Goal: Task Accomplishment & Management: Use online tool/utility

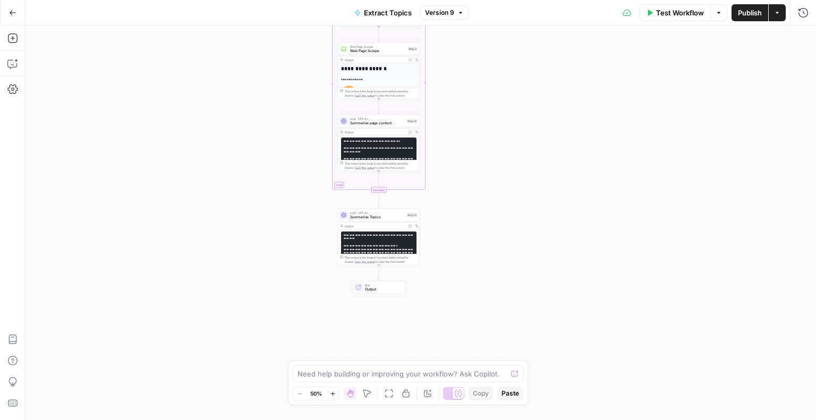
click at [718, 11] on icon "button" at bounding box center [719, 13] width 6 height 6
click at [775, 13] on icon "button" at bounding box center [777, 13] width 6 height 6
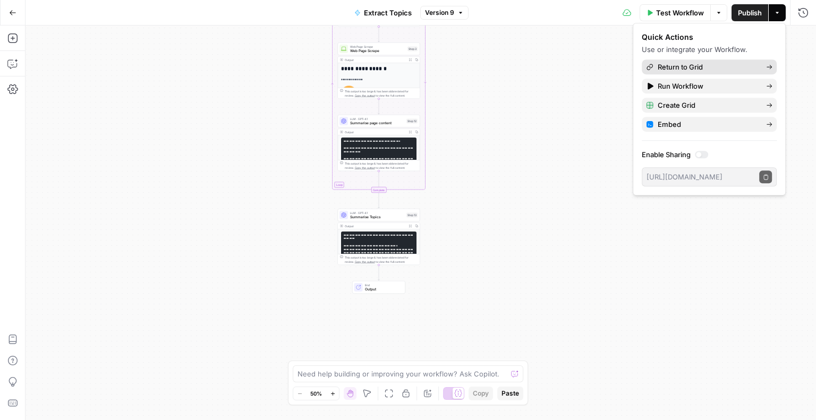
click at [686, 66] on span "Return to Grid" at bounding box center [708, 67] width 100 height 11
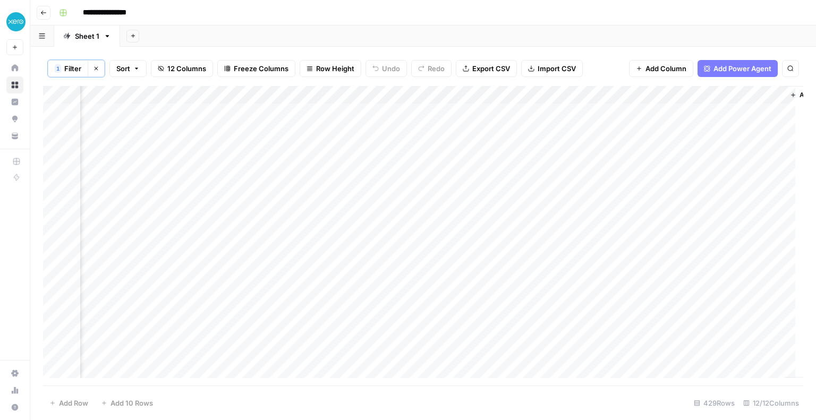
scroll to position [0, 698]
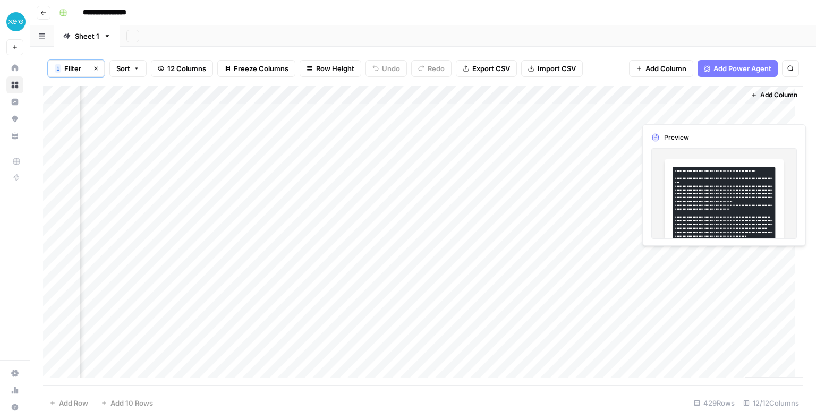
click at [661, 113] on div "Add Column" at bounding box center [423, 236] width 760 height 300
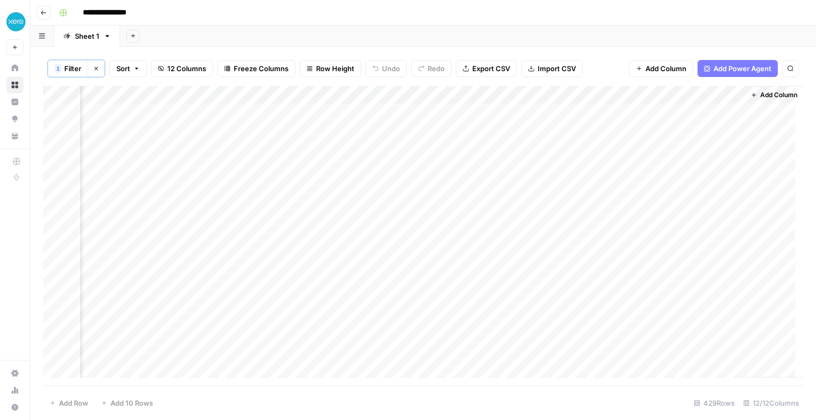
click at [549, 132] on div "Add Column" at bounding box center [423, 236] width 760 height 300
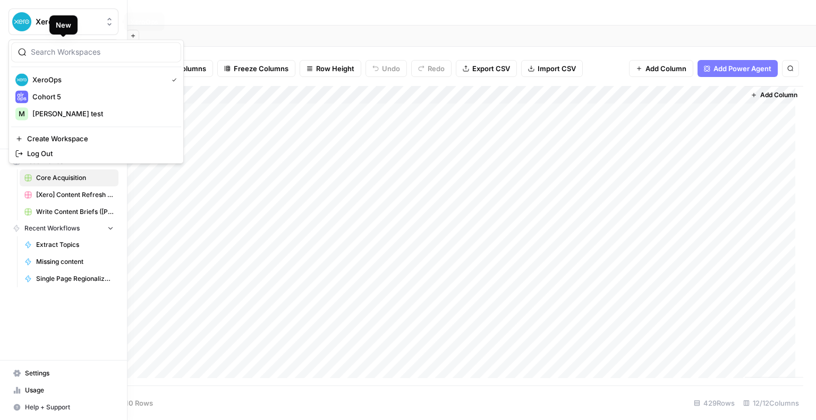
click at [37, 26] on span "XeroOps" at bounding box center [68, 21] width 64 height 11
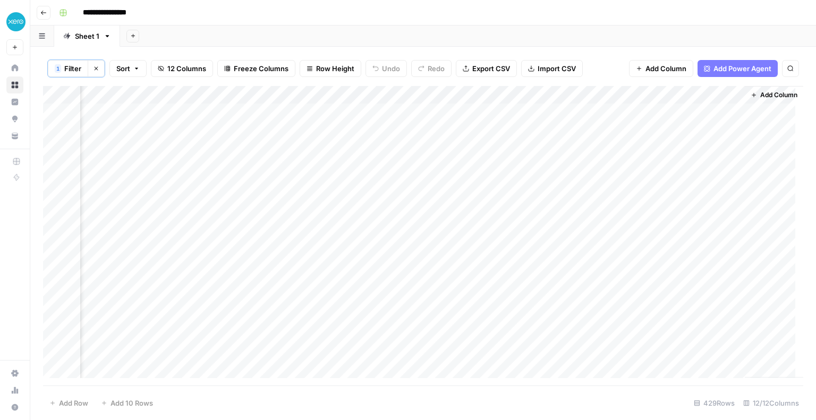
click at [234, 27] on div "Add Sheet" at bounding box center [468, 36] width 696 height 21
click at [786, 99] on button "Add Column" at bounding box center [773, 95] width 55 height 14
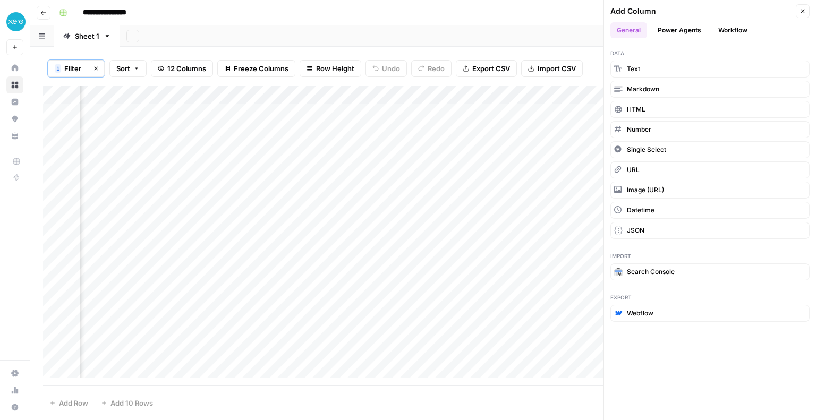
click at [579, 45] on div "Add Sheet" at bounding box center [468, 36] width 696 height 21
click at [802, 14] on button "Close" at bounding box center [803, 11] width 14 height 14
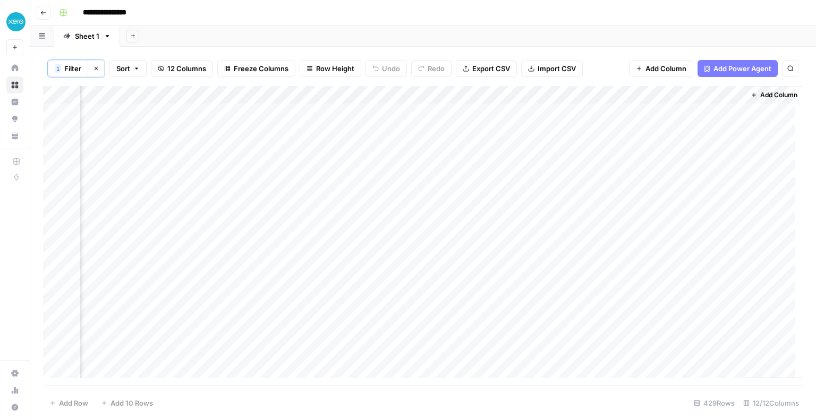
click at [760, 97] on span "Add Column" at bounding box center [778, 95] width 37 height 10
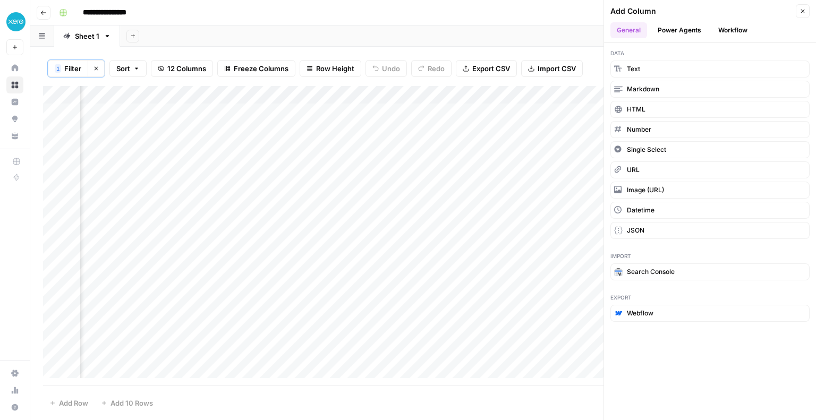
click at [587, 59] on div "1 Filter Clear filters Sort 12 Columns Freeze Columns Row Height Undo Redo Expo…" at bounding box center [423, 68] width 760 height 35
click at [805, 13] on icon "button" at bounding box center [803, 11] width 6 height 6
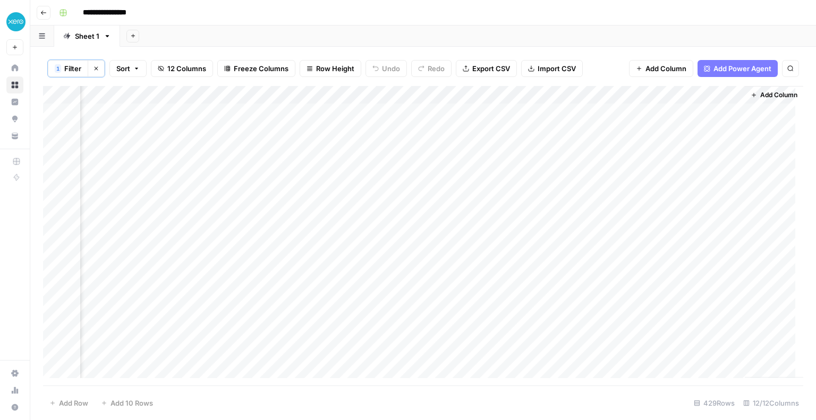
click at [735, 64] on span "Add Power Agent" at bounding box center [743, 68] width 58 height 11
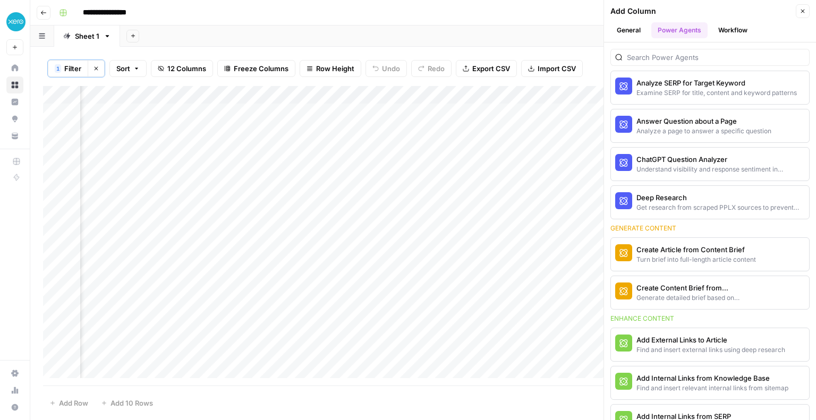
scroll to position [0, 0]
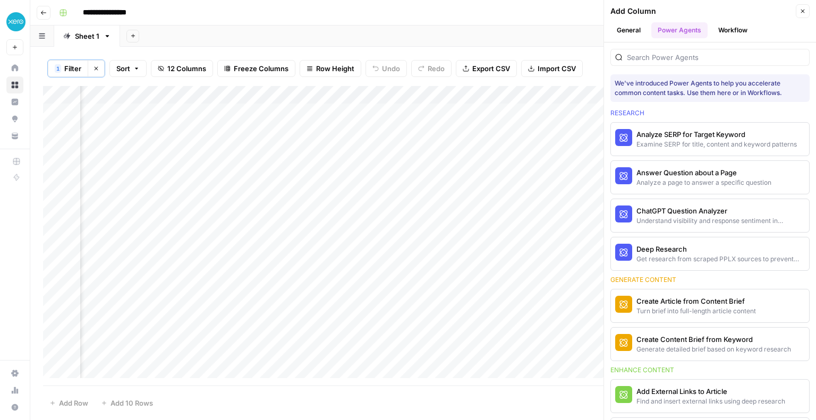
click at [575, 35] on div "Add Sheet" at bounding box center [468, 36] width 696 height 21
click at [799, 12] on button "Close" at bounding box center [803, 11] width 14 height 14
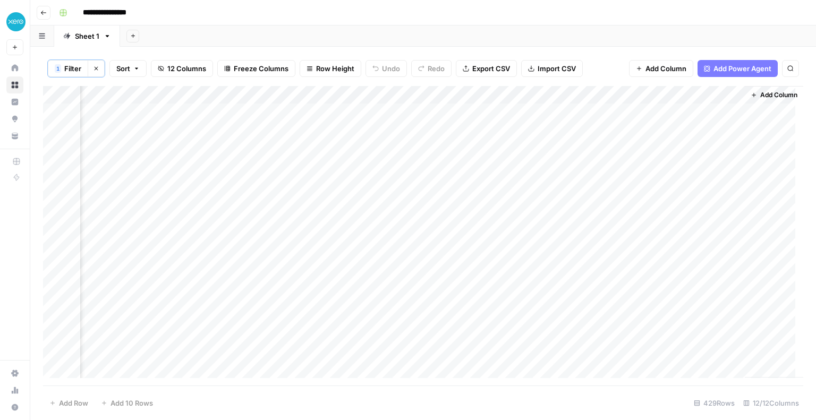
click at [762, 97] on span "Add Column" at bounding box center [778, 95] width 37 height 10
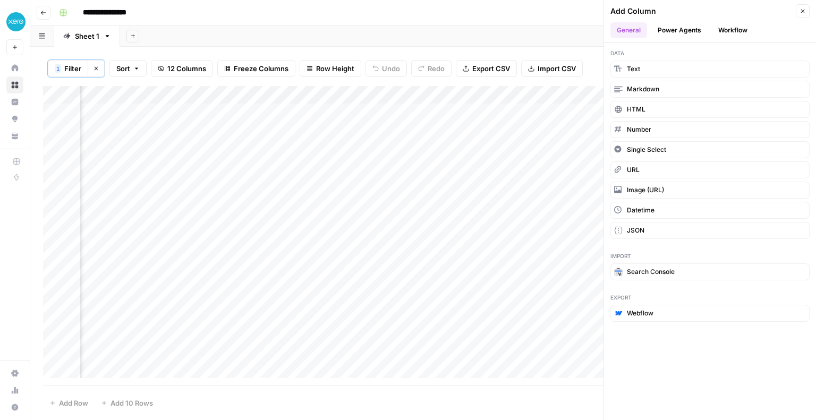
click at [697, 29] on button "Power Agents" at bounding box center [679, 30] width 56 height 16
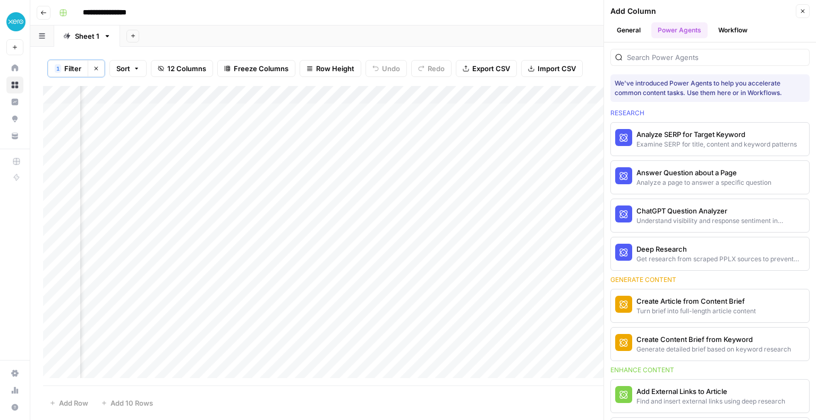
click at [576, 31] on div "Add Sheet" at bounding box center [468, 36] width 696 height 21
click at [752, 29] on button "Workflow" at bounding box center [733, 30] width 42 height 16
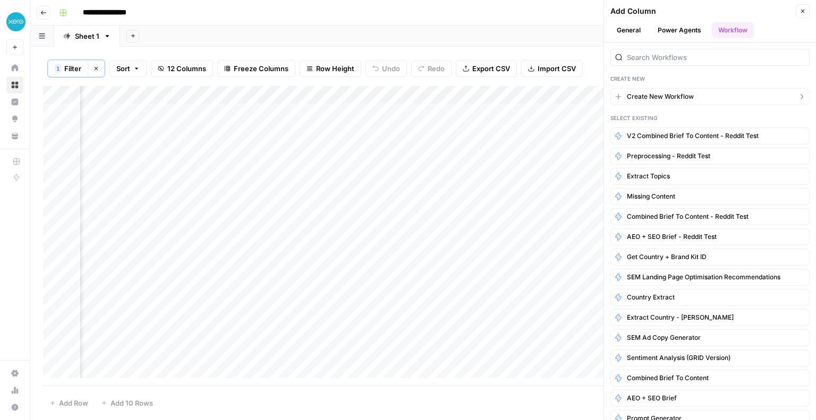
click at [643, 95] on span "Create New Workflow" at bounding box center [660, 97] width 67 height 10
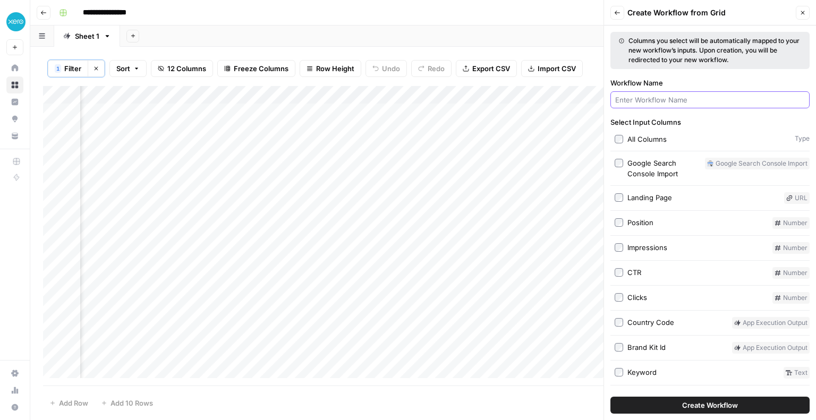
click at [643, 95] on input "Workflow Name" at bounding box center [710, 100] width 190 height 11
click at [618, 100] on input "retrieve information for the Brief" at bounding box center [710, 100] width 190 height 11
type input "Retrieve information for the Brief"
click at [704, 408] on span "Create Workflow" at bounding box center [710, 405] width 56 height 11
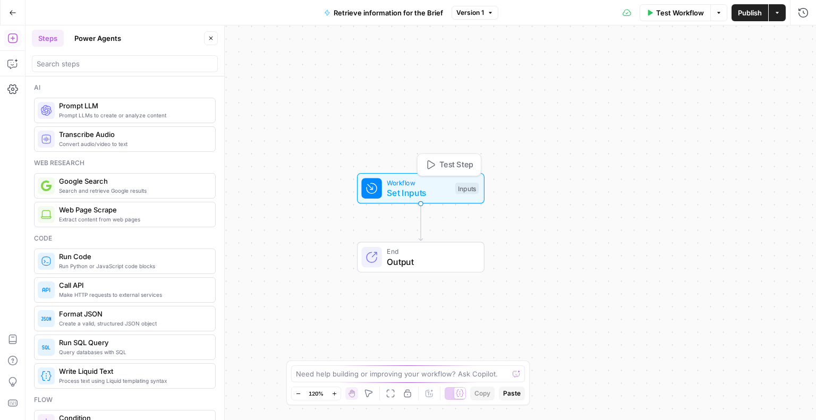
click at [447, 187] on span "Set Inputs" at bounding box center [418, 192] width 63 height 13
click at [669, 68] on button "Add Field" at bounding box center [701, 72] width 177 height 17
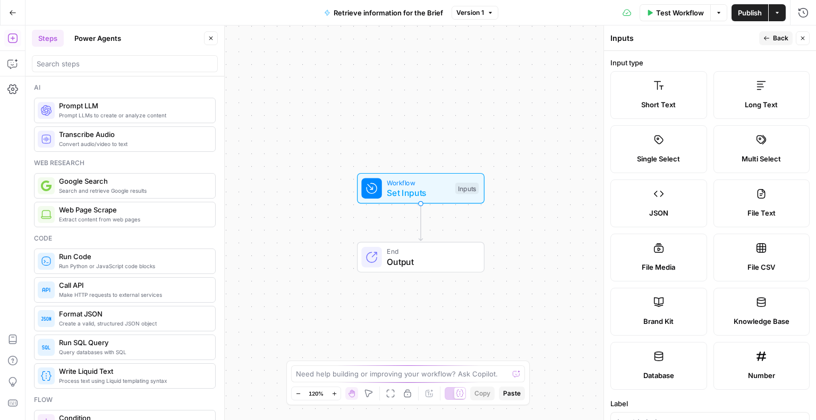
click at [642, 94] on label "Short Text" at bounding box center [658, 95] width 97 height 48
click at [667, 96] on label "Short Text" at bounding box center [658, 95] width 97 height 48
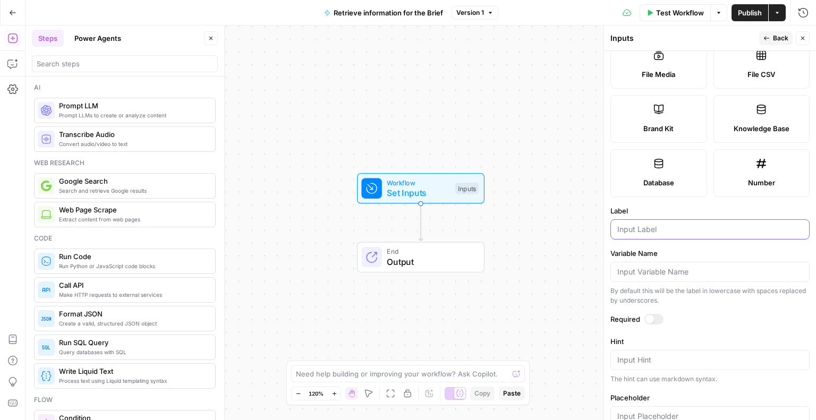
click at [619, 226] on input "Label" at bounding box center [709, 229] width 185 height 11
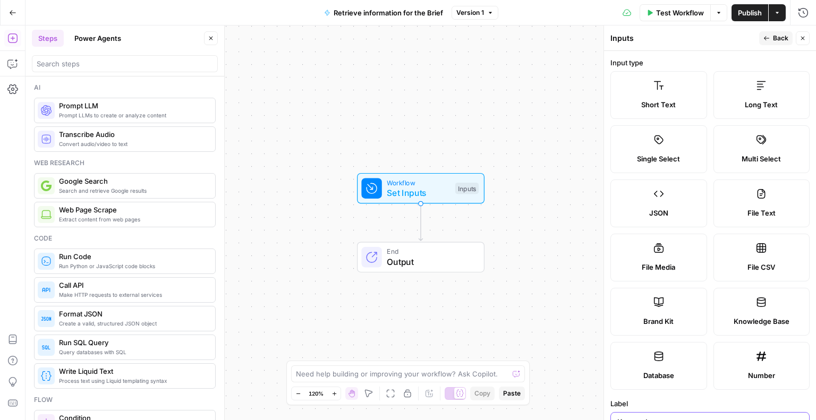
type input "Keywords"
click at [763, 38] on button "Back" at bounding box center [775, 38] width 33 height 14
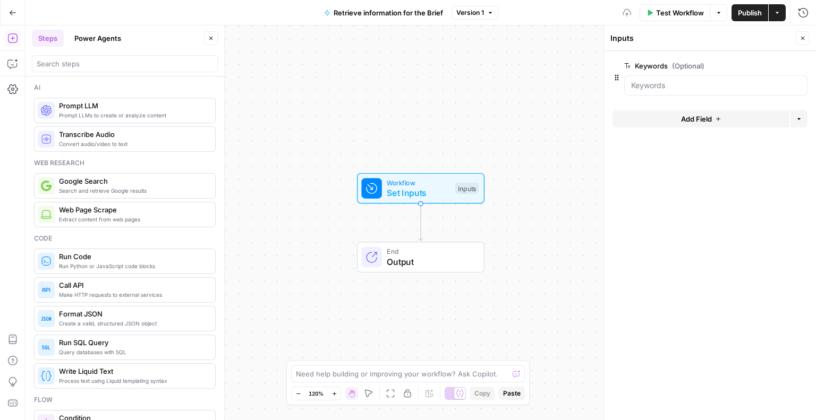
click at [662, 123] on button "Add Field" at bounding box center [701, 119] width 177 height 17
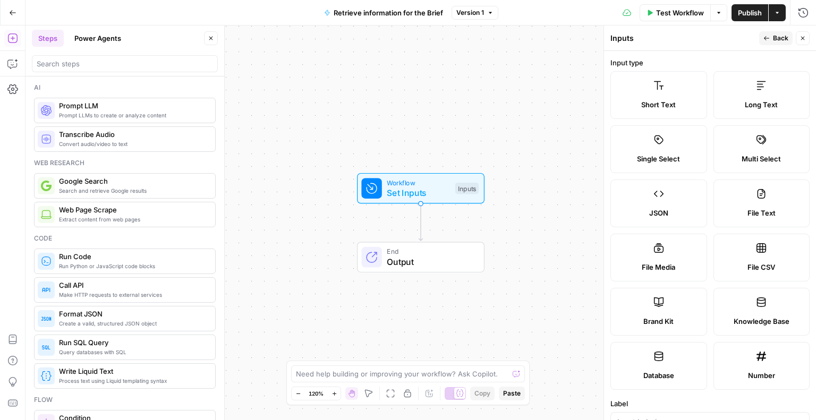
click at [668, 303] on label "Brand Kit" at bounding box center [658, 312] width 97 height 48
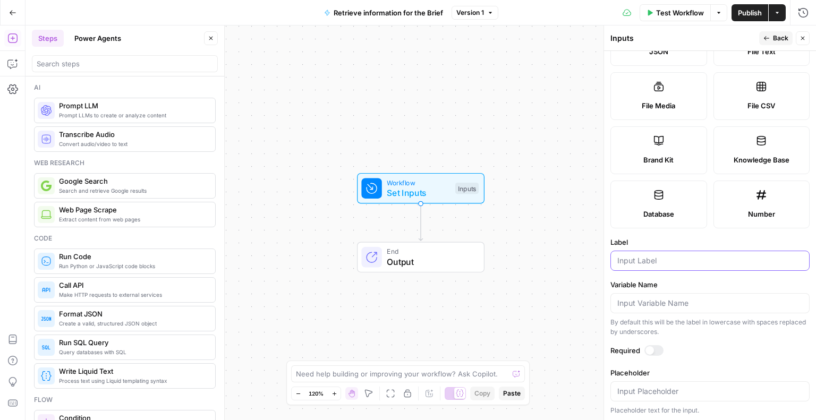
click at [642, 261] on input "Label" at bounding box center [709, 261] width 185 height 11
type input "b"
click at [621, 260] on input "brand Kit" at bounding box center [709, 261] width 185 height 11
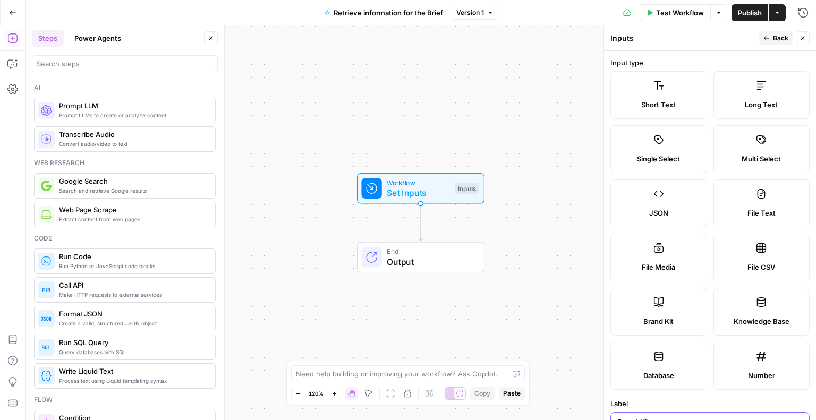
type input "Brand Kit"
click at [773, 39] on button "Back" at bounding box center [775, 38] width 33 height 14
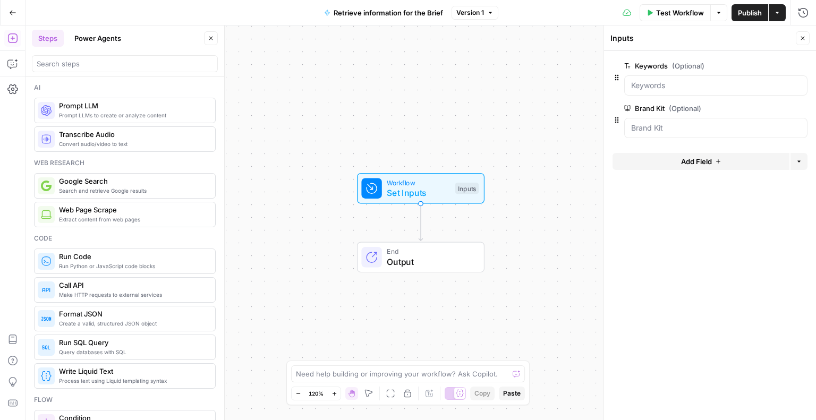
click at [659, 162] on button "Add Field" at bounding box center [701, 161] width 177 height 17
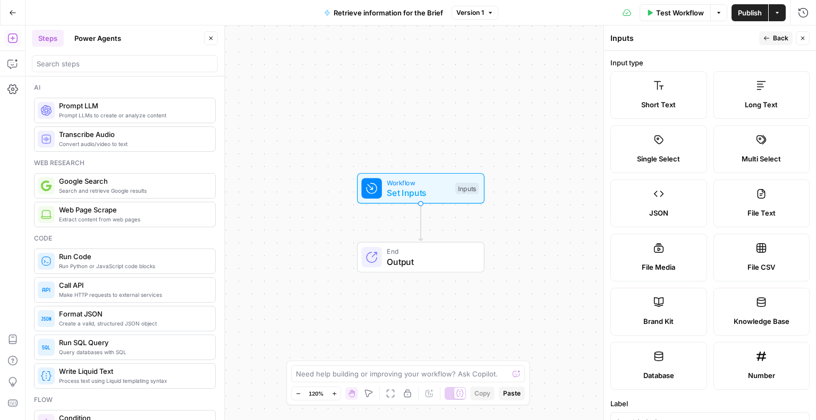
click at [745, 102] on span "Long Text" at bounding box center [761, 104] width 33 height 11
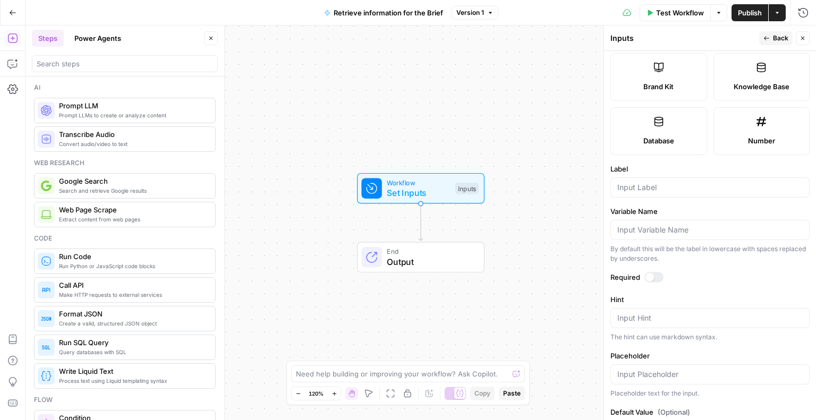
scroll to position [295, 0]
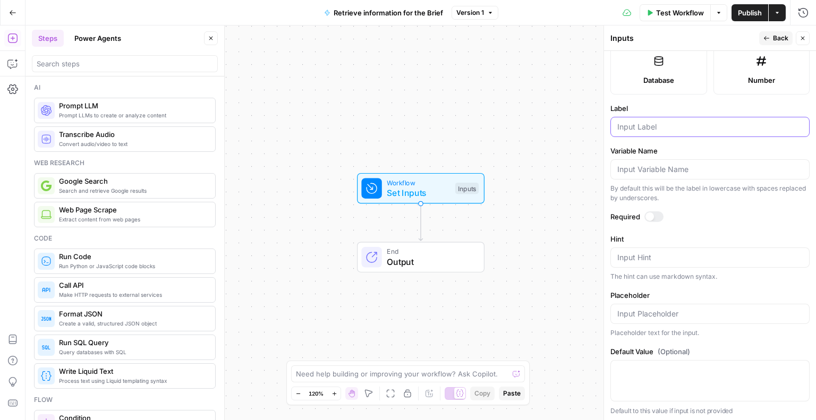
click at [618, 128] on input "Label" at bounding box center [709, 127] width 185 height 11
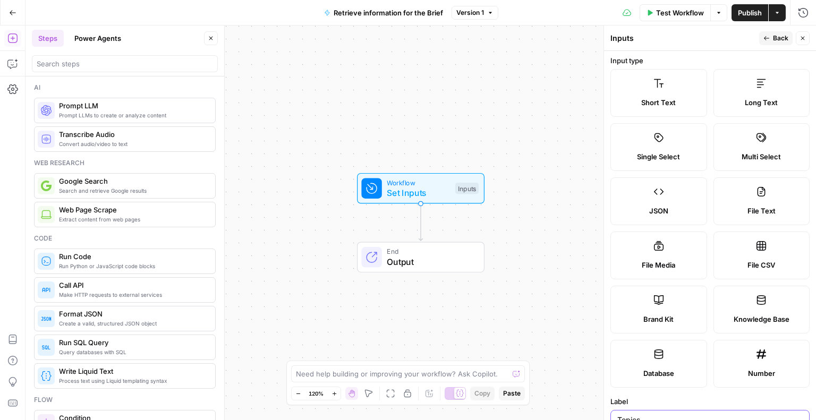
scroll to position [0, 0]
type input "Topics"
click at [770, 33] on button "Back" at bounding box center [775, 38] width 33 height 14
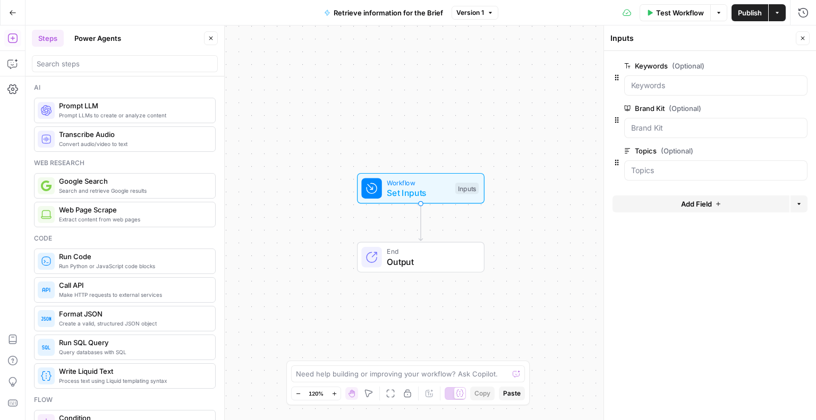
click at [734, 201] on button "Add Field" at bounding box center [701, 204] width 177 height 17
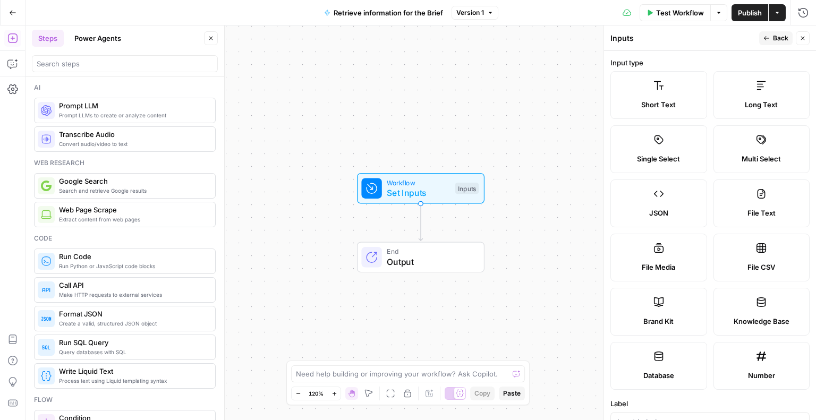
click at [656, 94] on label "Short Text" at bounding box center [658, 95] width 97 height 48
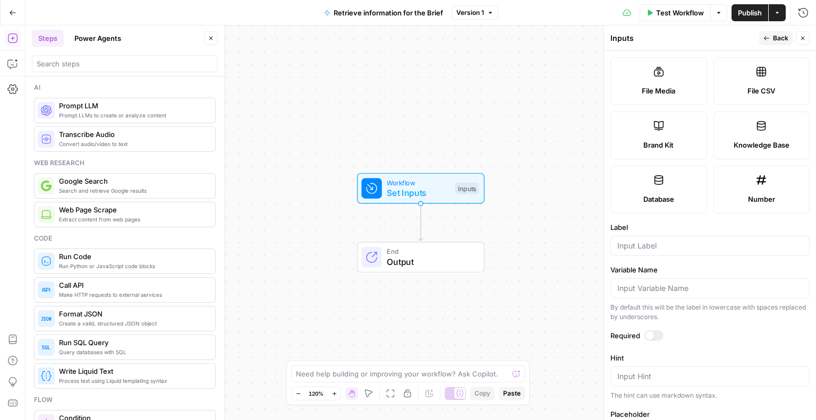
scroll to position [182, 0]
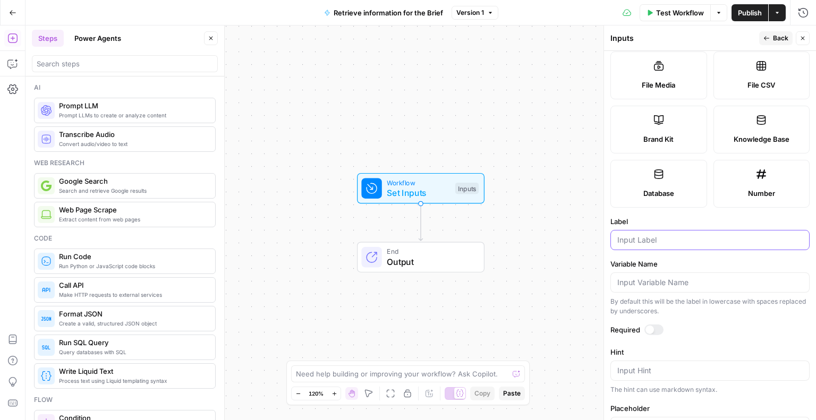
click at [638, 242] on input "Label" at bounding box center [709, 240] width 185 height 11
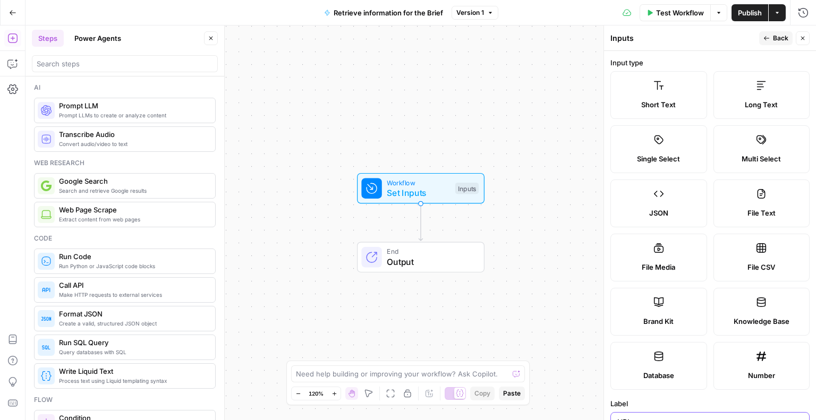
type input "URL"
click at [765, 38] on icon "button" at bounding box center [766, 38] width 5 height 4
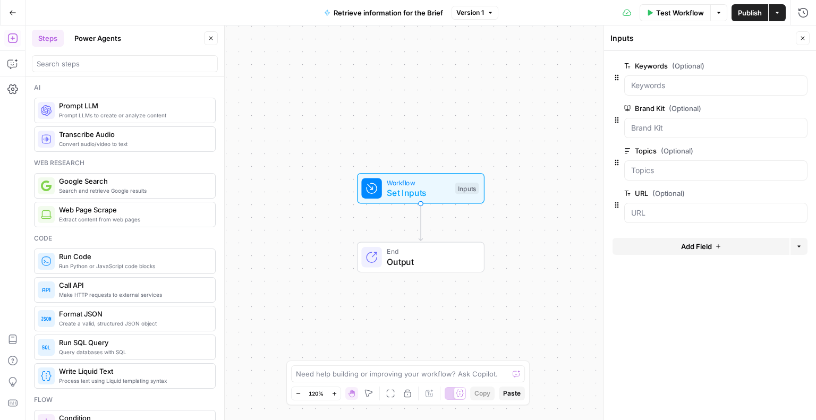
click at [537, 283] on div "Workflow Set Inputs Inputs End Output" at bounding box center [421, 223] width 791 height 395
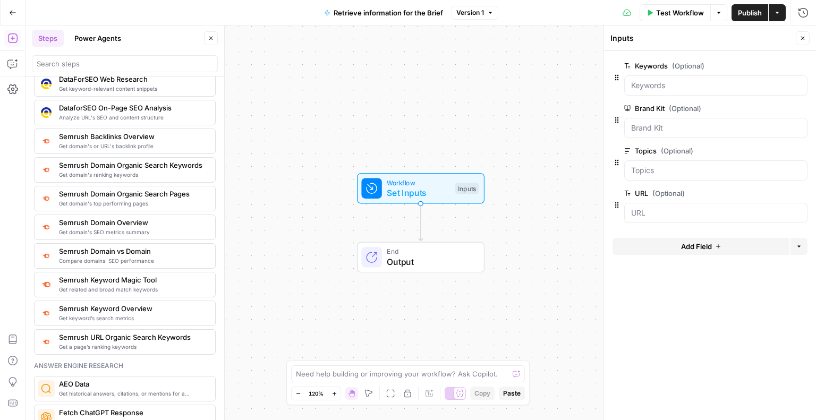
scroll to position [1129, 0]
click at [134, 285] on span "Get related and broad match keywords" at bounding box center [133, 289] width 148 height 9
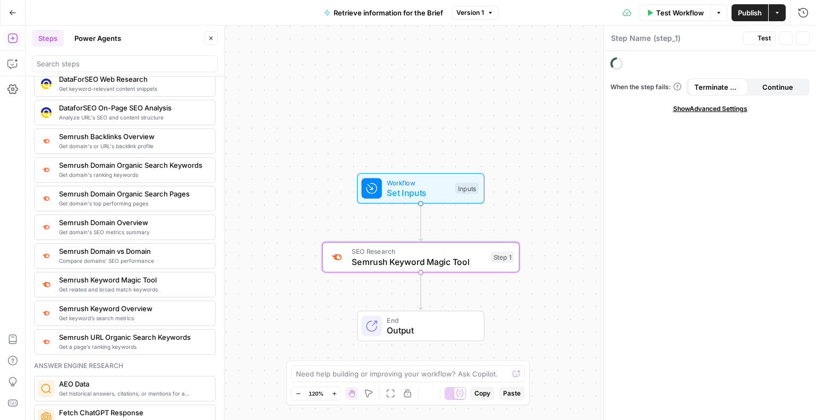
type textarea "Semrush Keyword Magic Tool"
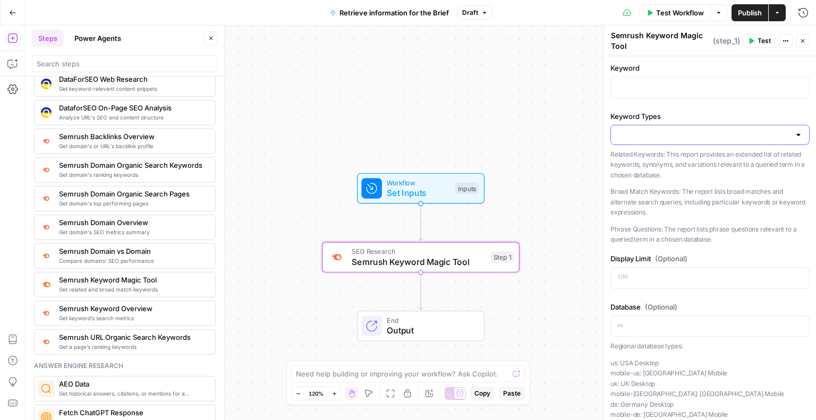
click at [645, 139] on input "Keyword Types" at bounding box center [703, 135] width 173 height 11
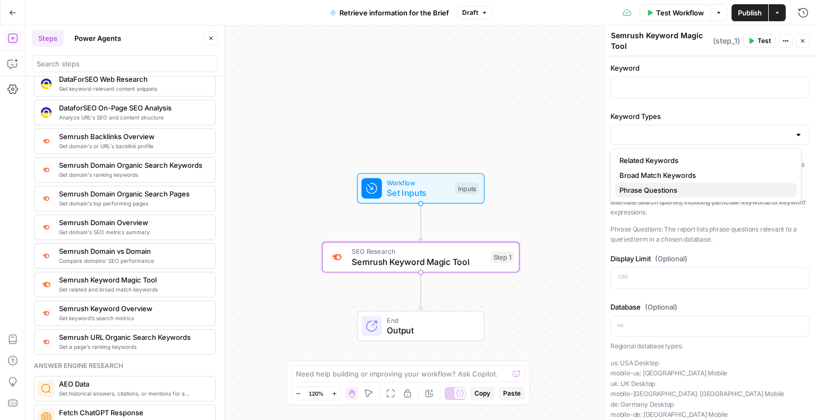
click at [672, 195] on span "Phrase Questions" at bounding box center [704, 190] width 169 height 11
type input "Phrase Questions"
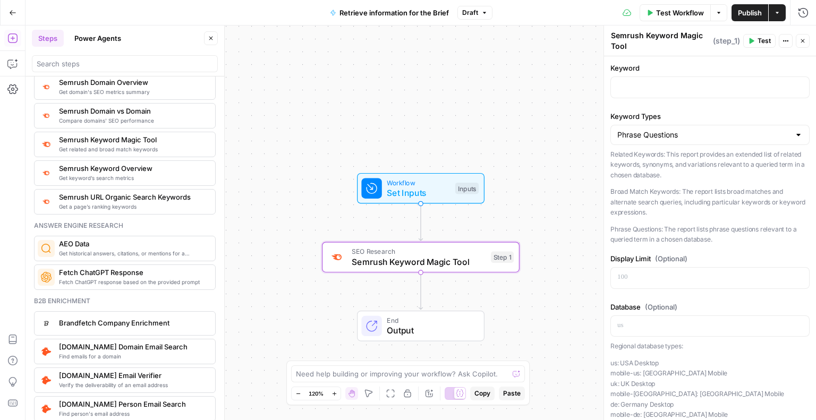
scroll to position [1266, 0]
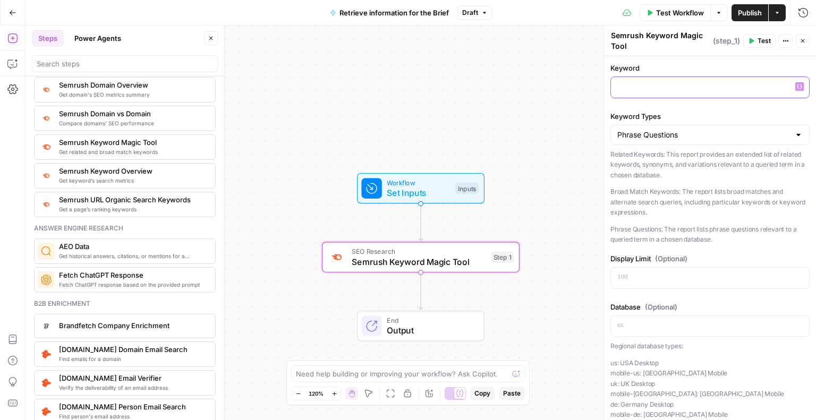
click at [648, 83] on p at bounding box center [709, 86] width 185 height 11
click at [797, 85] on icon "button" at bounding box center [799, 86] width 5 height 5
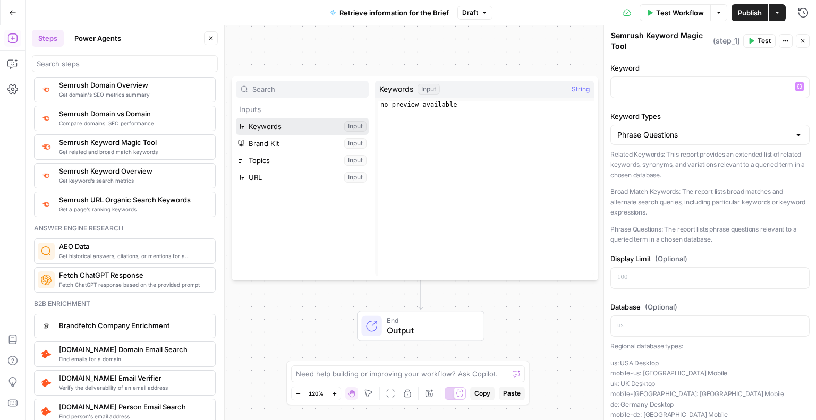
click at [272, 130] on button "Select variable Keywords" at bounding box center [302, 126] width 133 height 17
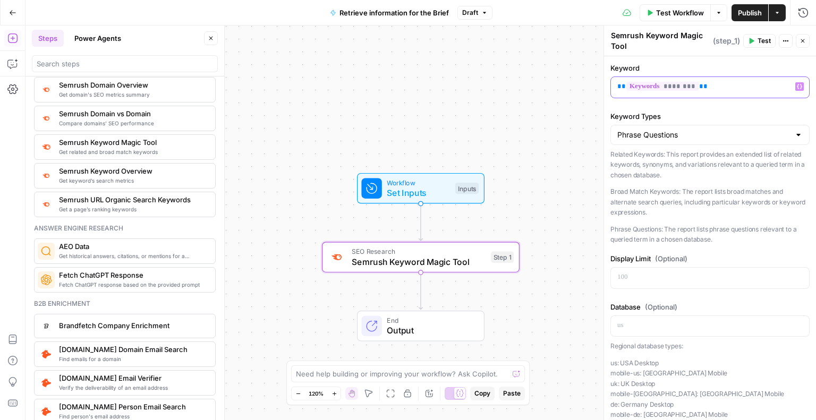
scroll to position [75, 0]
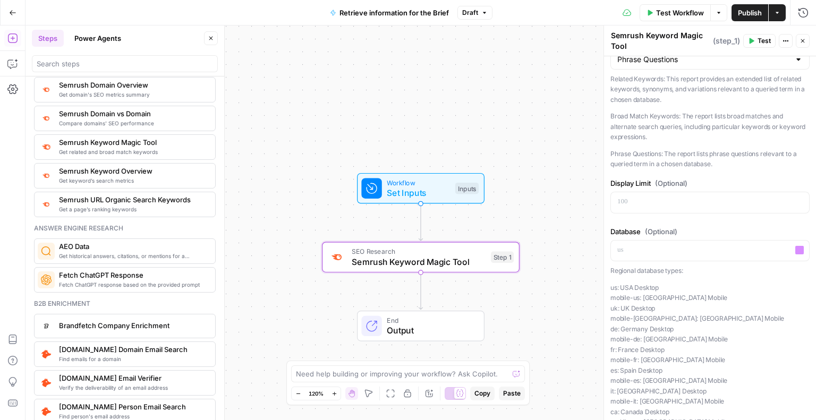
click at [635, 260] on div "Database (Optional) “/” to reference Variables Menu Regional database types: us…" at bounding box center [709, 342] width 199 height 233
click at [419, 190] on span "Set Inputs" at bounding box center [418, 192] width 63 height 13
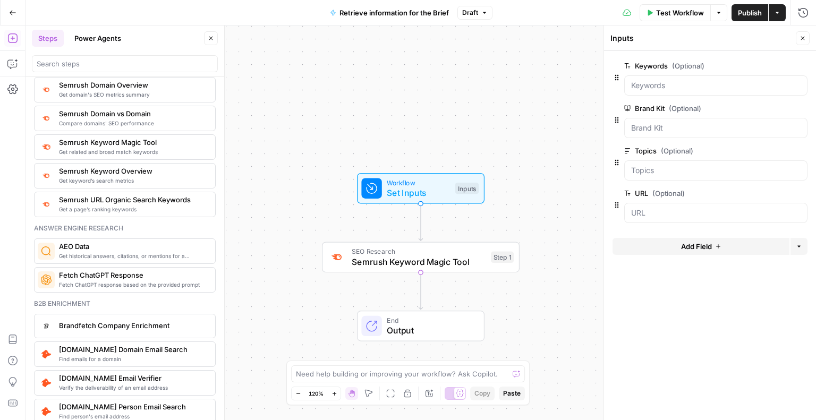
click at [669, 250] on button "Add Field" at bounding box center [701, 246] width 177 height 17
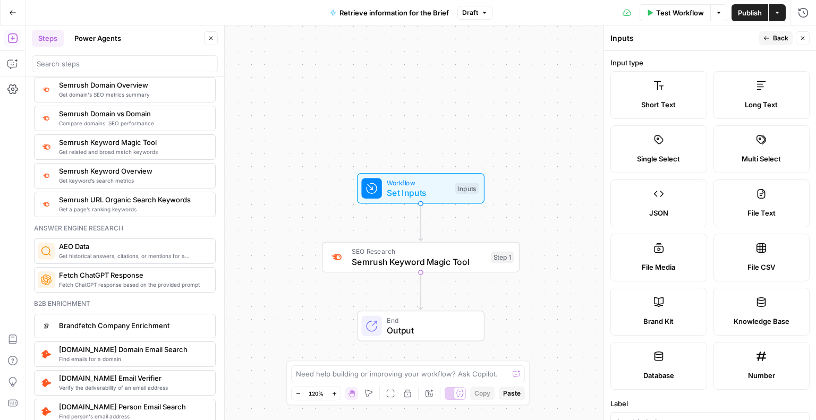
click at [668, 103] on span "Short Text" at bounding box center [658, 104] width 35 height 11
click at [649, 95] on label "Short Text" at bounding box center [658, 95] width 97 height 48
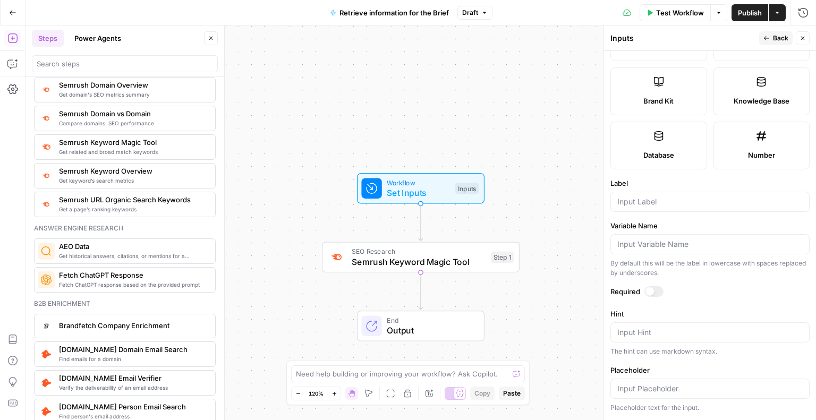
scroll to position [274, 0]
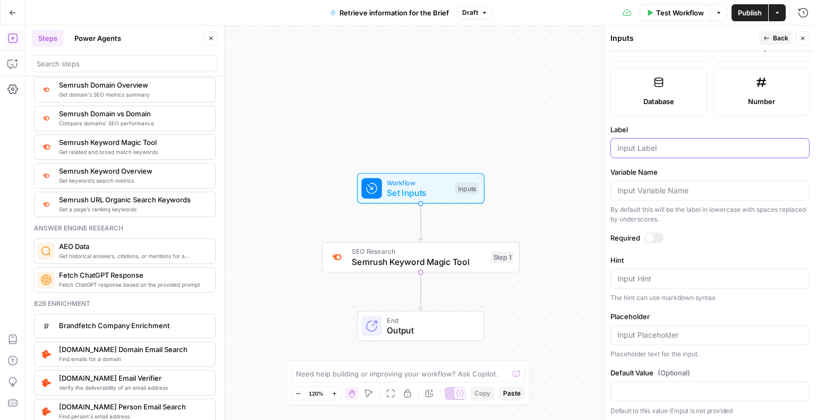
click at [639, 146] on input "Label" at bounding box center [709, 148] width 185 height 11
type input "Country"
click at [415, 260] on span "Semrush Keyword Magic Tool" at bounding box center [419, 262] width 134 height 13
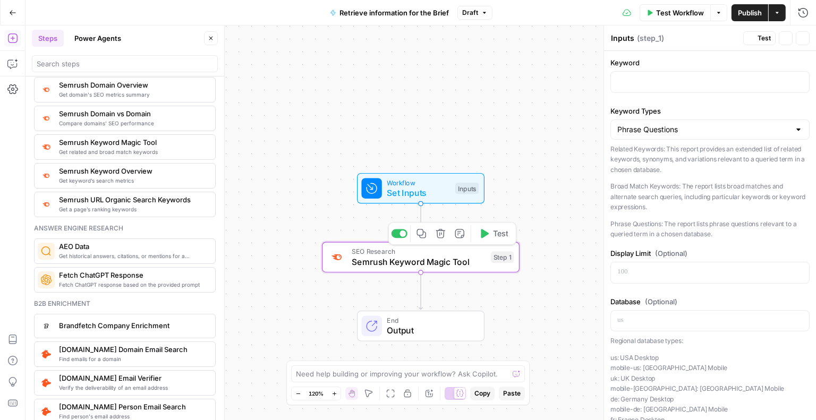
type textarea "Semrush Keyword Magic Tool"
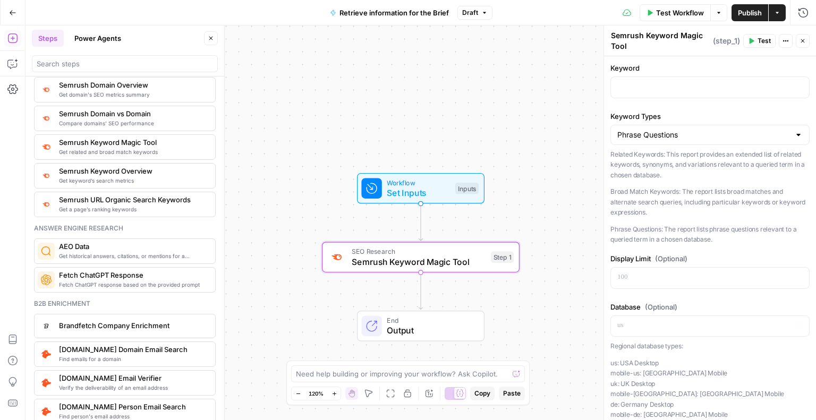
scroll to position [162, 0]
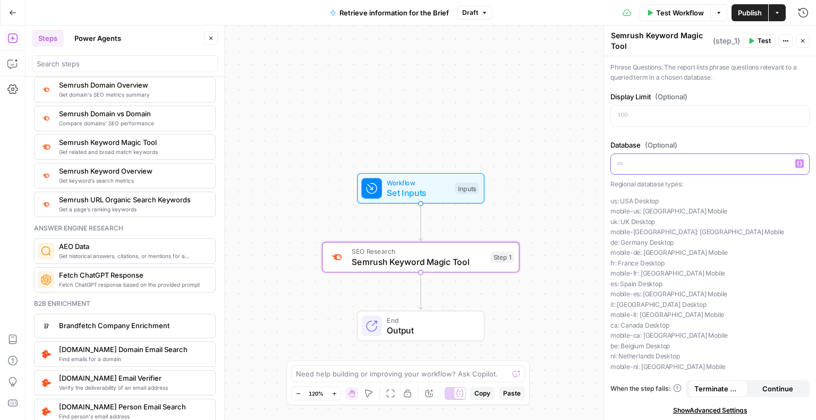
click at [646, 165] on p at bounding box center [709, 163] width 185 height 11
click at [795, 160] on button "Variables Menu" at bounding box center [799, 163] width 9 height 9
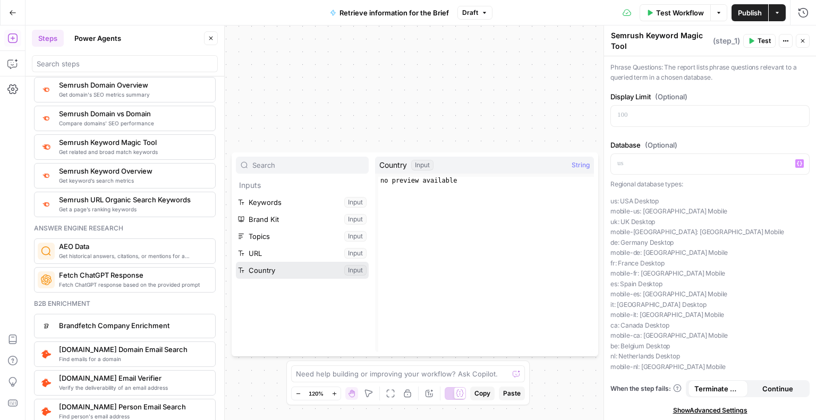
click at [257, 273] on button "Select variable Country" at bounding box center [302, 270] width 133 height 17
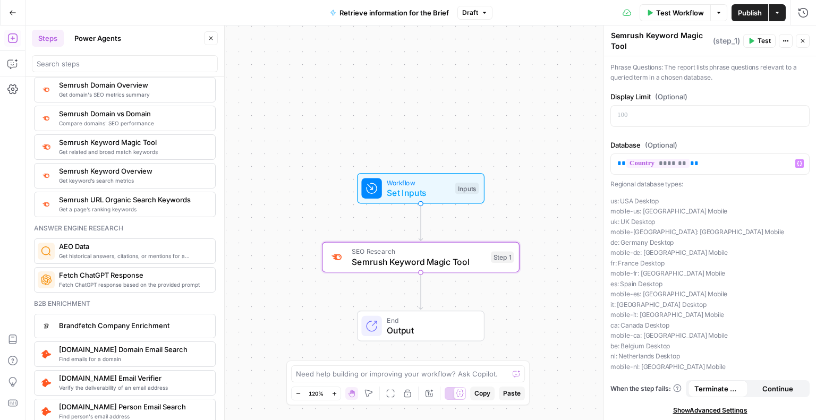
click at [712, 410] on span "Show Advanced Settings" at bounding box center [710, 411] width 74 height 10
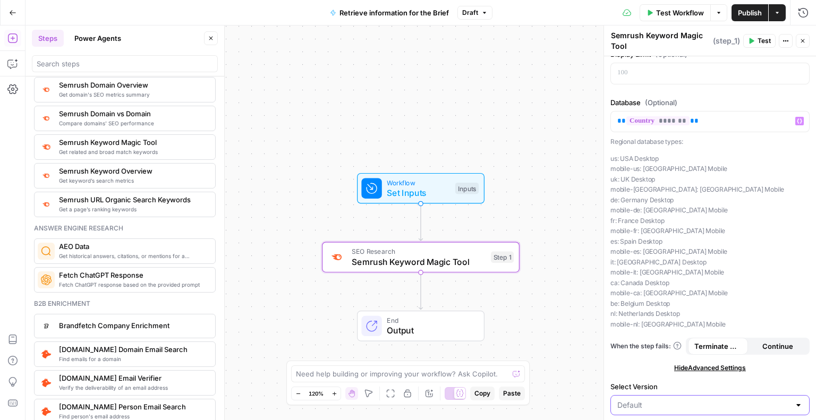
click at [665, 408] on input "Select Version" at bounding box center [703, 405] width 173 height 11
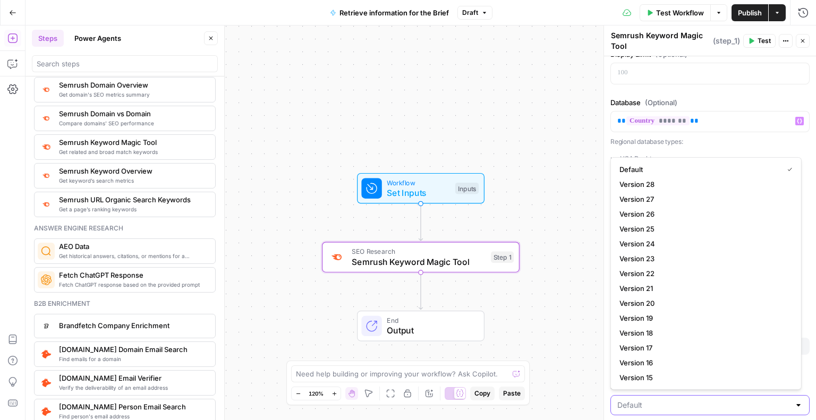
click at [665, 408] on input "Select Version" at bounding box center [703, 405] width 173 height 11
type input "Default"
click at [724, 147] on div "Regional database types: us: [GEOGRAPHIC_DATA] Desktop mobile-us: [GEOGRAPHIC_D…" at bounding box center [709, 233] width 199 height 193
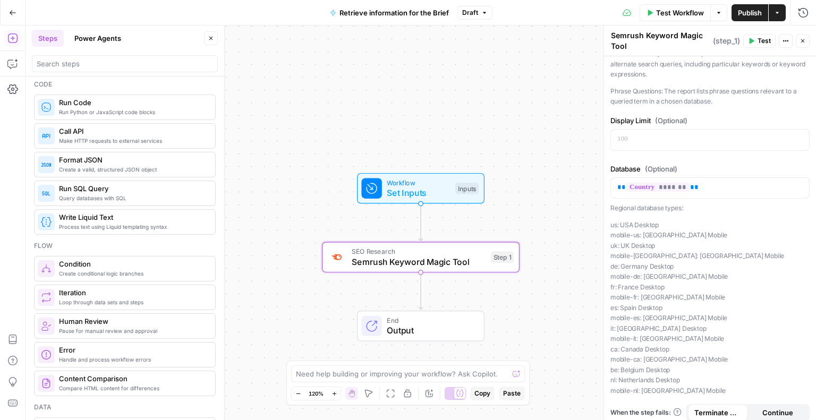
scroll to position [136, 0]
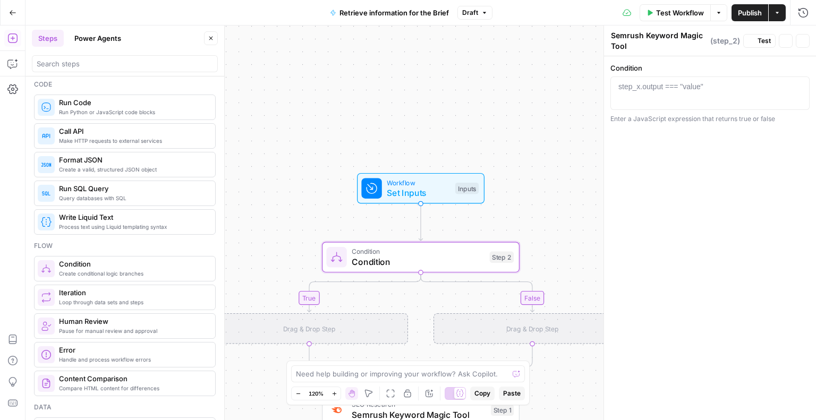
type textarea "Condition"
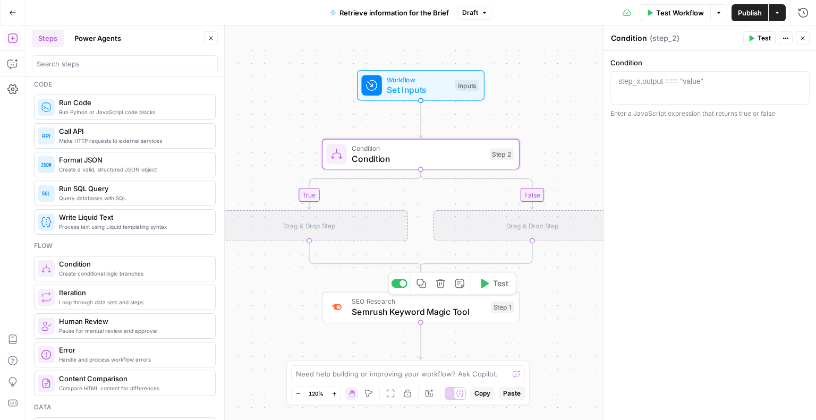
click at [403, 312] on span "Semrush Keyword Magic Tool" at bounding box center [419, 312] width 134 height 13
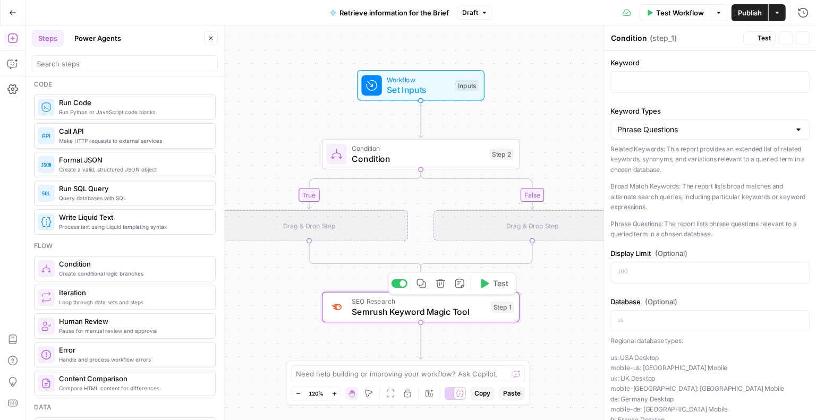
type textarea "Semrush Keyword Magic Tool"
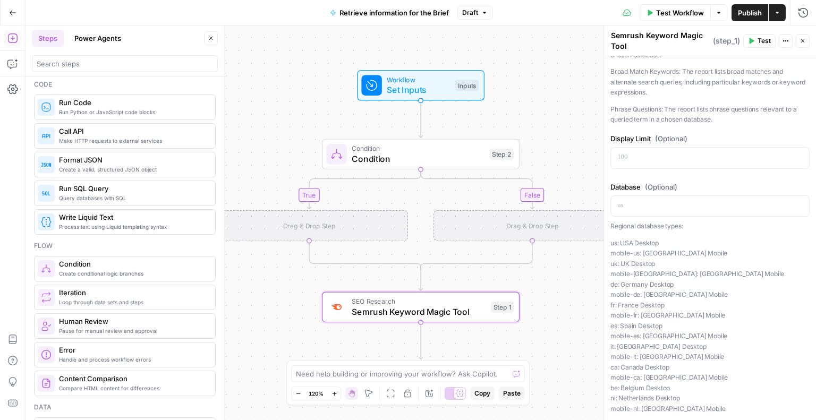
scroll to position [163, 0]
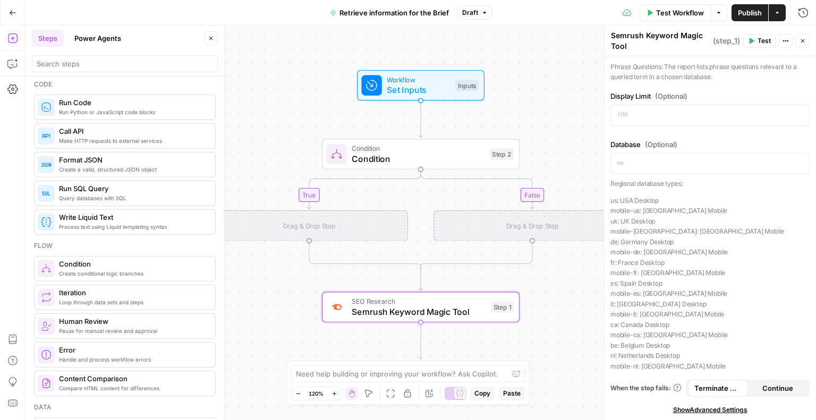
drag, startPoint x: 610, startPoint y: 263, endPoint x: 697, endPoint y: 368, distance: 136.3
click at [697, 368] on p "us: [GEOGRAPHIC_DATA] Desktop mobile-us: [GEOGRAPHIC_DATA] [GEOGRAPHIC_DATA] [G…" at bounding box center [709, 284] width 199 height 176
copy p "us: [GEOGRAPHIC_DATA] Desktop mobile-us: [GEOGRAPHIC_DATA] [GEOGRAPHIC_DATA] [G…"
click at [395, 156] on span "Condition" at bounding box center [418, 158] width 133 height 13
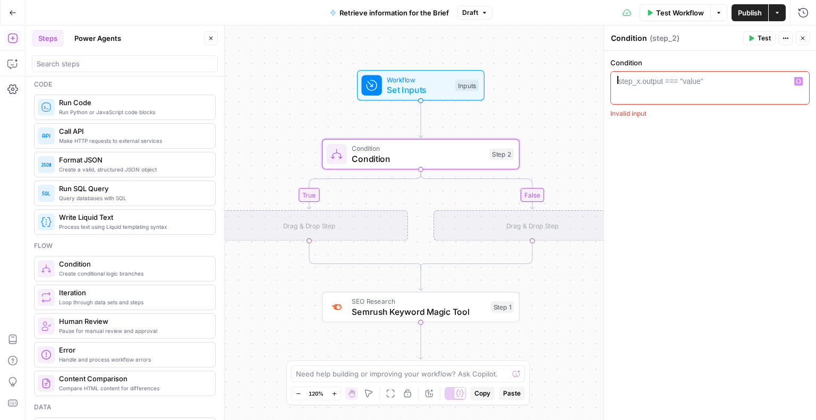
click at [650, 83] on div "step_x.output === "value"" at bounding box center [660, 81] width 85 height 11
click at [799, 81] on icon "button" at bounding box center [798, 81] width 5 height 5
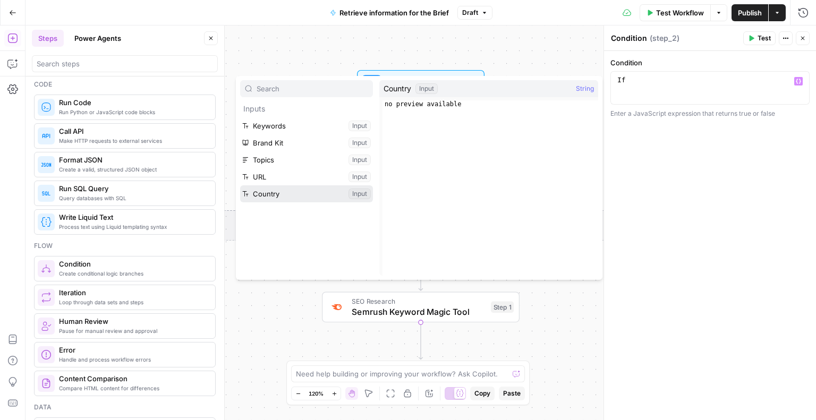
click at [283, 194] on button "Select variable Country" at bounding box center [306, 193] width 133 height 17
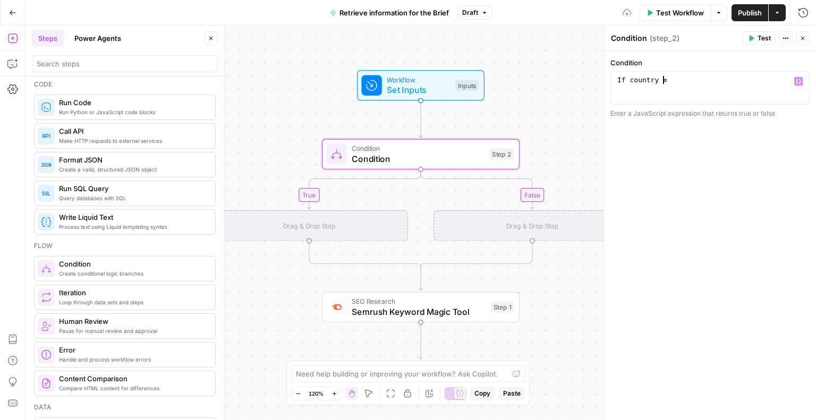
scroll to position [0, 3]
paste textarea "**********"
drag, startPoint x: 674, startPoint y: 81, endPoint x: 716, endPoint y: 89, distance: 43.2
click at [716, 89] on div "If country = us : [GEOGRAPHIC_DATA] Desktop mobile - us : [GEOGRAPHIC_DATA] [GE…" at bounding box center [706, 96] width 182 height 40
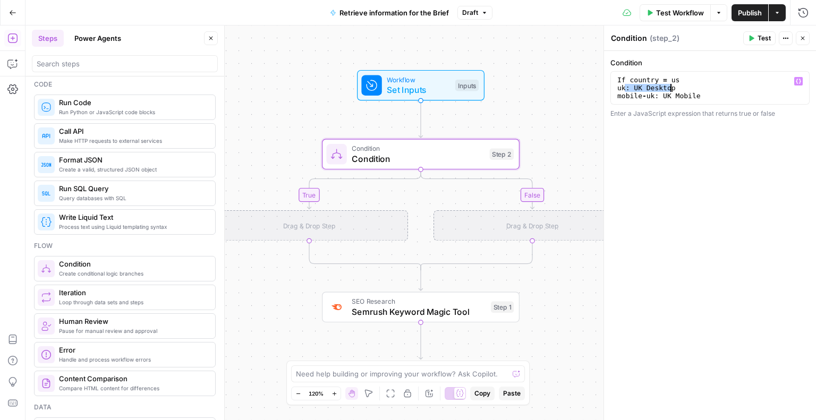
drag, startPoint x: 625, startPoint y: 88, endPoint x: 681, endPoint y: 89, distance: 55.8
click at [681, 89] on div "If country = us [GEOGRAPHIC_DATA] : [GEOGRAPHIC_DATA] Desktop mobile - [GEOGRAP…" at bounding box center [706, 96] width 182 height 40
drag, startPoint x: 616, startPoint y: 95, endPoint x: 712, endPoint y: 95, distance: 96.7
click at [712, 95] on div "If country = us [GEOGRAPHIC_DATA] mobile - [GEOGRAPHIC_DATA] : [GEOGRAPHIC_DATA…" at bounding box center [706, 96] width 182 height 40
type textarea "**********"
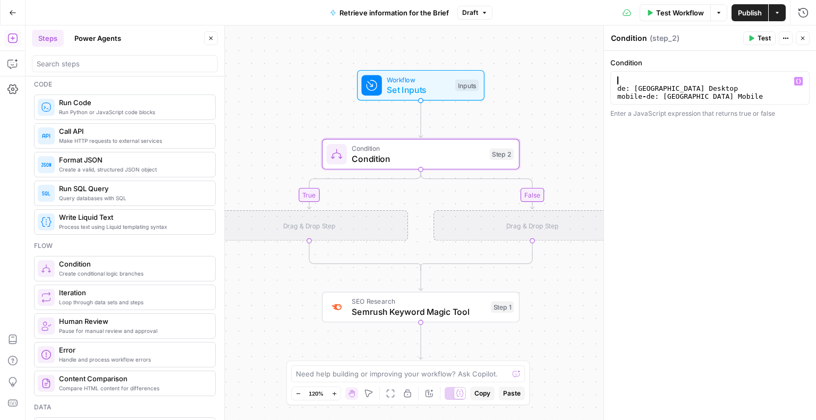
scroll to position [15, 0]
drag, startPoint x: 615, startPoint y: 86, endPoint x: 709, endPoint y: 91, distance: 93.6
click at [709, 91] on div "uk de : [GEOGRAPHIC_DATA] Desktop mobile - de : [GEOGRAPHIC_DATA] Mobile" at bounding box center [706, 89] width 182 height 40
click at [633, 89] on div "uk de : [GEOGRAPHIC_DATA] Desktop mobile - de : [GEOGRAPHIC_DATA] Mobile" at bounding box center [706, 88] width 182 height 24
drag, startPoint x: 633, startPoint y: 88, endPoint x: 706, endPoint y: 87, distance: 72.8
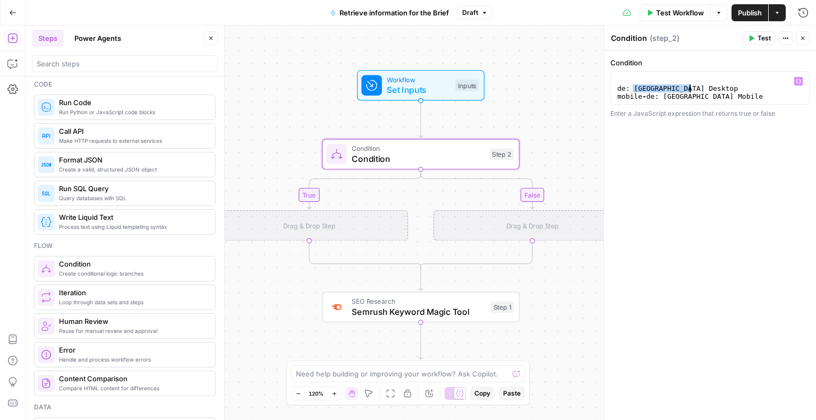
click at [706, 87] on div "uk de : [GEOGRAPHIC_DATA] Desktop mobile - de : [GEOGRAPHIC_DATA] Mobile" at bounding box center [706, 89] width 182 height 40
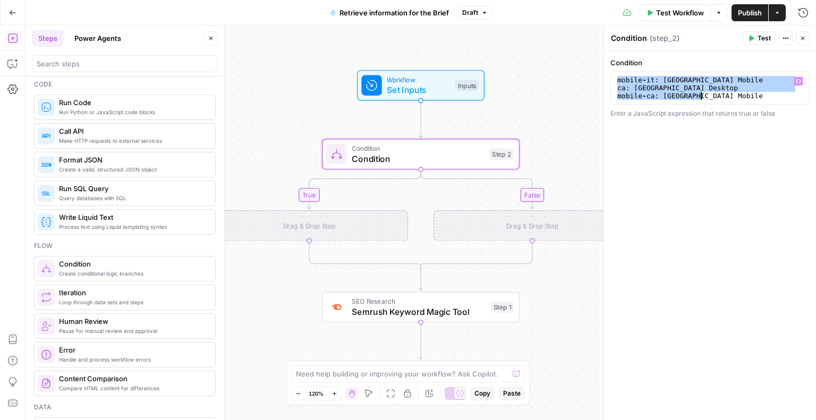
scroll to position [104, 0]
drag, startPoint x: 616, startPoint y: 79, endPoint x: 750, endPoint y: 101, distance: 135.8
click at [750, 101] on div "*** 2 3 4 5 6 be : [GEOGRAPHIC_DATA] Desktop nl : [GEOGRAPHIC_DATA] Desktop mob…" at bounding box center [709, 87] width 199 height 33
type textarea "**********"
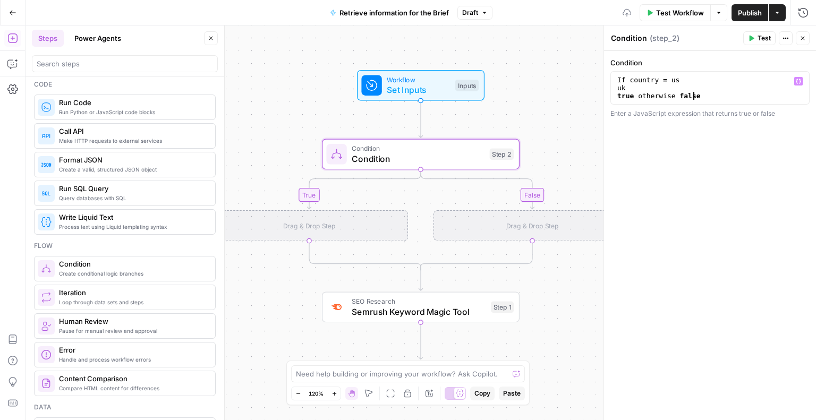
scroll to position [0, 5]
click at [672, 84] on div "If country = us uk true otherwise false" at bounding box center [710, 96] width 190 height 40
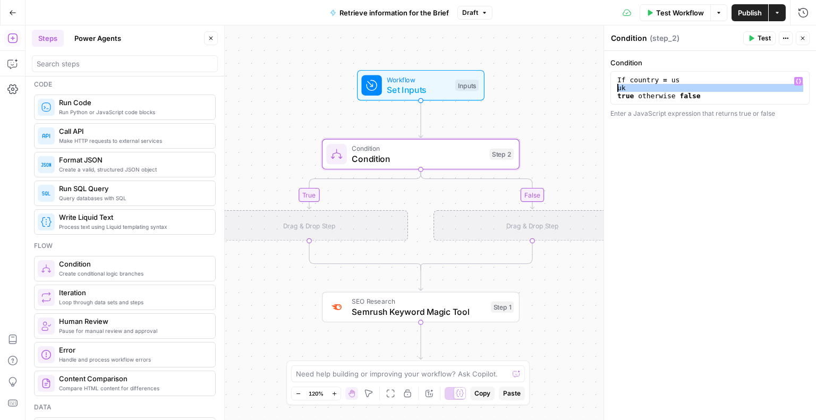
click at [710, 90] on div "If country = us uk true otherwise false" at bounding box center [710, 88] width 190 height 24
drag, startPoint x: 635, startPoint y: 102, endPoint x: 595, endPoint y: 74, distance: 48.9
click at [595, 74] on body "XeroOps New Home Browse Insights Opportunities Your Data Recent Grids Core Acqu…" at bounding box center [408, 210] width 816 height 420
paste textarea
type textarea "*"
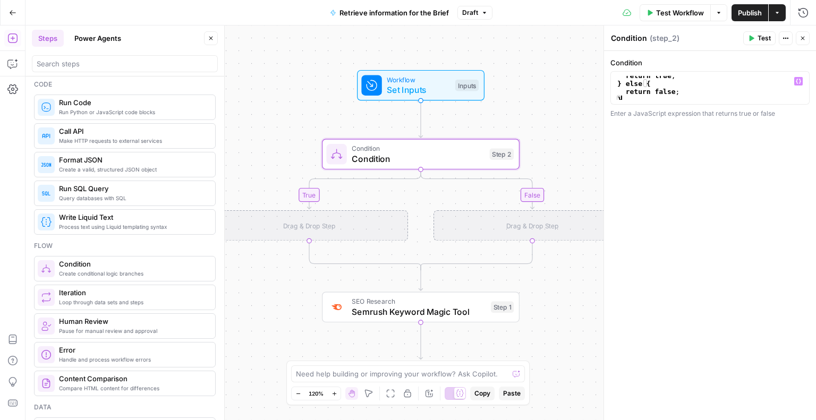
scroll to position [13, 0]
click at [570, 140] on div "true false Workflow Set Inputs Inputs Condition Condition Step 2 Drag & Drop St…" at bounding box center [421, 223] width 791 height 395
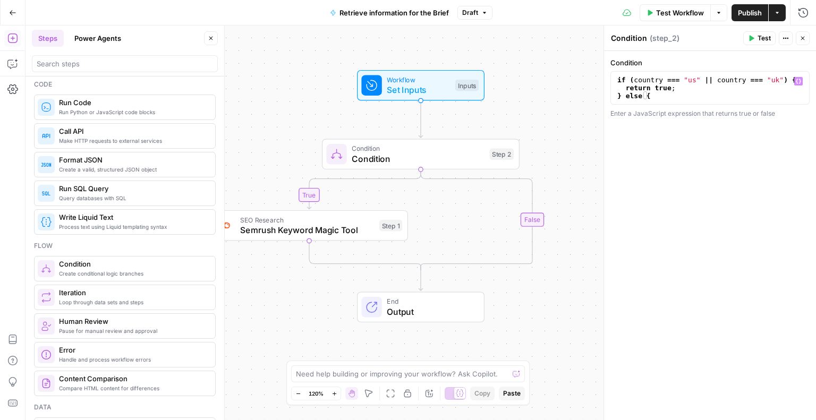
scroll to position [0, 0]
click at [312, 208] on button "Copy step" at bounding box center [310, 202] width 16 height 16
click at [490, 234] on div "true false Workflow Set Inputs Inputs Condition Condition Step 2 SEO Research S…" at bounding box center [421, 223] width 791 height 395
click at [473, 224] on span "Semrush Keyword Magic Tool" at bounding box center [529, 230] width 133 height 13
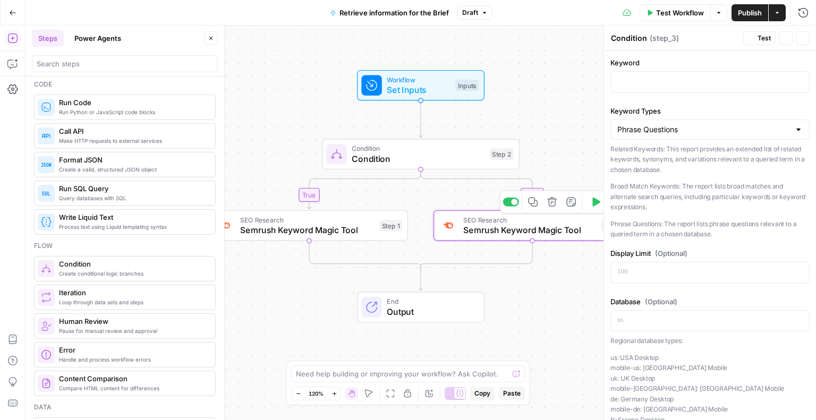
type textarea "Semrush Keyword Magic Tool"
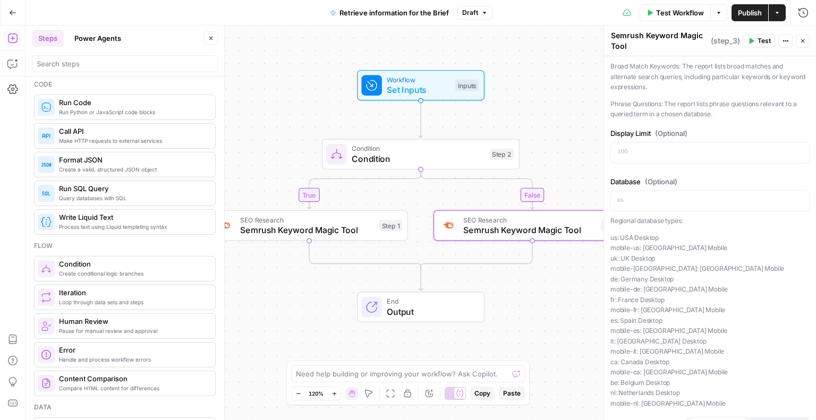
scroll to position [124, 0]
click at [636, 202] on p at bounding box center [709, 201] width 185 height 11
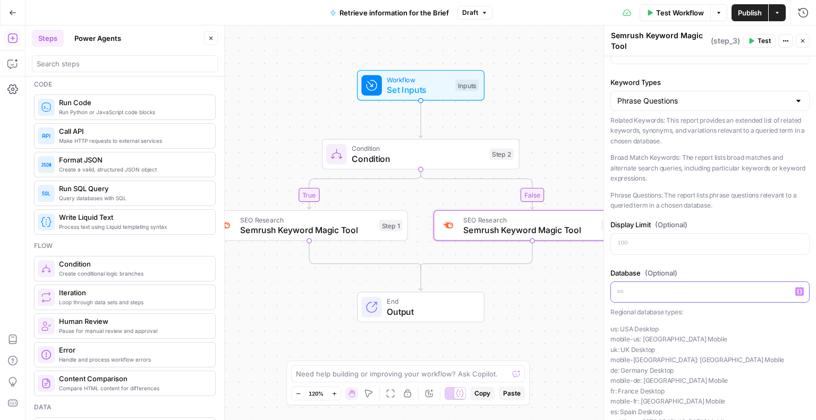
scroll to position [31, 0]
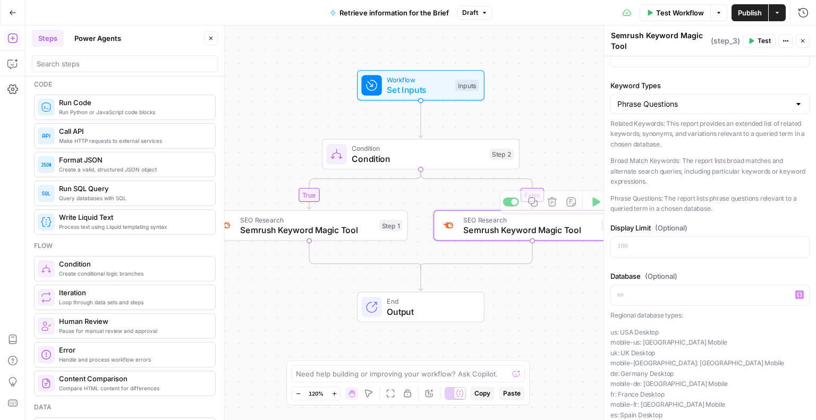
click at [316, 230] on span "Semrush Keyword Magic Tool" at bounding box center [307, 230] width 134 height 13
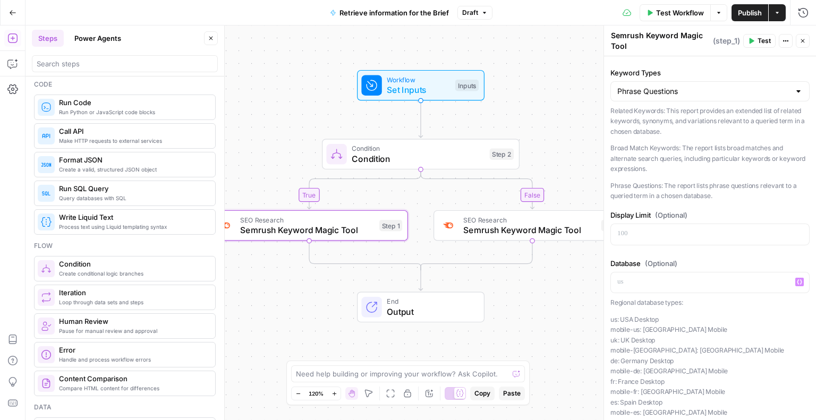
scroll to position [45, 0]
click at [795, 282] on button "Variables Menu" at bounding box center [799, 281] width 9 height 9
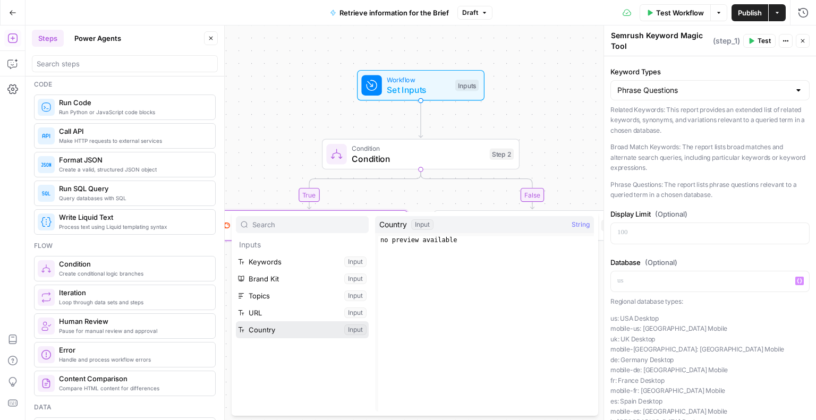
click at [260, 333] on button "Select variable Country" at bounding box center [302, 329] width 133 height 17
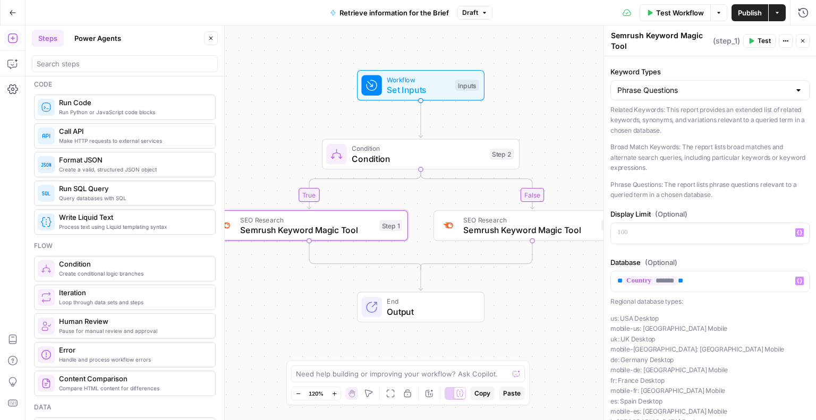
click at [695, 247] on div "Display Limit (Optional) “/” to reference Variables Menu" at bounding box center [709, 229] width 199 height 40
click at [536, 224] on span "Semrush Keyword Magic Tool" at bounding box center [529, 230] width 133 height 13
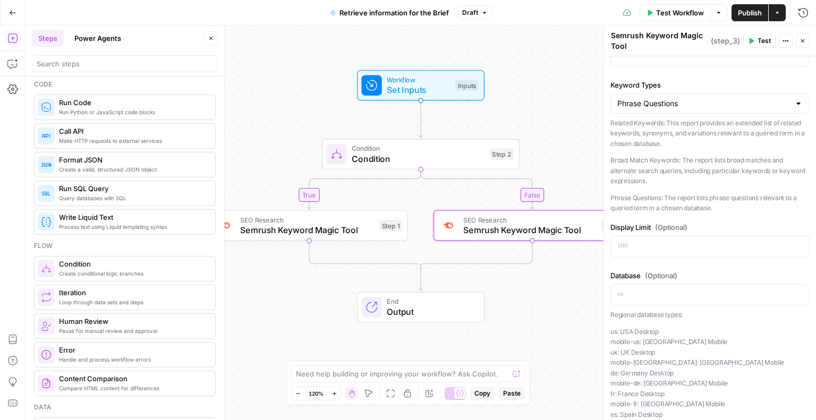
scroll to position [0, 0]
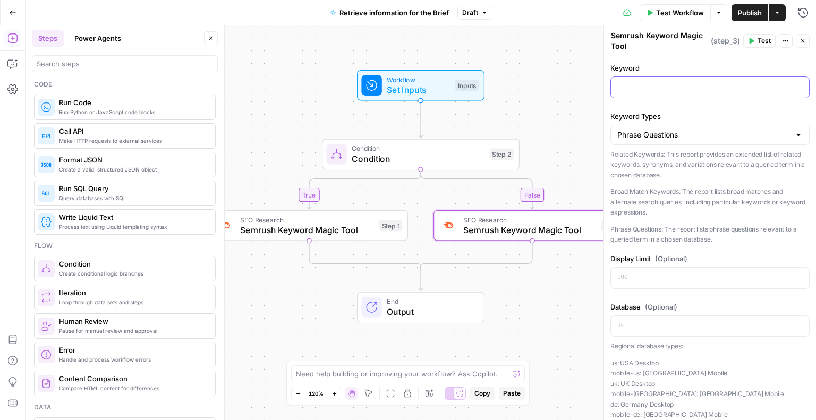
click at [652, 84] on p at bounding box center [709, 86] width 185 height 11
click at [797, 86] on icon "button" at bounding box center [799, 86] width 5 height 5
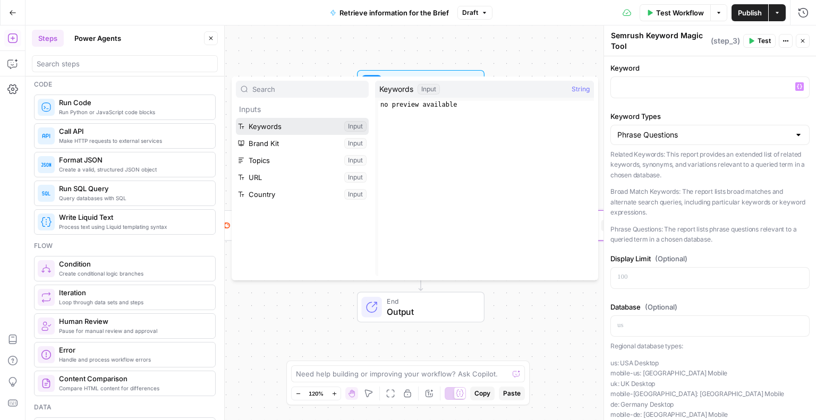
click at [252, 132] on button "Select variable Keywords" at bounding box center [302, 126] width 133 height 17
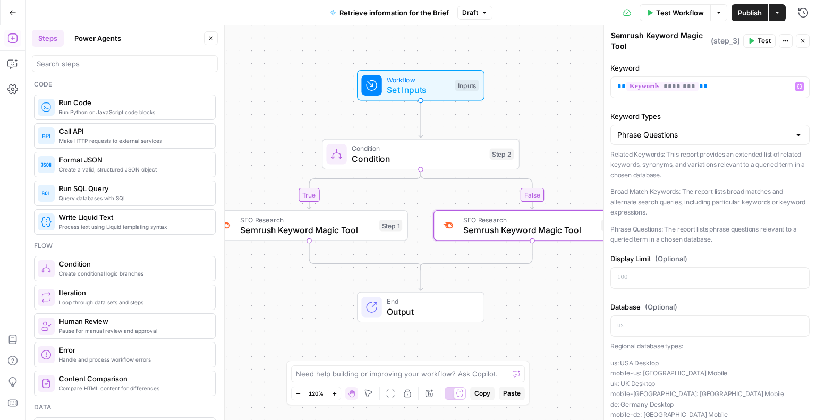
click at [272, 230] on span "Semrush Keyword Magic Tool" at bounding box center [307, 230] width 134 height 13
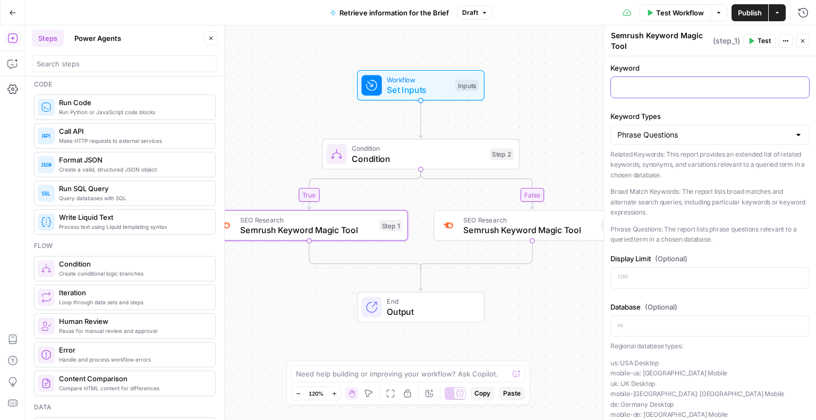
click at [661, 86] on p at bounding box center [709, 86] width 185 height 11
click at [797, 86] on icon "button" at bounding box center [799, 86] width 5 height 5
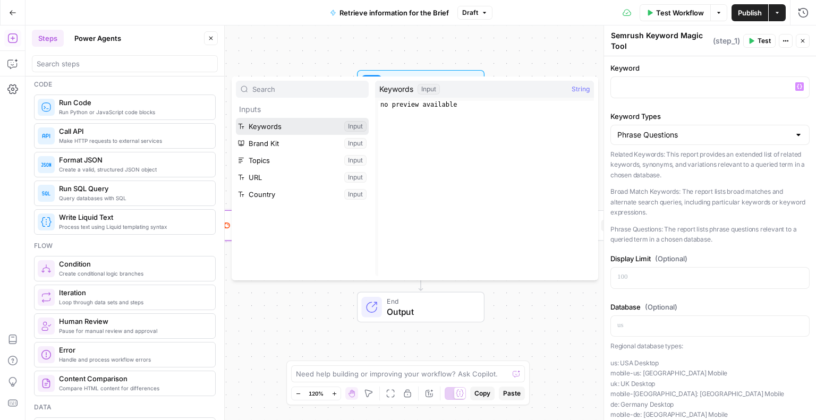
click at [252, 123] on button "Select variable Keywords" at bounding box center [302, 126] width 133 height 17
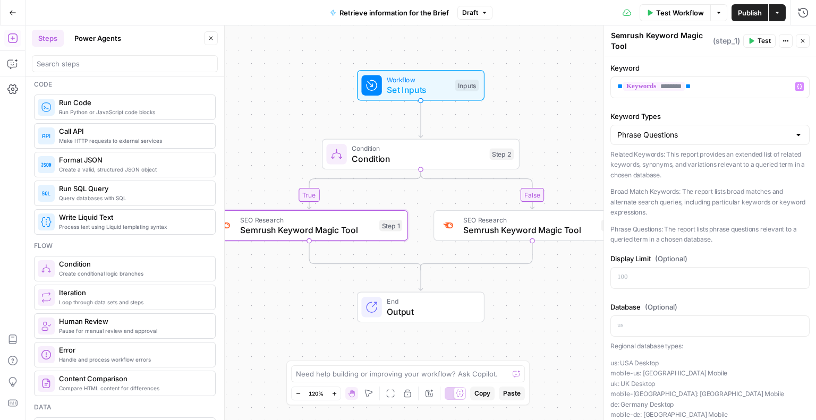
click at [672, 169] on p "Related Keywords: This report provides an extended list of related keywords, sy…" at bounding box center [709, 164] width 199 height 31
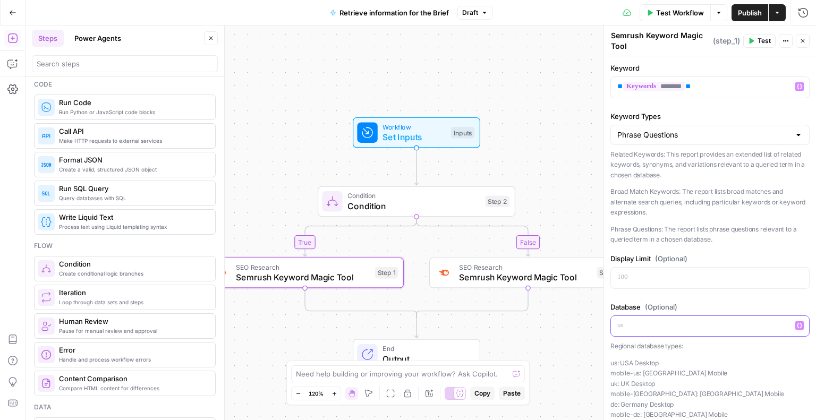
click at [672, 327] on p at bounding box center [709, 325] width 185 height 11
click at [797, 326] on icon "button" at bounding box center [799, 325] width 5 height 5
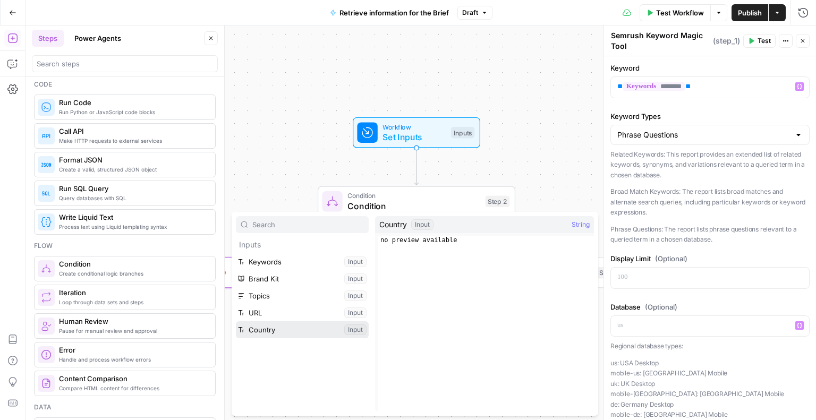
click at [260, 335] on button "Select variable Country" at bounding box center [302, 329] width 133 height 17
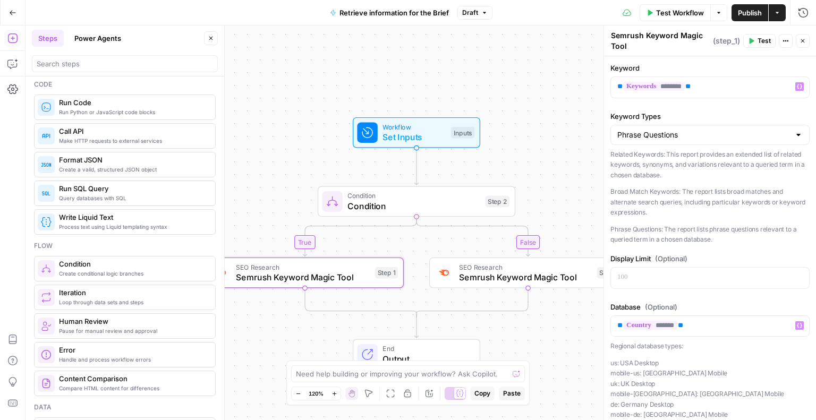
click at [751, 18] on span "Publish" at bounding box center [750, 12] width 24 height 11
click at [468, 282] on span "Semrush Keyword Magic Tool" at bounding box center [525, 277] width 133 height 13
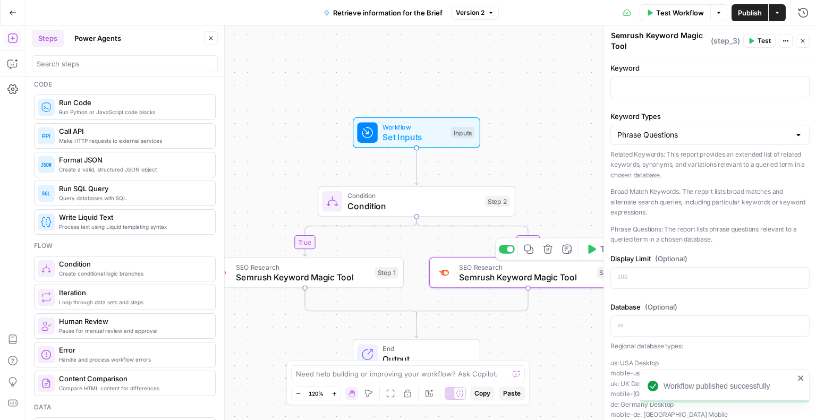
click at [331, 276] on span "Semrush Keyword Magic Tool" at bounding box center [303, 277] width 134 height 13
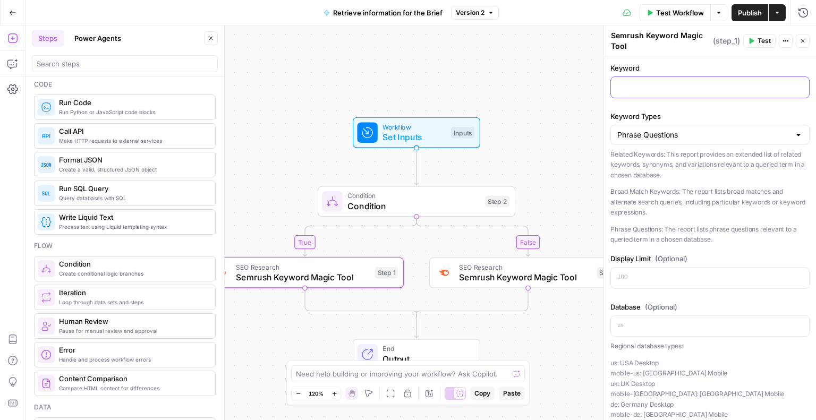
click at [710, 83] on p at bounding box center [709, 86] width 185 height 11
click at [412, 129] on span "Workflow" at bounding box center [414, 127] width 63 height 10
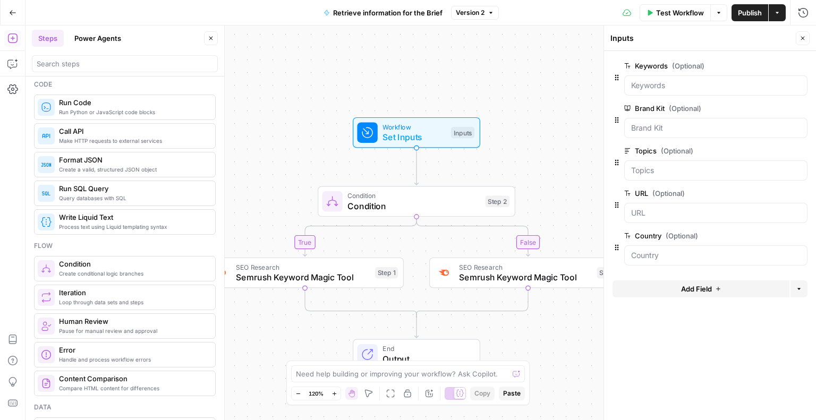
click at [689, 10] on span "Test Workflow" at bounding box center [680, 12] width 48 height 11
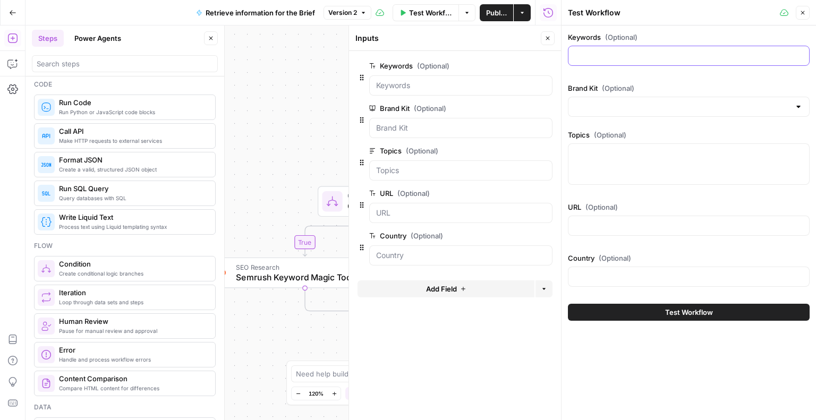
click at [593, 58] on input "Keywords (Optional)" at bounding box center [689, 55] width 228 height 11
type input "Accounting software"
click at [597, 100] on div at bounding box center [689, 107] width 242 height 20
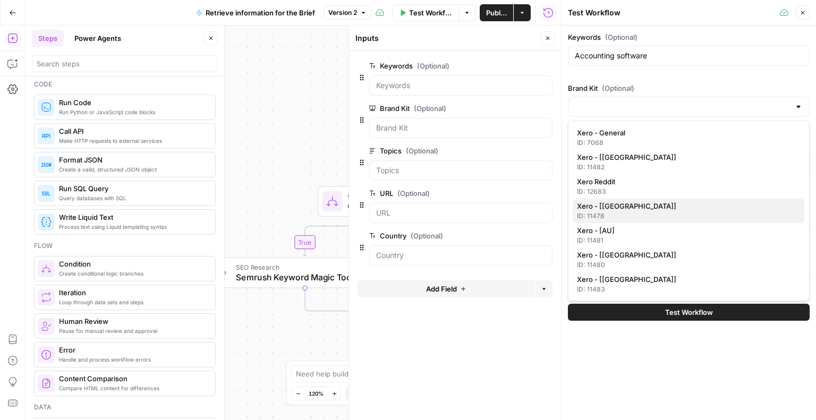
click at [601, 212] on div "ID: 11478" at bounding box center [689, 216] width 224 height 10
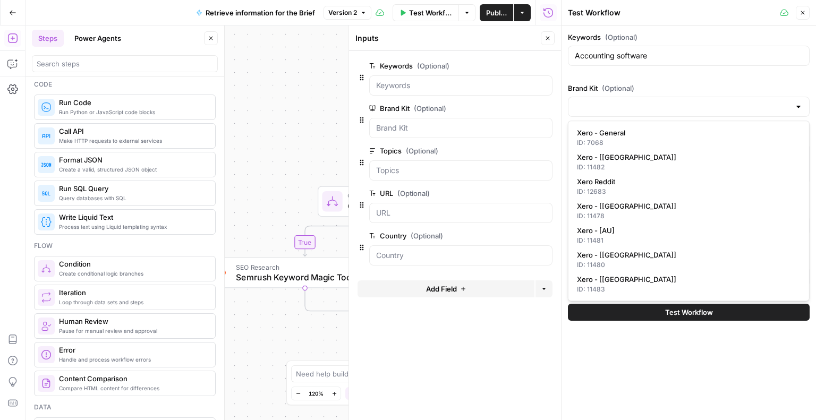
type input "Xero - [[GEOGRAPHIC_DATA]]"
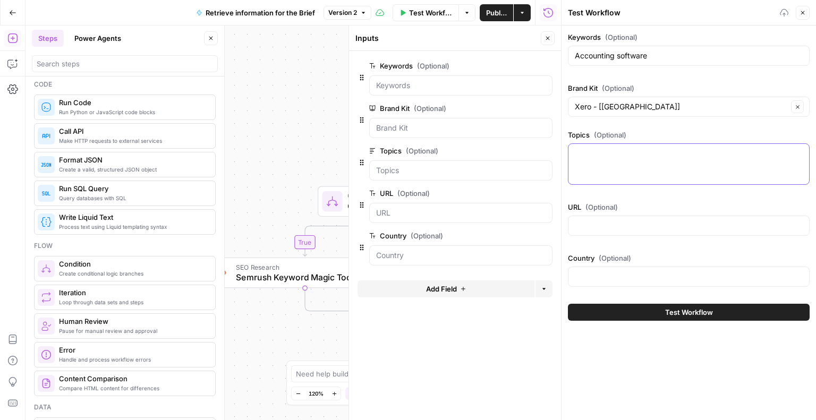
click at [601, 151] on textarea "Topics (Optional)" at bounding box center [689, 153] width 228 height 11
click at [591, 228] on input "URL (Optional)" at bounding box center [689, 225] width 228 height 11
click at [594, 274] on input "Country (Optional)" at bounding box center [689, 277] width 228 height 11
type input "uk"
click at [609, 314] on button "Test Workflow" at bounding box center [689, 312] width 242 height 17
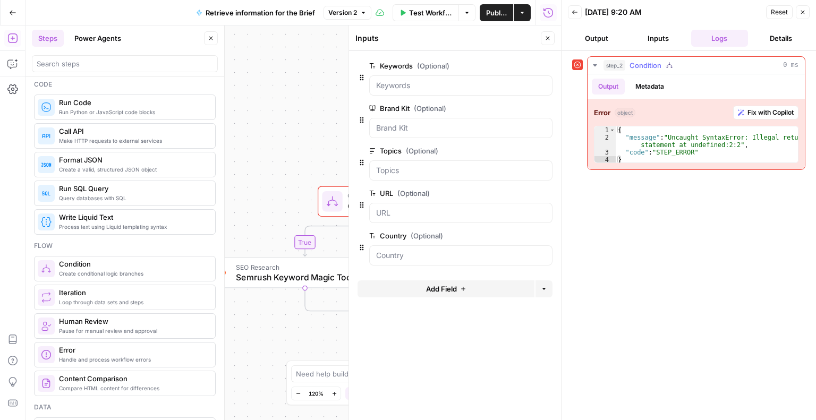
click at [772, 112] on span "Fix with Copilot" at bounding box center [771, 113] width 46 height 10
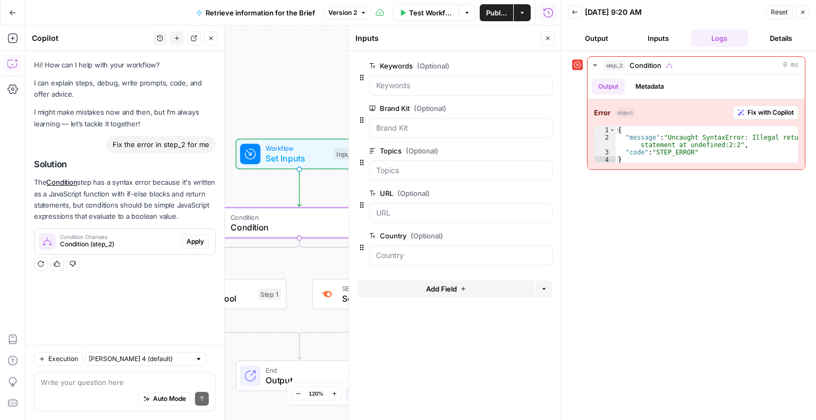
click at [186, 243] on span "Apply" at bounding box center [195, 242] width 18 height 10
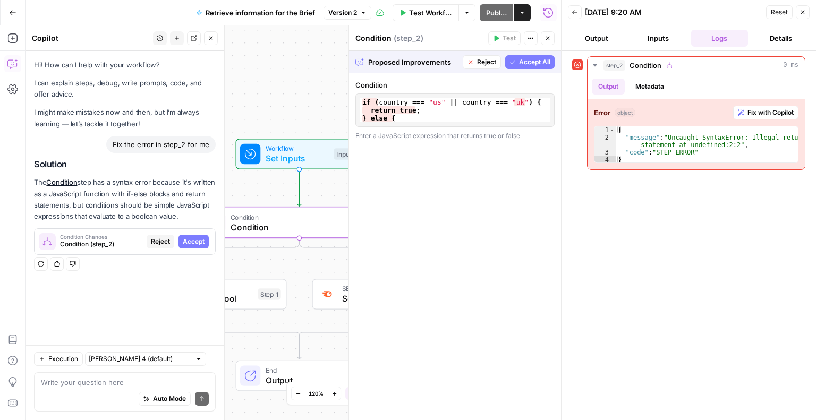
click at [186, 243] on span "Accept" at bounding box center [194, 242] width 22 height 10
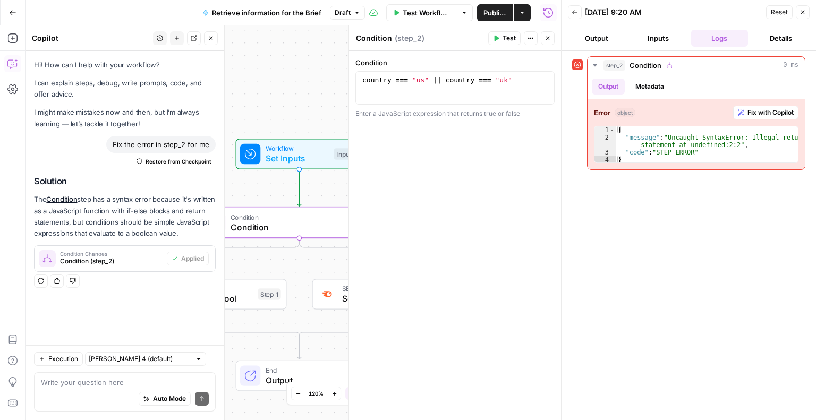
click at [417, 10] on span "Test Workflow" at bounding box center [426, 12] width 47 height 11
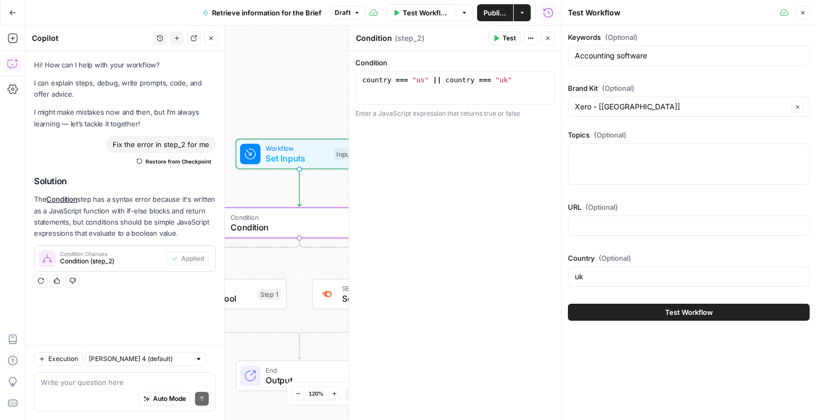
click at [682, 304] on button "Test Workflow" at bounding box center [689, 312] width 242 height 17
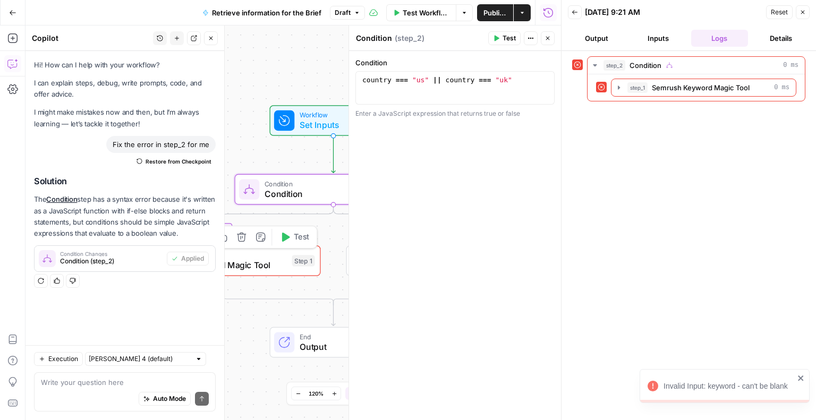
click at [260, 263] on span "Semrush Keyword Magic Tool" at bounding box center [220, 265] width 134 height 13
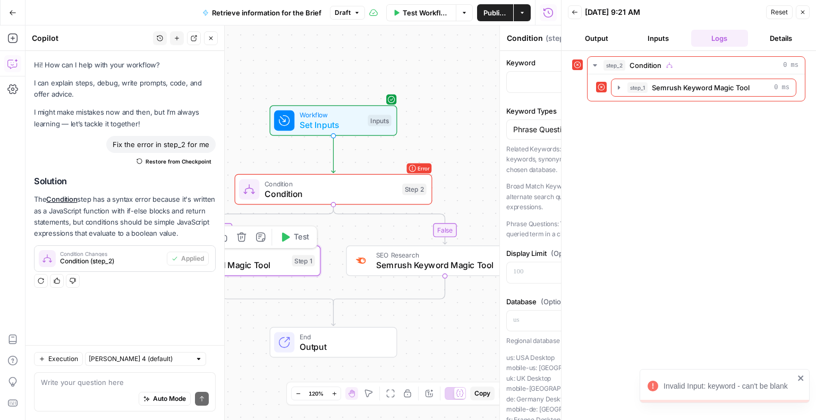
type textarea "Semrush Keyword Magic Tool"
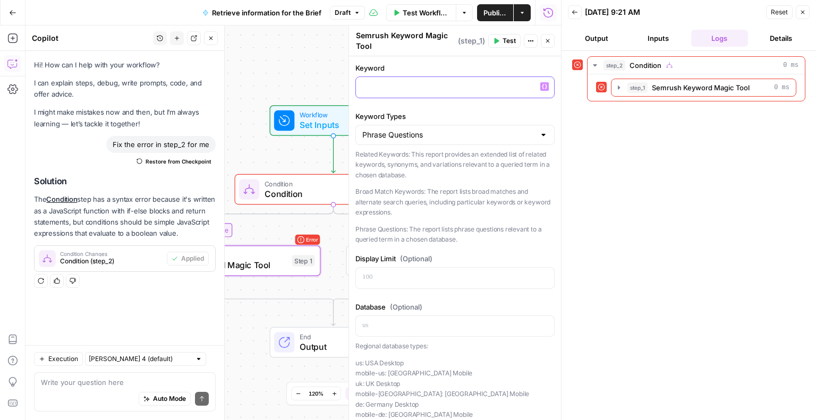
click at [542, 87] on icon "button" at bounding box center [544, 86] width 5 height 5
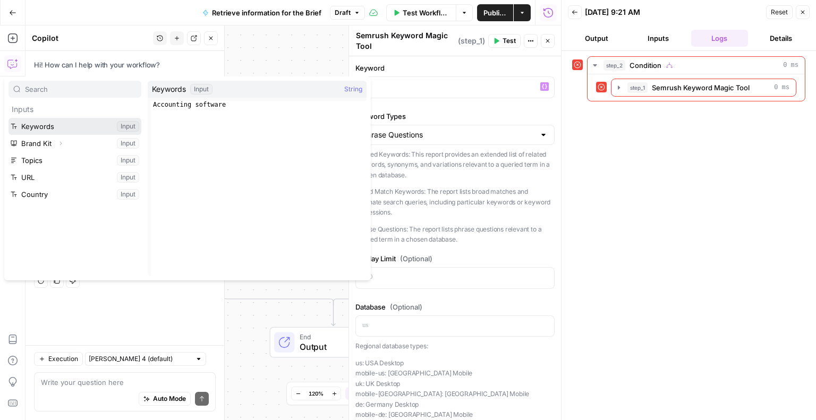
click at [128, 126] on button "Select variable Keywords" at bounding box center [75, 126] width 133 height 17
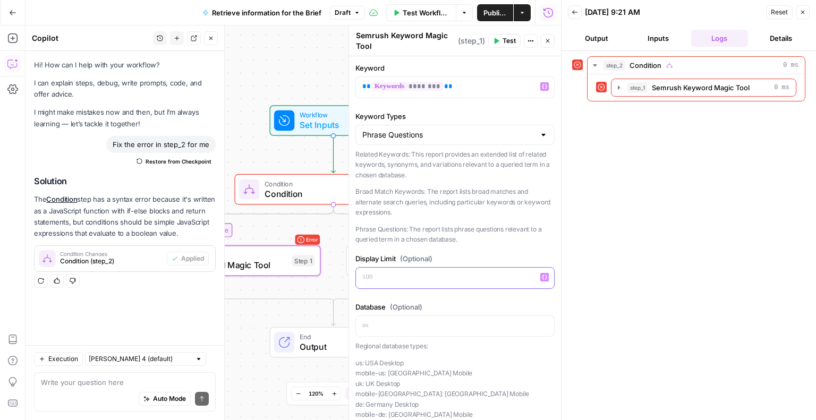
click at [404, 287] on div at bounding box center [455, 278] width 198 height 21
click at [423, 11] on span "Test Workflow" at bounding box center [426, 12] width 47 height 11
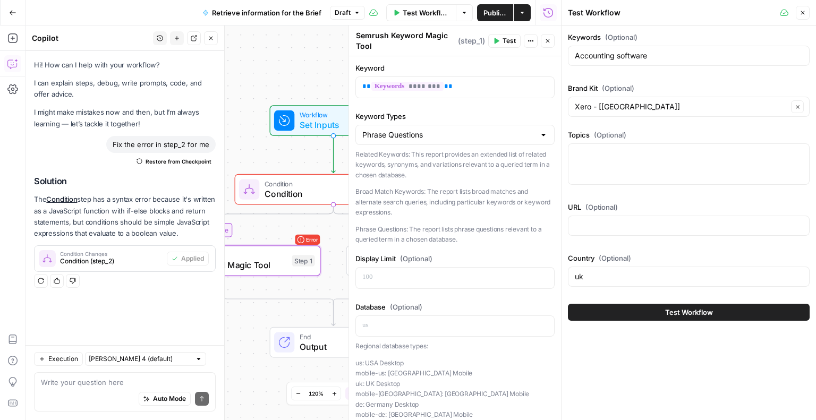
click at [648, 304] on button "Test Workflow" at bounding box center [689, 312] width 242 height 17
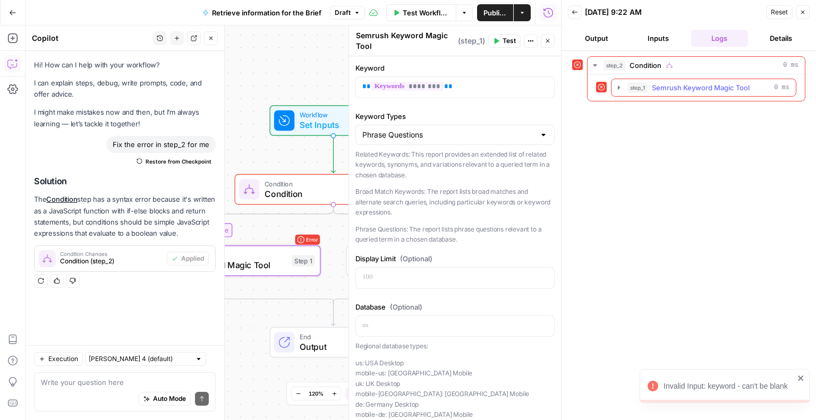
click at [617, 87] on icon "button" at bounding box center [619, 87] width 9 height 9
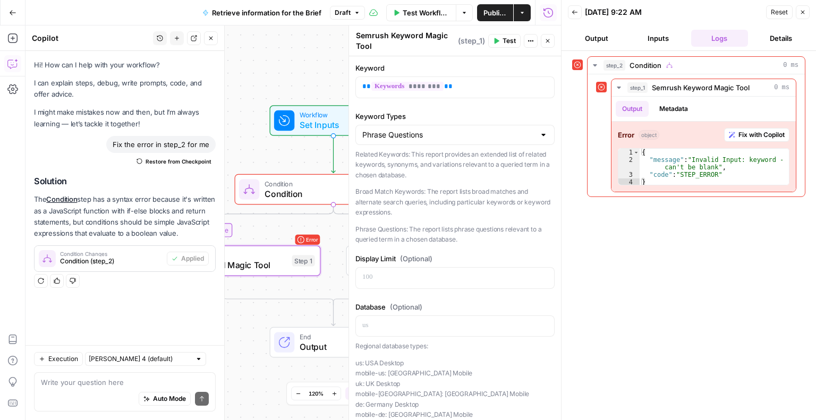
click at [480, 112] on label "Keyword Types" at bounding box center [454, 116] width 199 height 11
click at [480, 130] on input "Phrase Questions" at bounding box center [448, 135] width 173 height 11
click at [429, 162] on span "Related Keywords" at bounding box center [448, 160] width 169 height 11
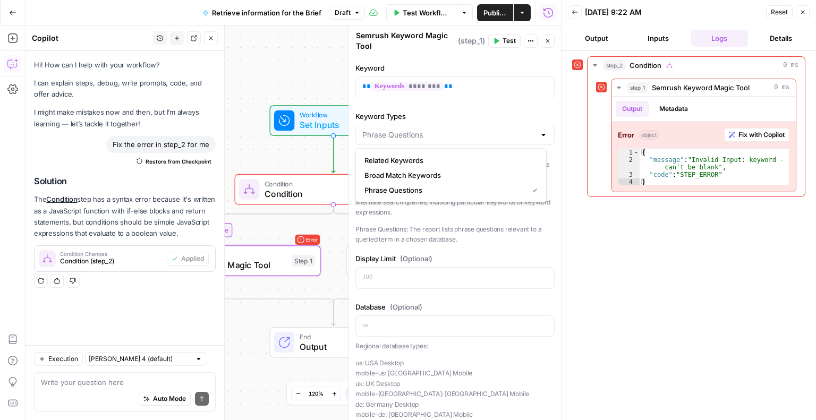
type input "Related Keywords"
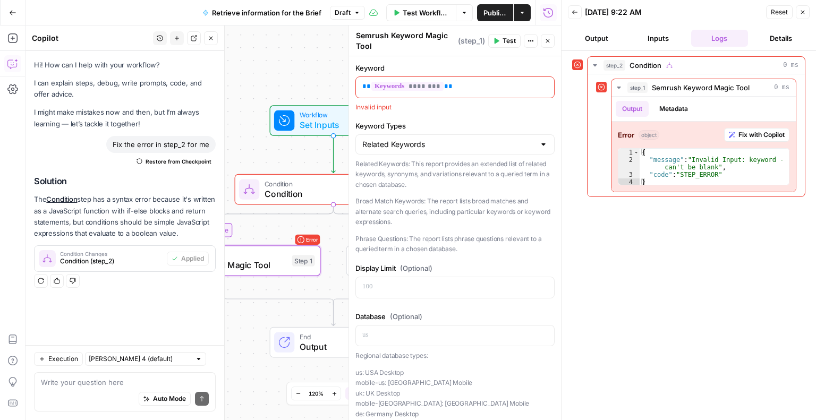
click at [379, 89] on span "********" at bounding box center [407, 86] width 72 height 9
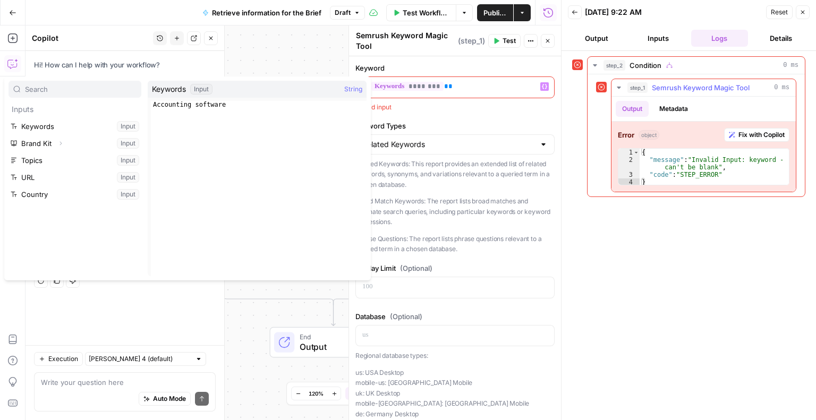
click at [749, 139] on button "Fix with Copilot" at bounding box center [756, 135] width 65 height 14
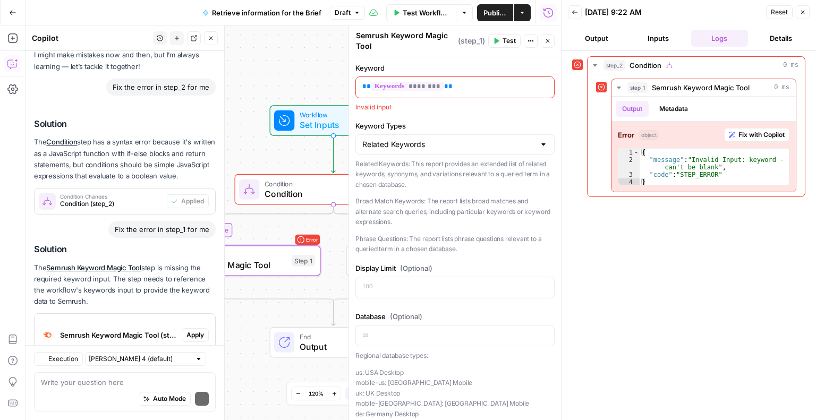
scroll to position [105, 0]
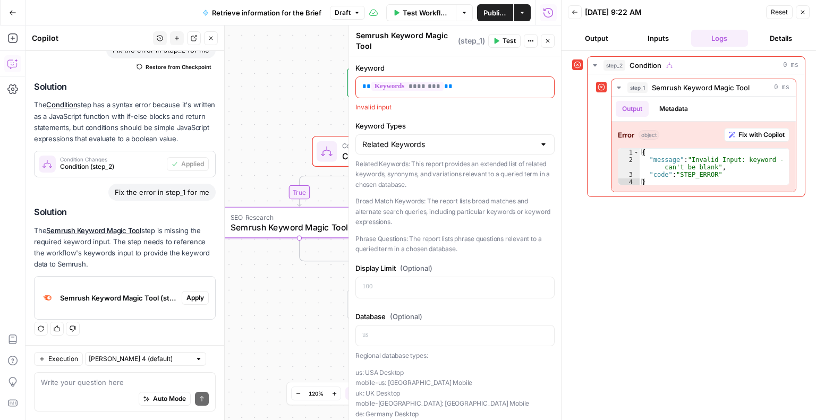
click at [189, 299] on span "Apply" at bounding box center [195, 298] width 18 height 10
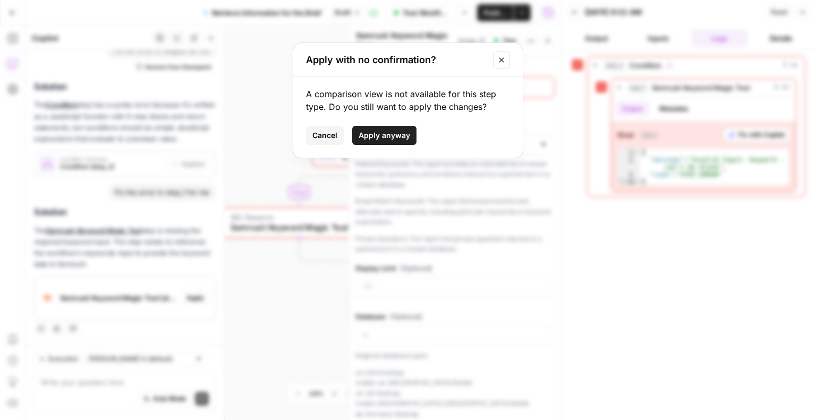
click at [376, 132] on span "Apply anyway" at bounding box center [385, 135] width 52 height 11
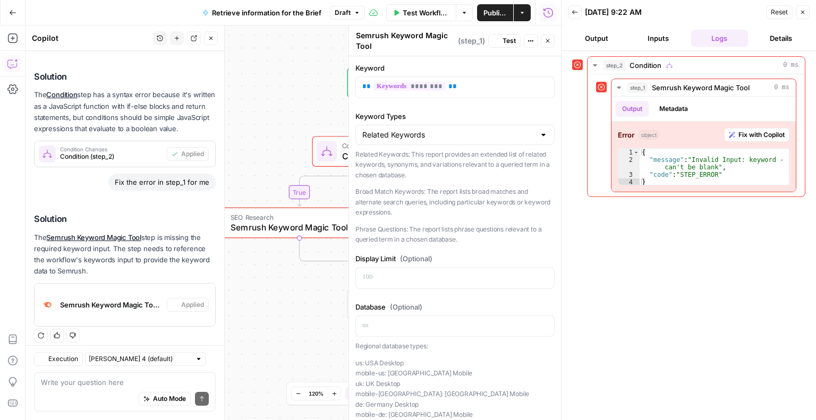
scroll to position [122, 0]
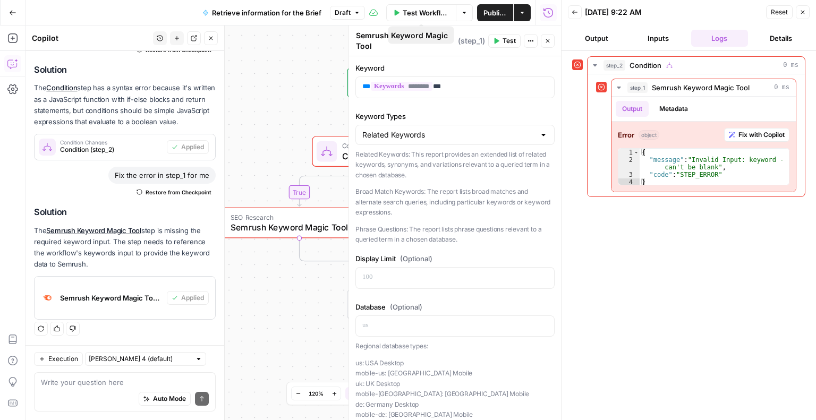
click at [410, 13] on span "Test Workflow" at bounding box center [426, 12] width 47 height 11
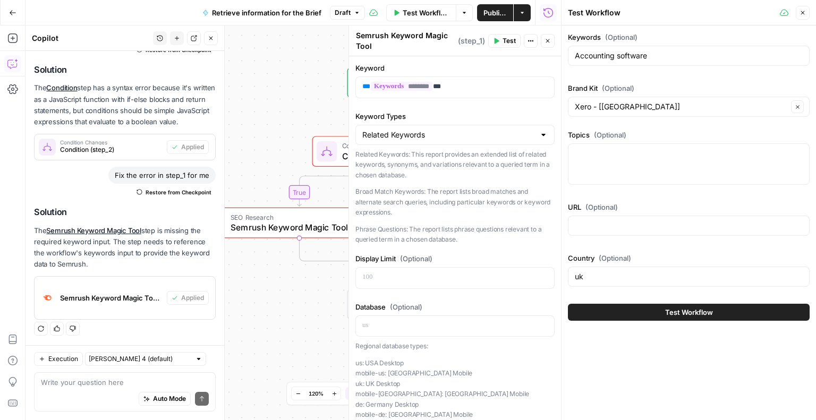
click at [634, 308] on button "Test Workflow" at bounding box center [689, 312] width 242 height 17
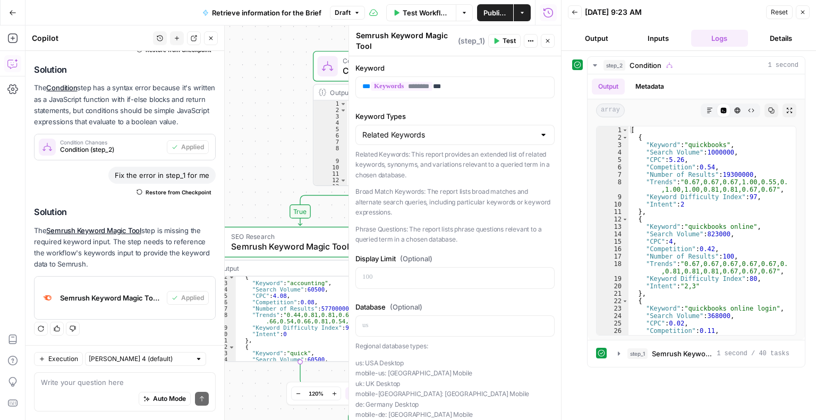
scroll to position [417, 0]
click at [414, 138] on input "Keyword Types" at bounding box center [448, 135] width 173 height 11
click at [404, 191] on span "Phrase Questions" at bounding box center [448, 190] width 169 height 11
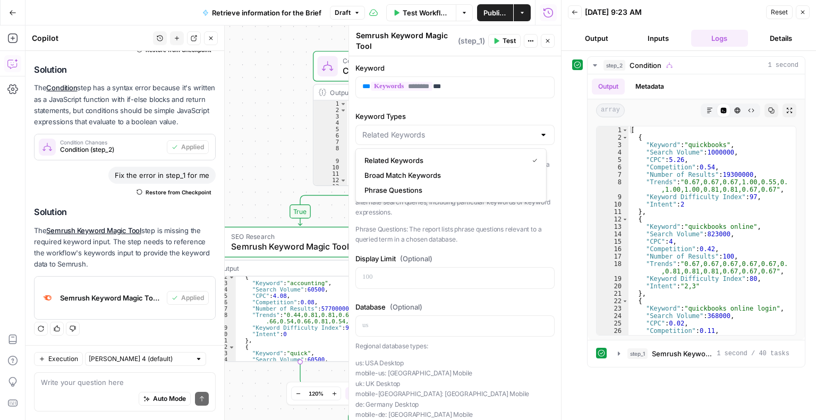
type input "Phrase Questions"
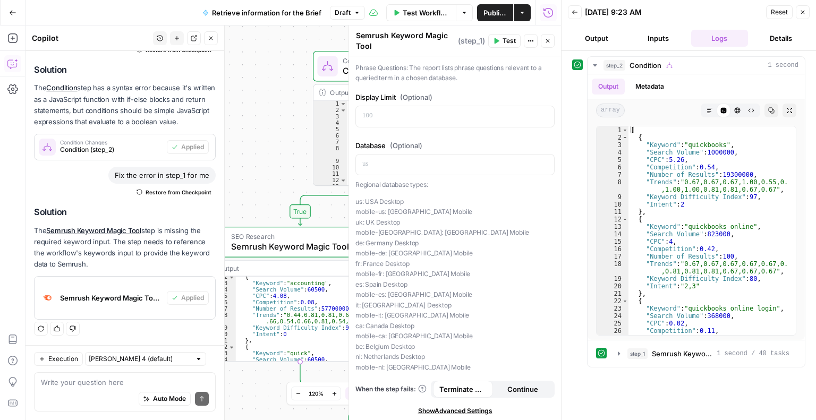
scroll to position [162, 0]
click at [415, 11] on span "Test Workflow" at bounding box center [426, 12] width 47 height 11
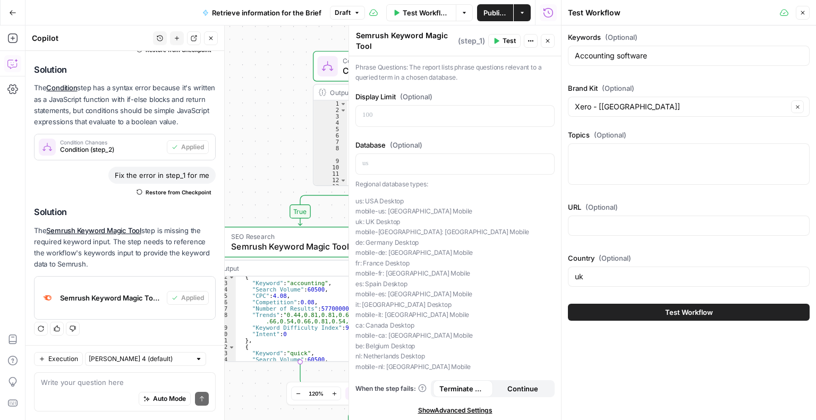
click at [618, 314] on button "Test Workflow" at bounding box center [689, 312] width 242 height 17
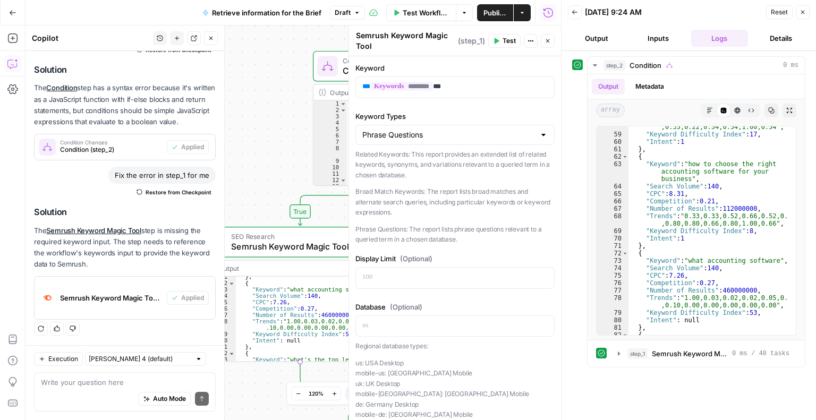
click at [408, 127] on div "Phrase Questions" at bounding box center [454, 135] width 199 height 20
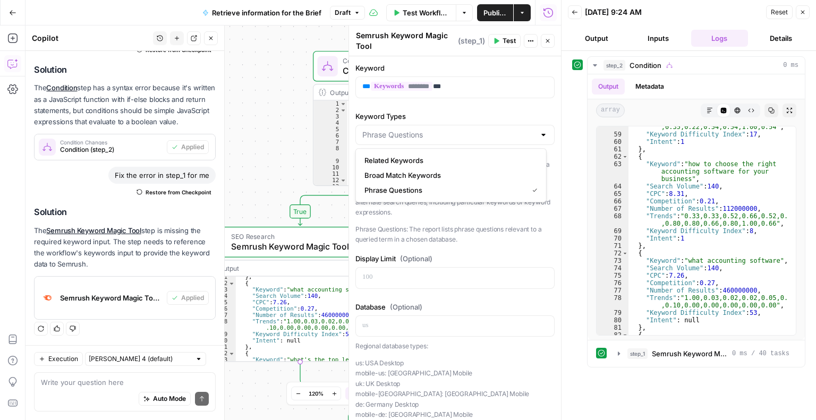
type input "Phrase Questions"
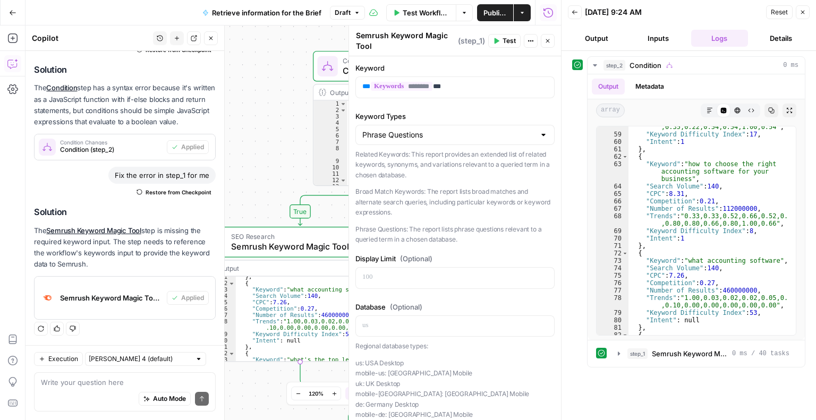
click at [278, 187] on div "true false Workflow Set Inputs Inputs Condition Condition Step 2 Output Expand …" at bounding box center [294, 223] width 536 height 395
click at [801, 12] on icon "button" at bounding box center [803, 12] width 6 height 6
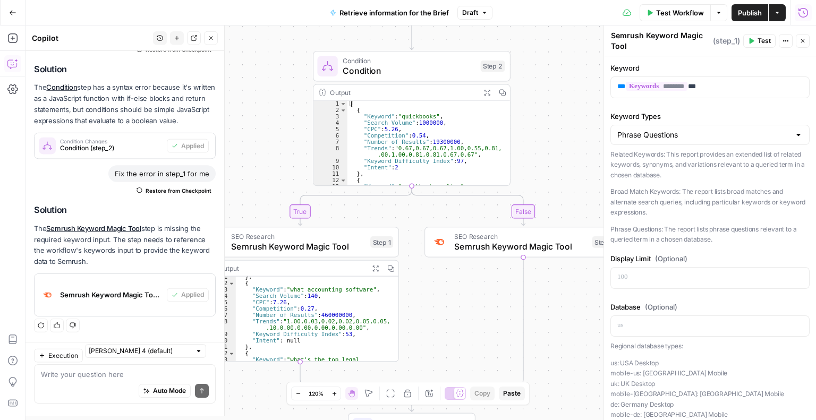
scroll to position [122, 0]
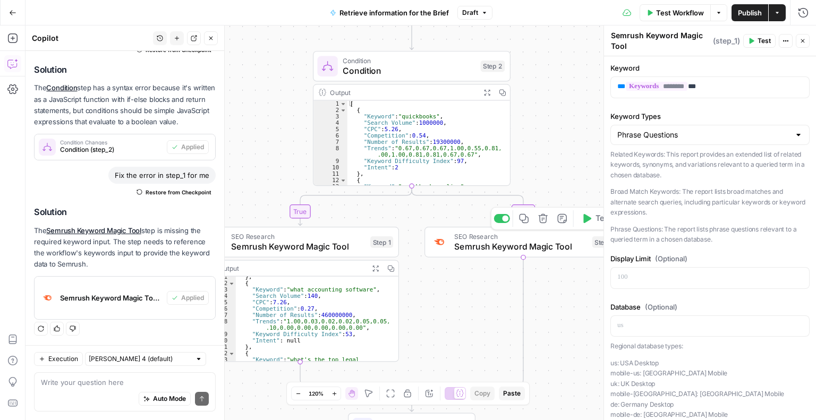
click at [471, 242] on span "Semrush Keyword Magic Tool" at bounding box center [520, 246] width 133 height 13
click at [627, 321] on p at bounding box center [709, 325] width 185 height 11
click at [797, 323] on icon "button" at bounding box center [799, 325] width 5 height 5
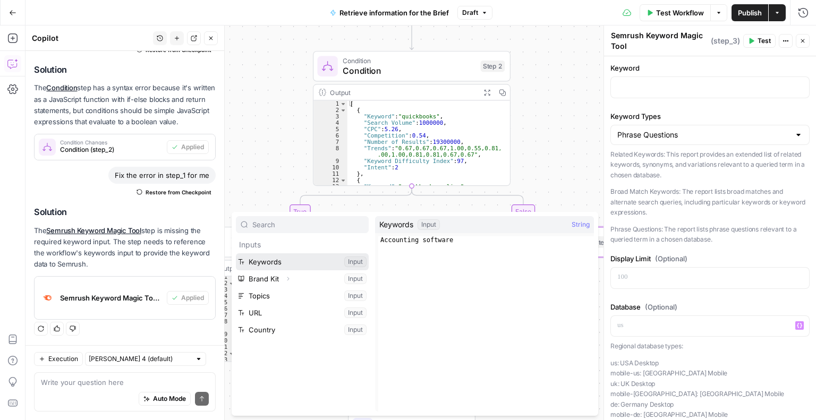
click at [258, 262] on button "Select variable Keywords" at bounding box center [302, 261] width 133 height 17
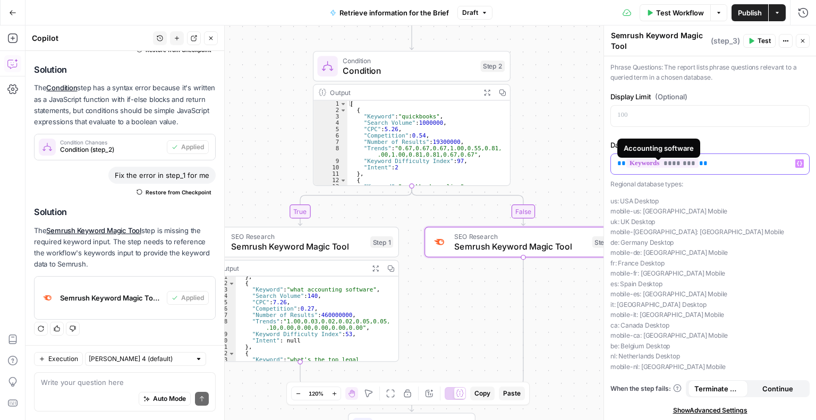
scroll to position [149, 0]
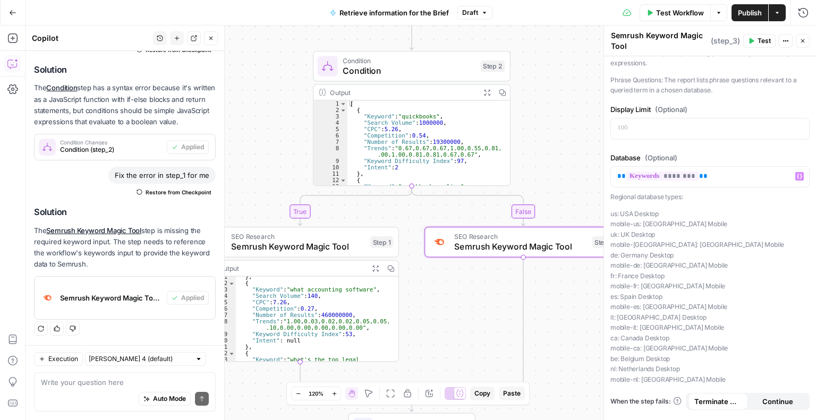
click at [740, 189] on div "Database (Optional) ** ******** ** Variables Menu Regional database types: us: …" at bounding box center [709, 268] width 199 height 233
click at [731, 179] on p "** ******** **" at bounding box center [709, 176] width 185 height 11
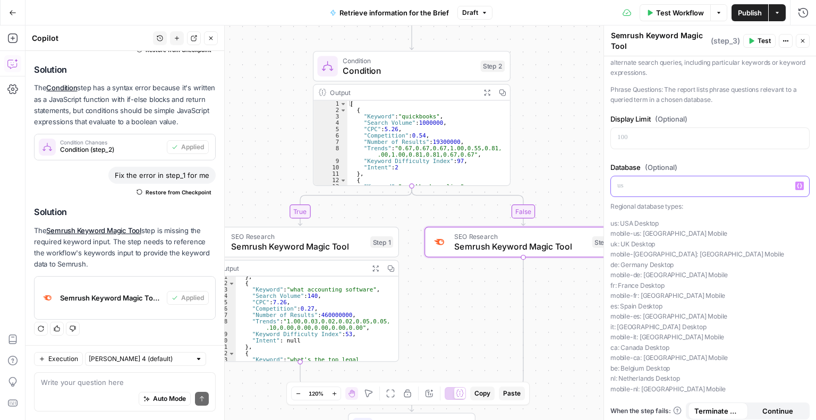
scroll to position [159, 0]
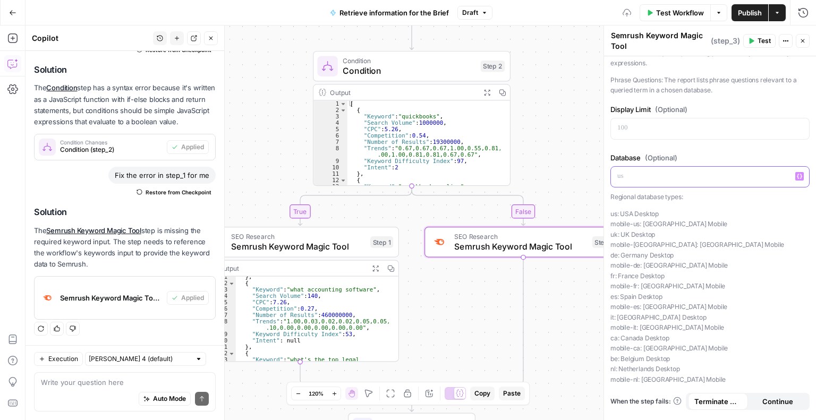
click at [797, 174] on icon "button" at bounding box center [799, 176] width 5 height 5
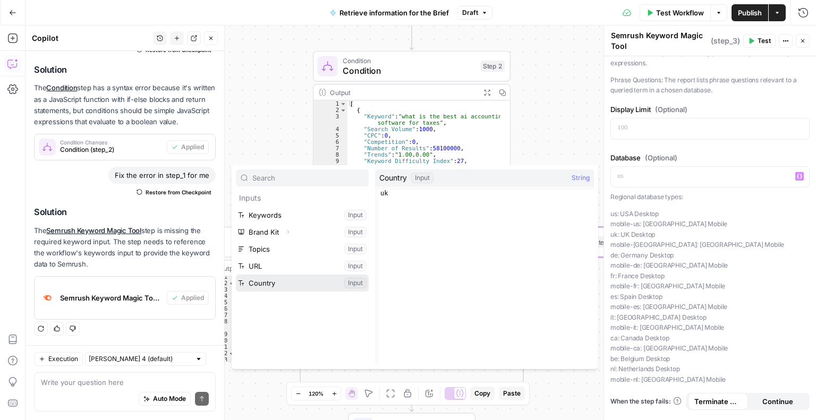
click at [256, 287] on button "Select variable Country" at bounding box center [302, 283] width 133 height 17
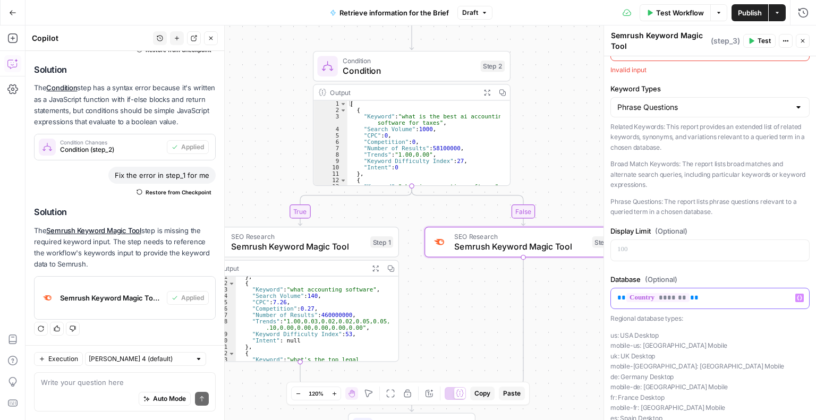
scroll to position [0, 0]
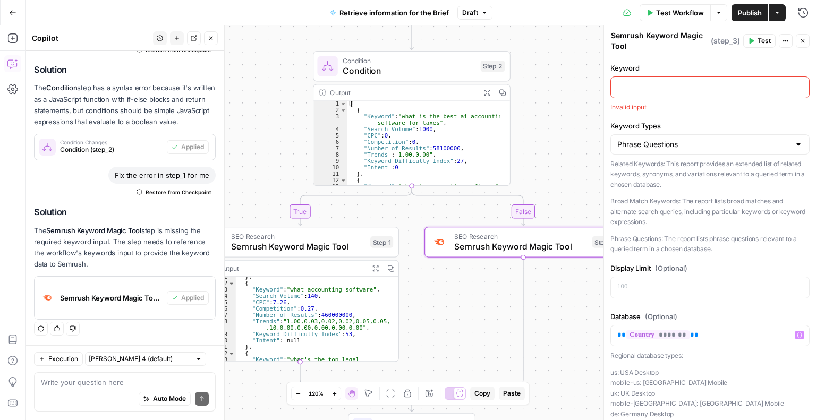
click at [629, 89] on p at bounding box center [709, 86] width 185 height 11
click at [797, 87] on icon "button" at bounding box center [799, 86] width 5 height 5
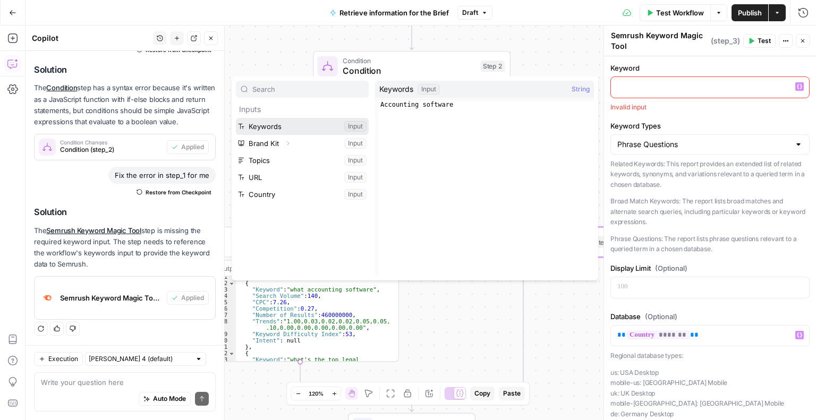
click at [249, 123] on button "Select variable Keywords" at bounding box center [302, 126] width 133 height 17
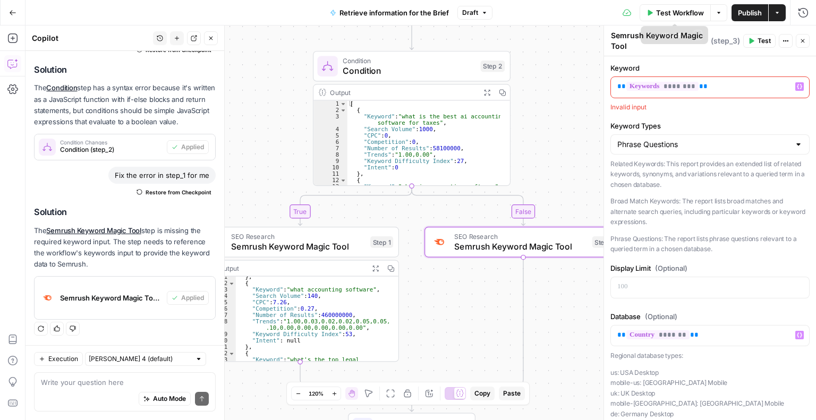
click at [657, 10] on span "Test Workflow" at bounding box center [680, 12] width 48 height 11
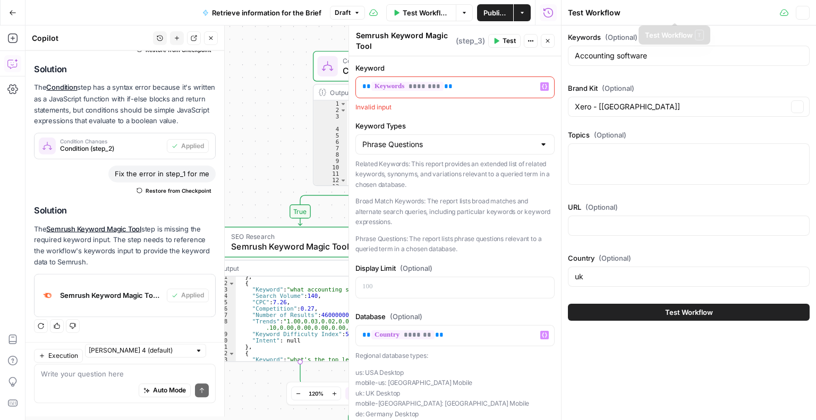
scroll to position [122, 0]
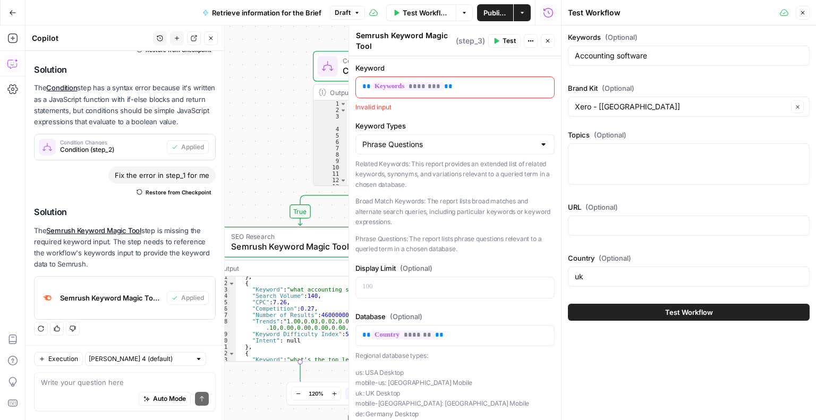
click at [612, 282] on div "uk" at bounding box center [689, 277] width 242 height 20
drag, startPoint x: 588, startPoint y: 270, endPoint x: 553, endPoint y: 265, distance: 36.0
click at [553, 265] on body "XeroOps New Home Browse Insights Opportunities Your Data Recent Grids Core Acqu…" at bounding box center [408, 210] width 816 height 420
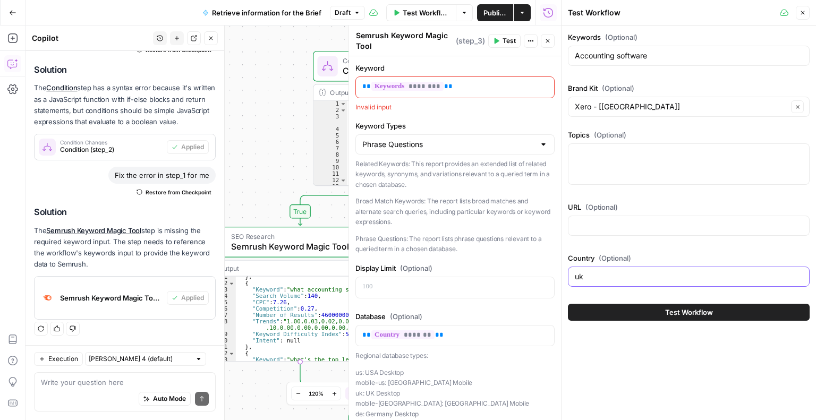
click at [584, 274] on input "uk" at bounding box center [689, 277] width 228 height 11
type input "au"
click at [609, 308] on button "Test Workflow" at bounding box center [689, 312] width 242 height 17
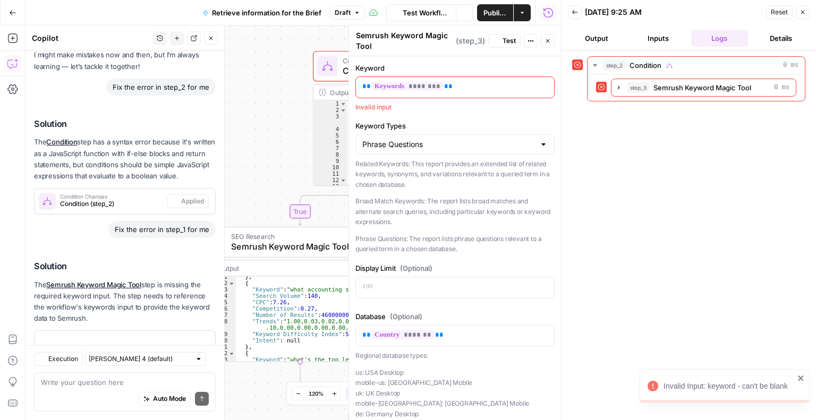
scroll to position [122, 0]
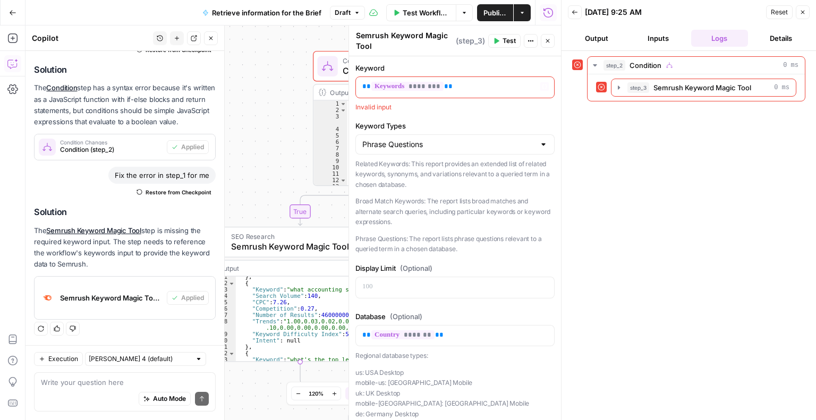
click at [481, 87] on p "** ******** **" at bounding box center [454, 86] width 185 height 11
click at [451, 147] on input "Keyword Types" at bounding box center [448, 144] width 173 height 11
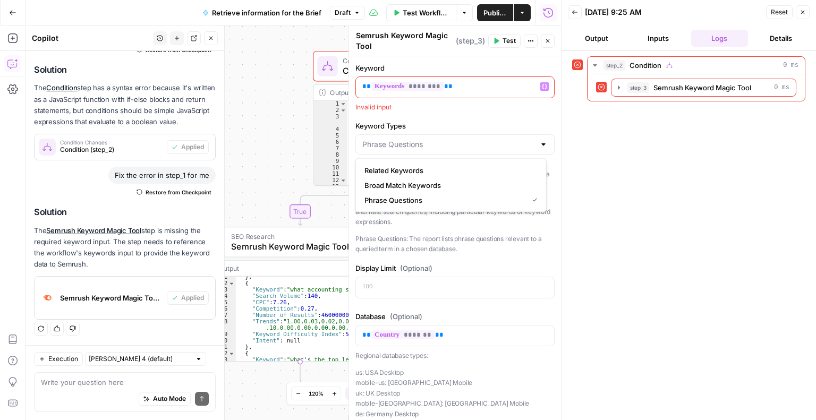
type input "Phrase Questions"
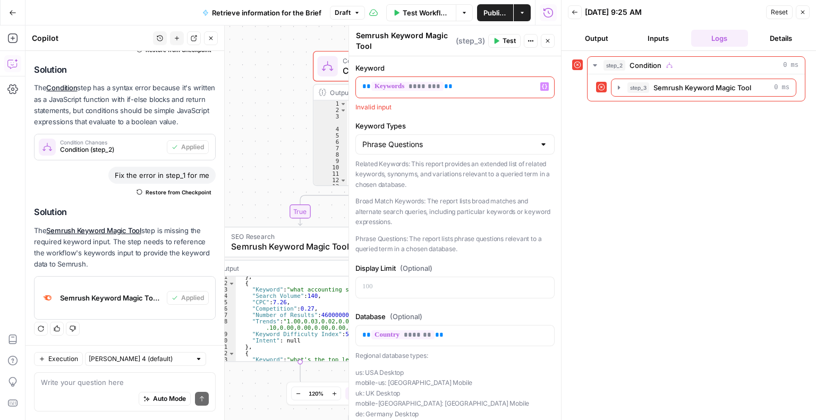
click at [455, 245] on p "Phrase Questions: The report lists phrase questions relevant to a queried term …" at bounding box center [454, 244] width 199 height 21
click at [504, 43] on span "Test" at bounding box center [509, 41] width 13 height 10
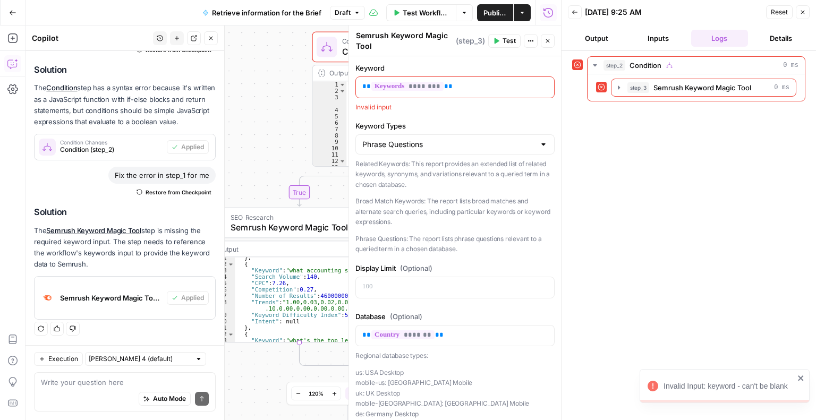
click at [489, 126] on label "Keyword Types" at bounding box center [454, 126] width 199 height 11
click at [489, 139] on input "Phrase Questions" at bounding box center [448, 144] width 173 height 11
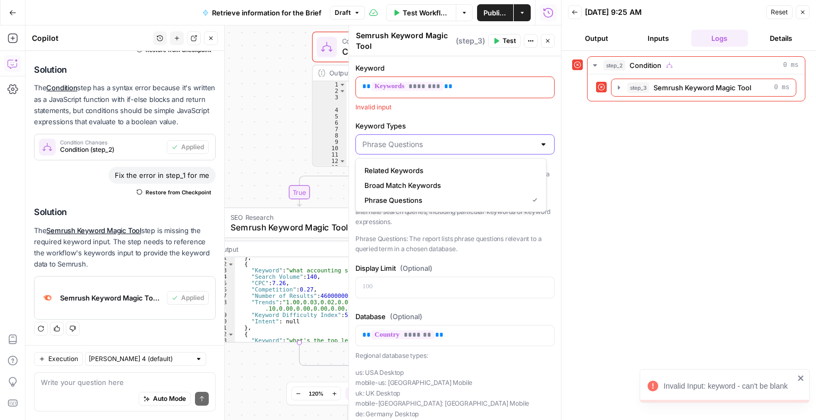
click at [482, 146] on input "Keyword Types" at bounding box center [448, 144] width 173 height 11
click at [433, 168] on span "Related Keywords" at bounding box center [448, 170] width 169 height 11
type input "Related Keywords"
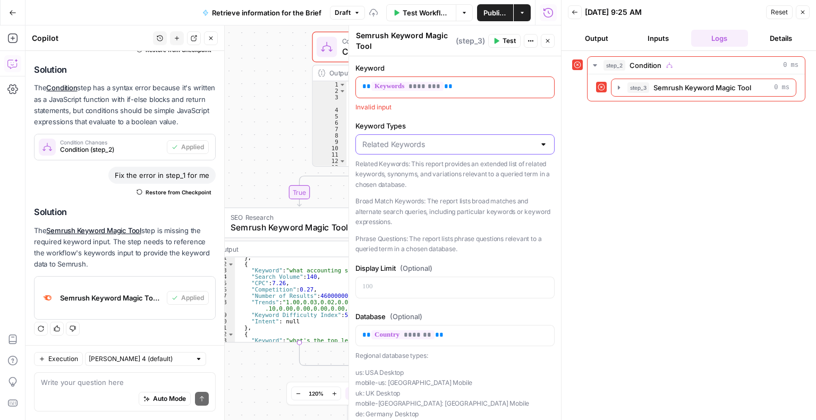
click at [425, 144] on input "Keyword Types" at bounding box center [448, 144] width 173 height 11
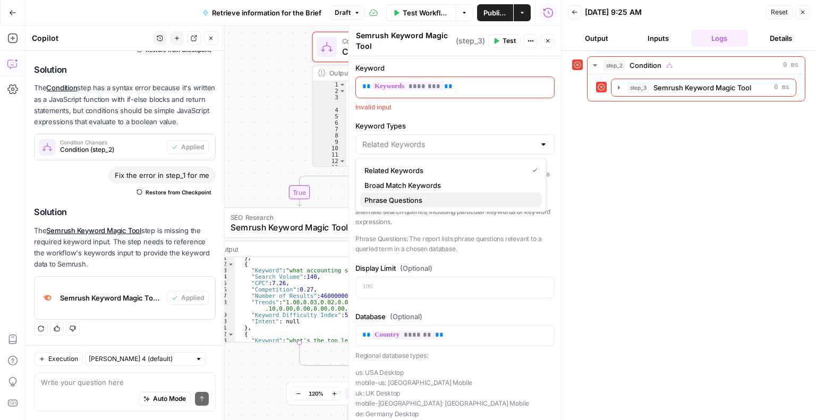
click at [425, 199] on span "Phrase Questions" at bounding box center [448, 200] width 169 height 11
type input "Phrase Questions"
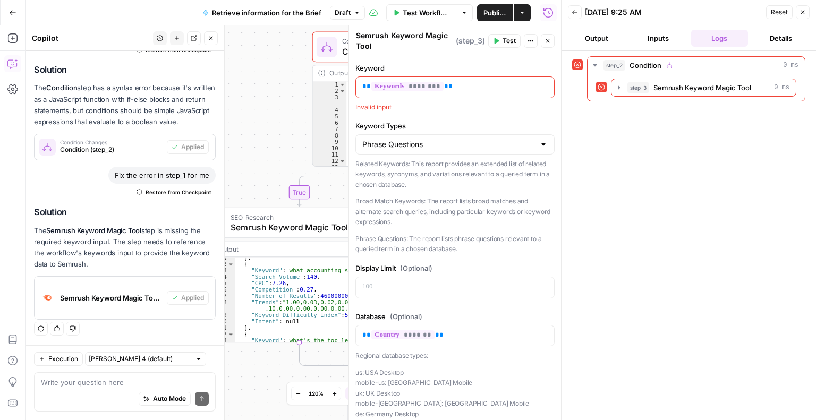
click at [434, 237] on p "Phrase Questions: The report lists phrase questions relevant to a queried term …" at bounding box center [454, 244] width 199 height 21
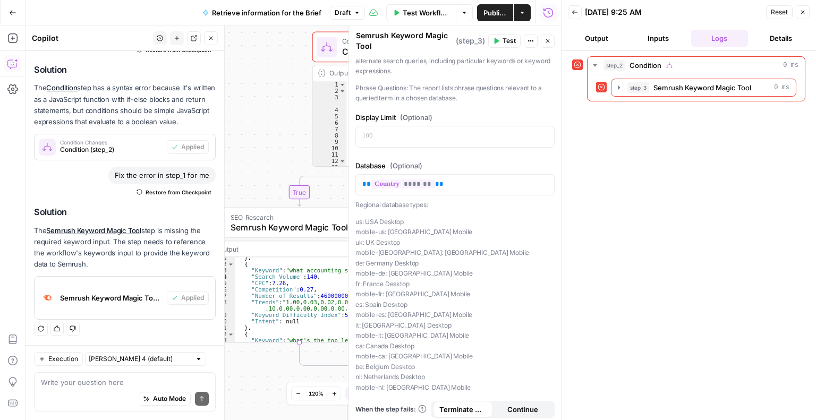
click at [431, 282] on p "us: [GEOGRAPHIC_DATA] Desktop mobile-us: [GEOGRAPHIC_DATA] [GEOGRAPHIC_DATA] [G…" at bounding box center [454, 305] width 199 height 176
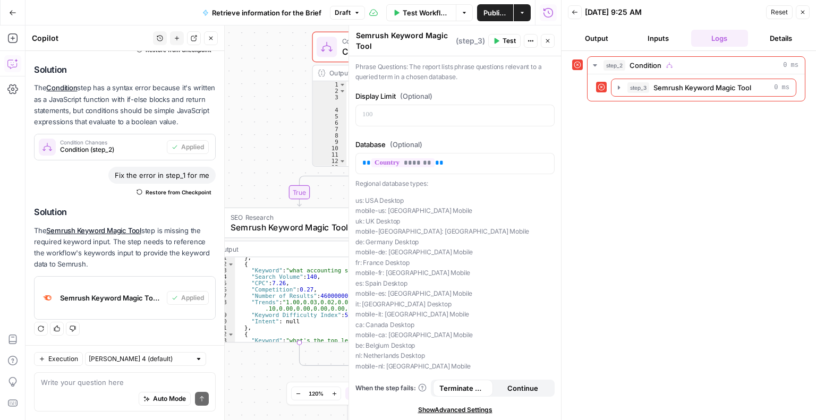
scroll to position [0, 0]
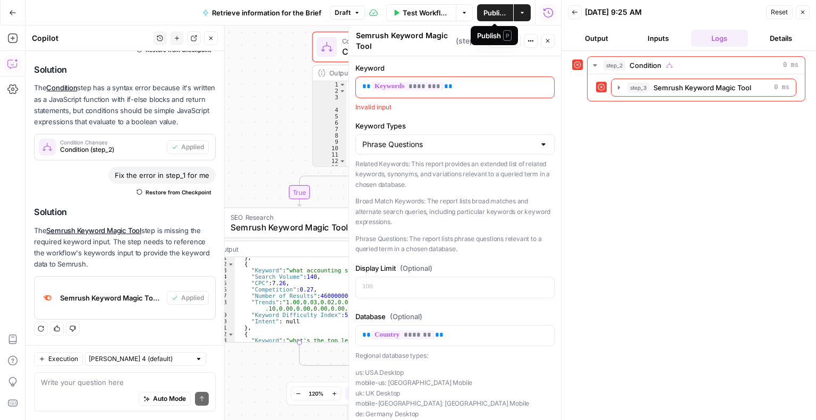
click at [484, 11] on span "Publish" at bounding box center [494, 12] width 23 height 11
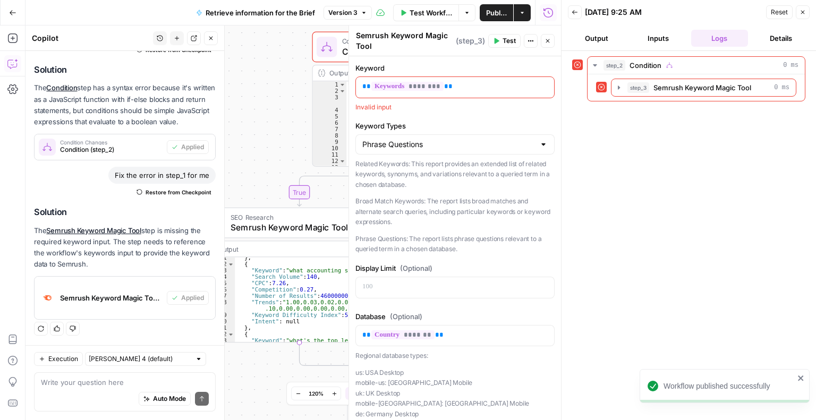
click at [447, 80] on div "** ******** **" at bounding box center [455, 87] width 198 height 21
click at [251, 227] on span "Semrush Keyword Magic Tool" at bounding box center [298, 227] width 134 height 13
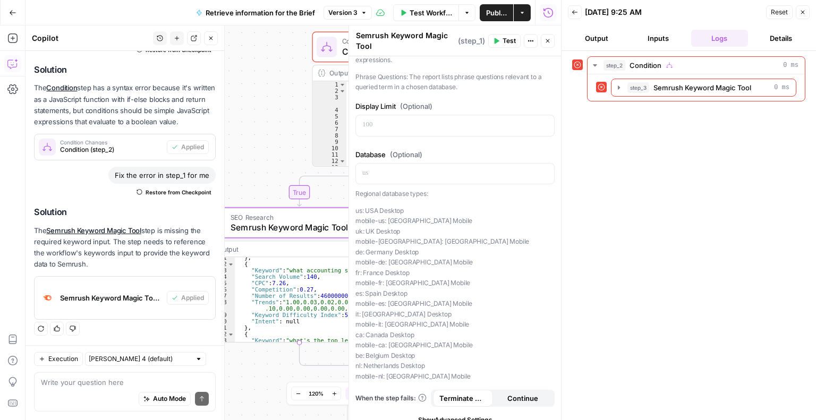
scroll to position [153, 0]
click at [249, 140] on div "true false Workflow Set Inputs Inputs Error Condition Condition Step 2 Output E…" at bounding box center [294, 223] width 536 height 395
click at [805, 13] on icon "button" at bounding box center [803, 12] width 6 height 6
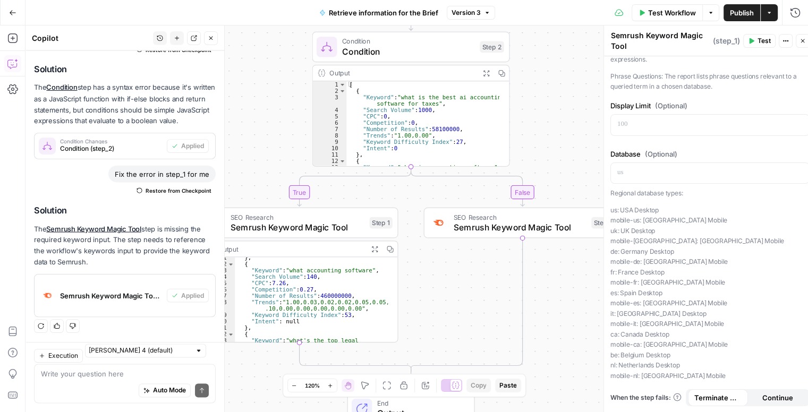
scroll to position [122, 0]
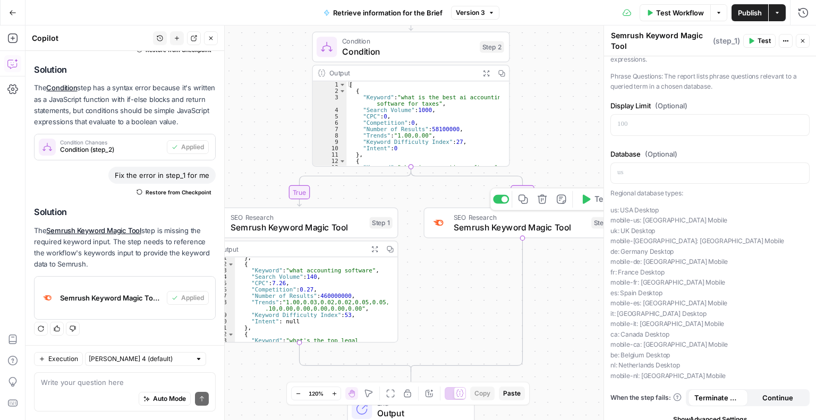
click at [527, 223] on span "Semrush Keyword Magic Tool" at bounding box center [520, 227] width 133 height 13
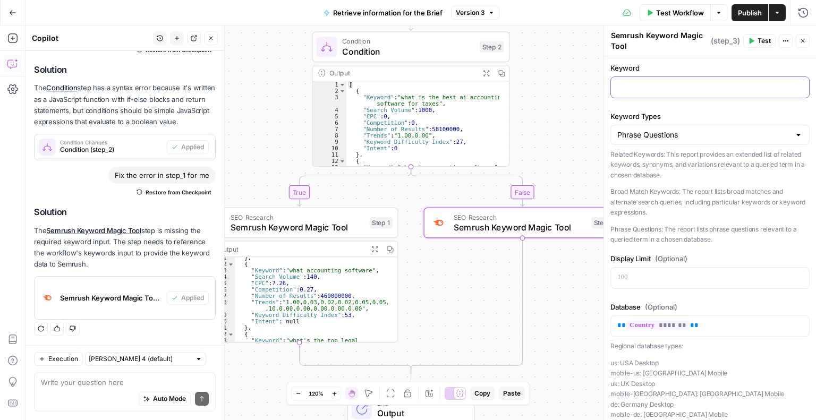
click at [668, 88] on p at bounding box center [709, 86] width 185 height 11
click at [318, 239] on div "SEO Research Semrush Keyword Magic Tool Step 1 Copy step Delete step Add Note T…" at bounding box center [300, 275] width 198 height 135
click at [427, 267] on div "true false Workflow Set Inputs Inputs Condition Condition Step 2 Output Expand …" at bounding box center [421, 223] width 791 height 395
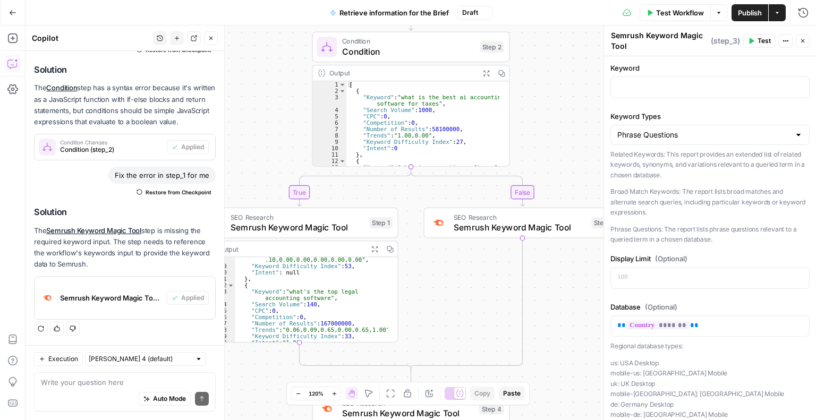
scroll to position [485, 0]
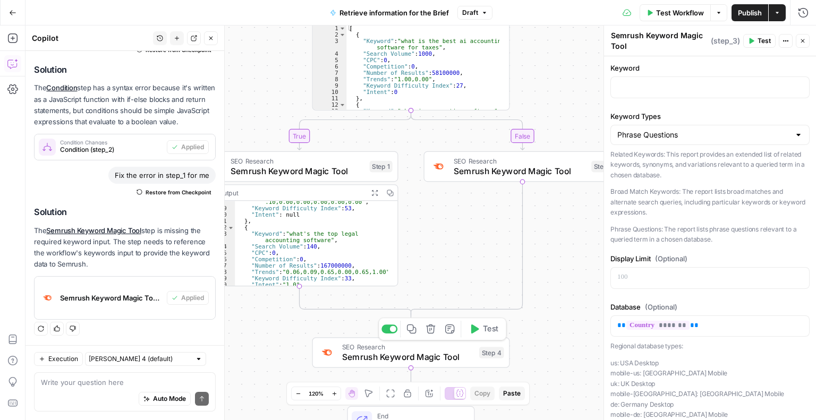
click at [432, 335] on button "Delete step" at bounding box center [430, 329] width 16 height 16
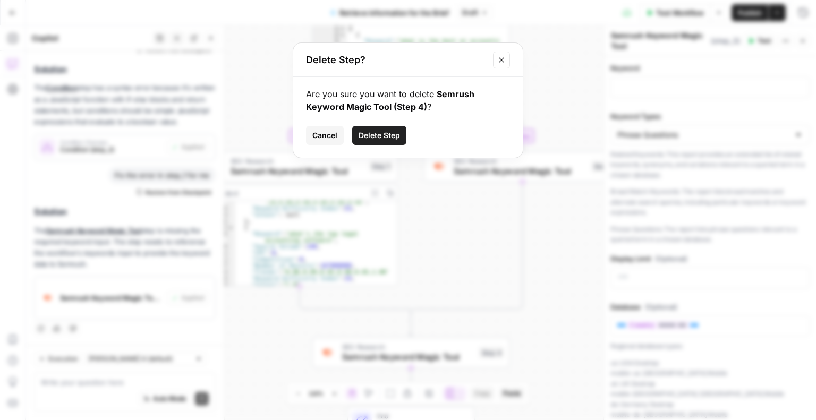
click at [372, 139] on span "Delete Step" at bounding box center [379, 135] width 41 height 11
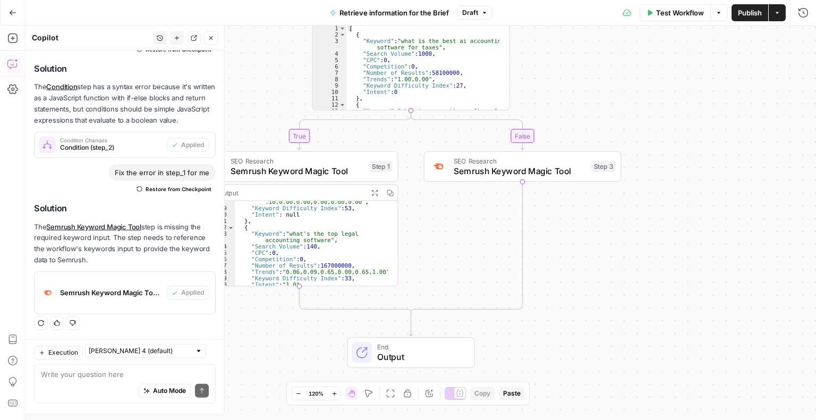
scroll to position [122, 0]
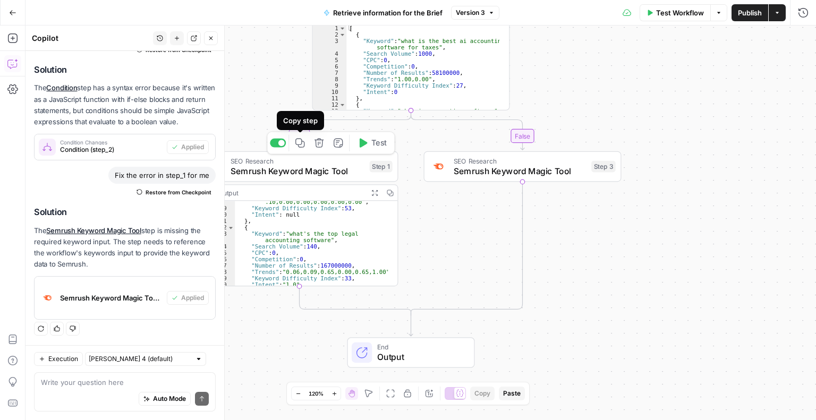
click at [301, 146] on icon "button" at bounding box center [300, 143] width 10 height 10
click at [536, 173] on span "Semrush Keyword Magic Tool" at bounding box center [520, 171] width 133 height 13
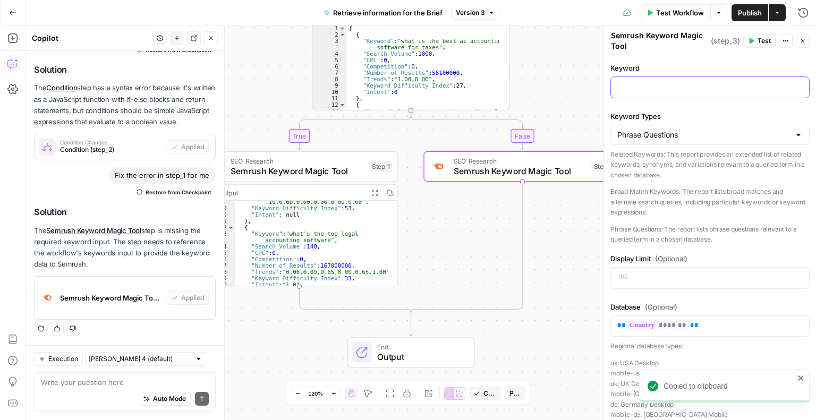
click at [662, 89] on p at bounding box center [709, 86] width 185 height 11
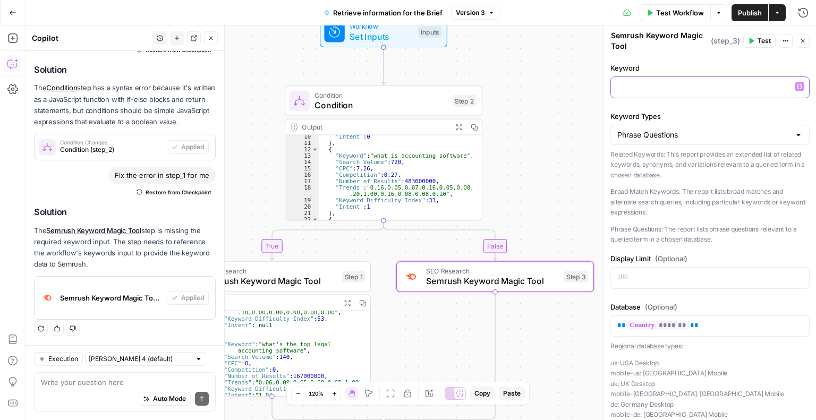
scroll to position [0, 0]
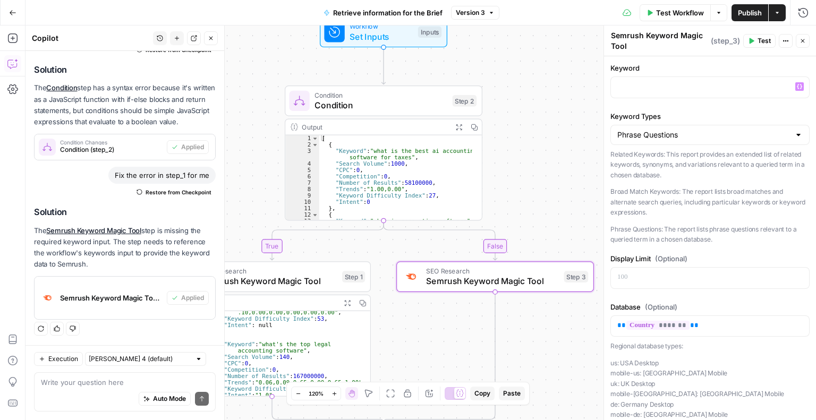
click at [342, 103] on span "Condition" at bounding box center [381, 105] width 133 height 13
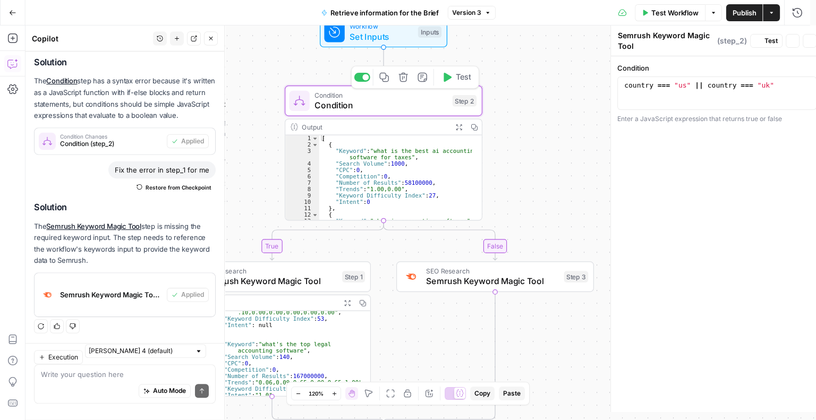
type textarea "Condition"
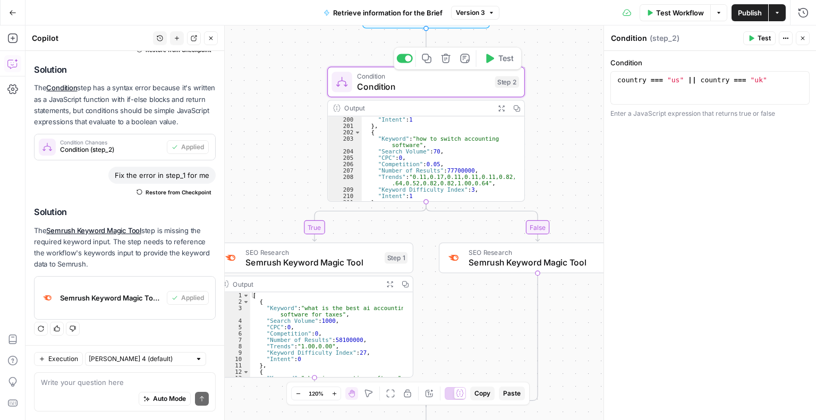
click at [490, 62] on icon "button" at bounding box center [489, 58] width 10 height 10
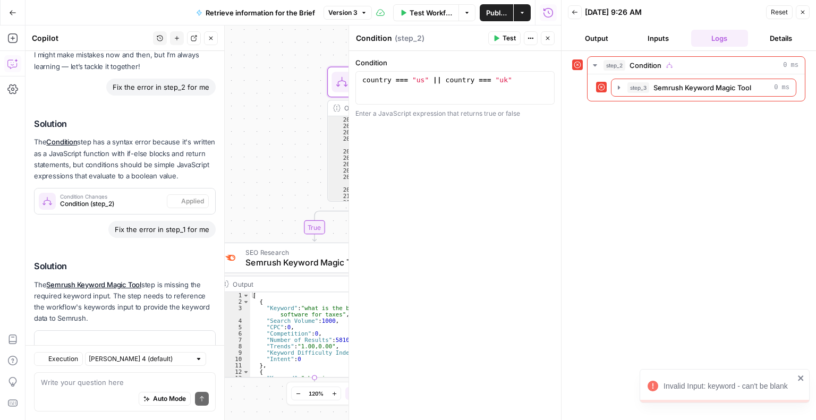
scroll to position [122, 0]
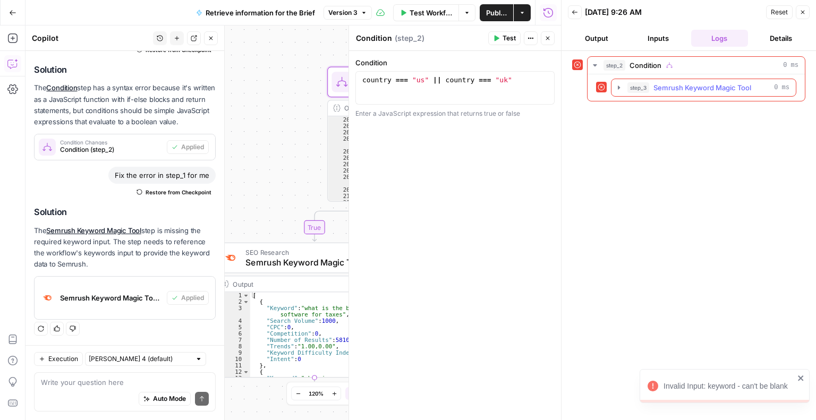
click at [618, 87] on icon "button" at bounding box center [619, 88] width 2 height 4
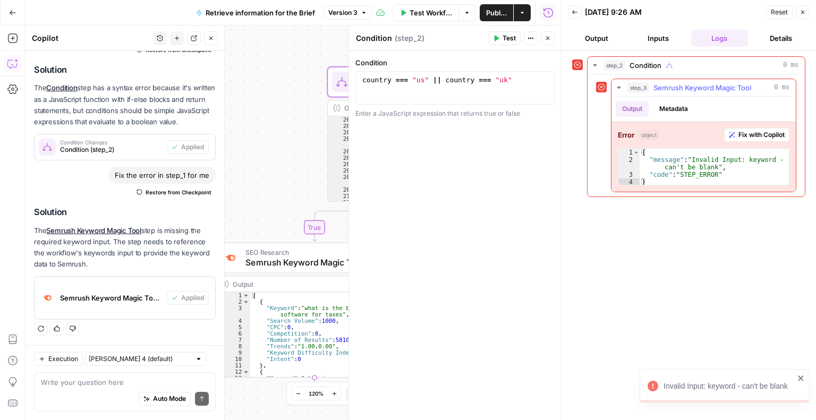
click at [753, 138] on span "Fix with Copilot" at bounding box center [762, 135] width 46 height 10
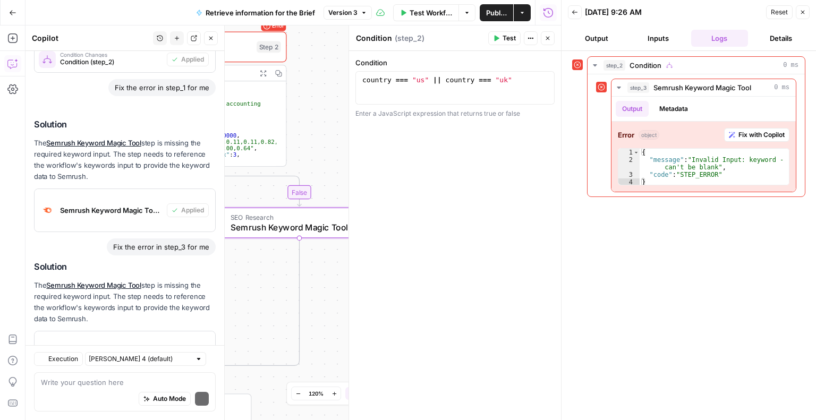
scroll to position [264, 0]
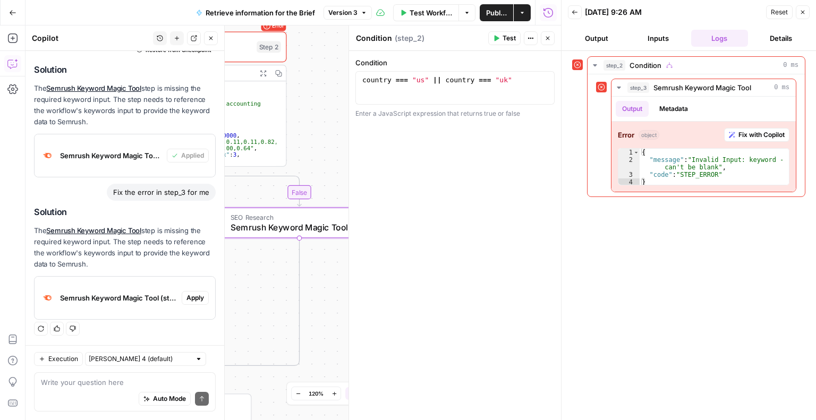
click at [186, 296] on span "Apply" at bounding box center [195, 298] width 18 height 10
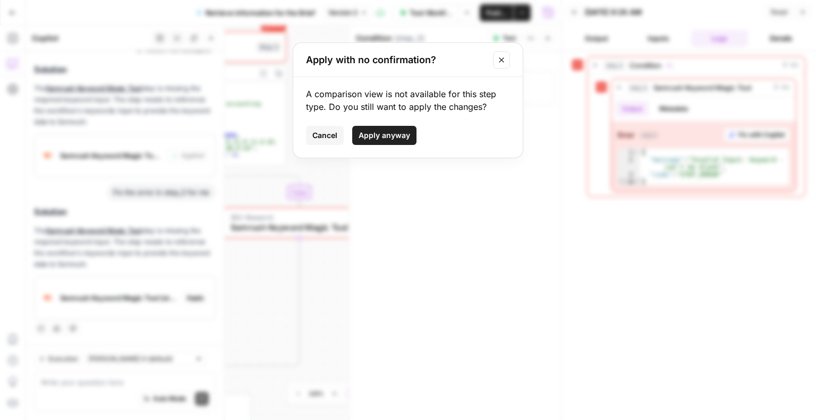
click at [372, 136] on span "Apply anyway" at bounding box center [385, 135] width 52 height 11
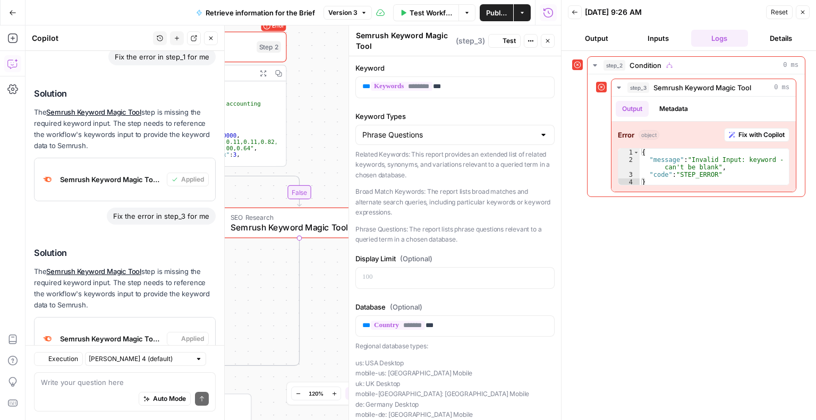
scroll to position [281, 0]
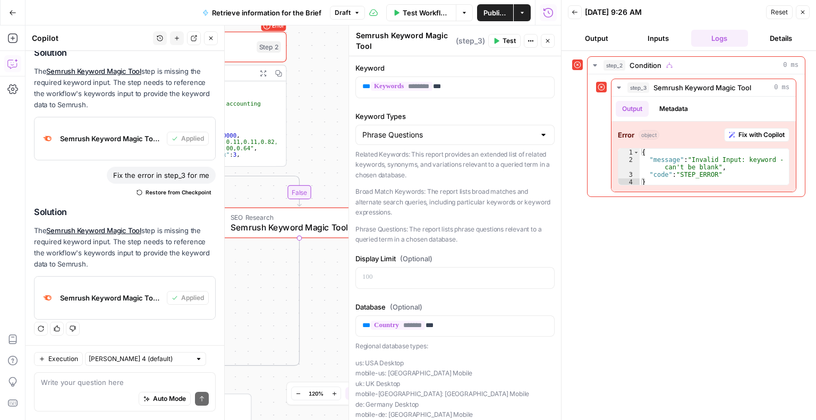
click at [428, 10] on span "Test Workflow" at bounding box center [426, 12] width 47 height 11
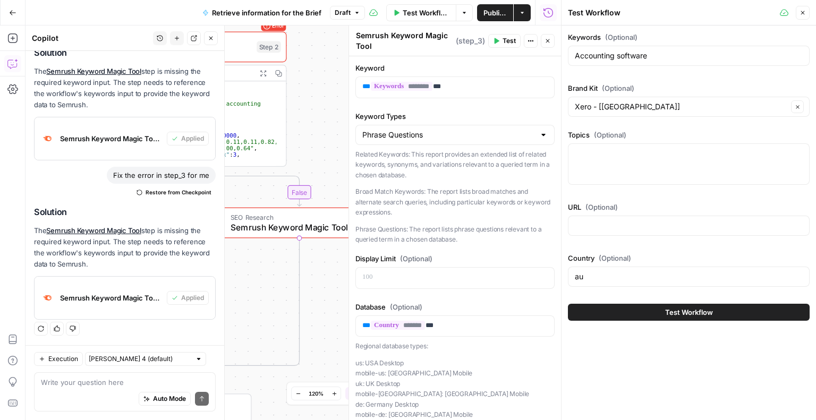
click at [661, 310] on button "Test Workflow" at bounding box center [689, 312] width 242 height 17
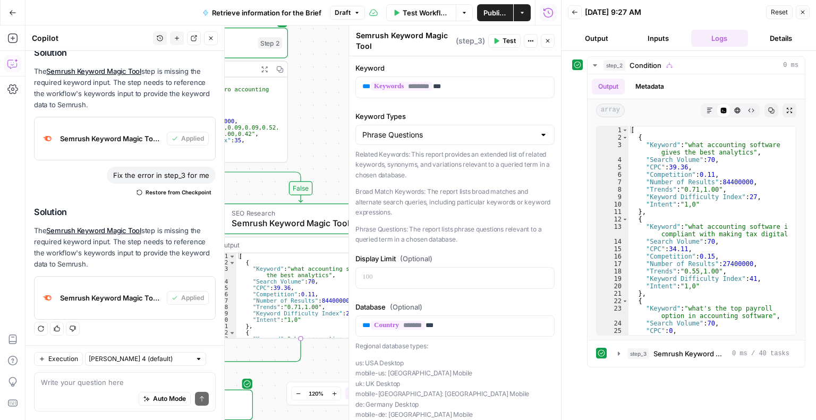
scroll to position [1290, 0]
click at [210, 39] on icon "button" at bounding box center [211, 38] width 6 height 6
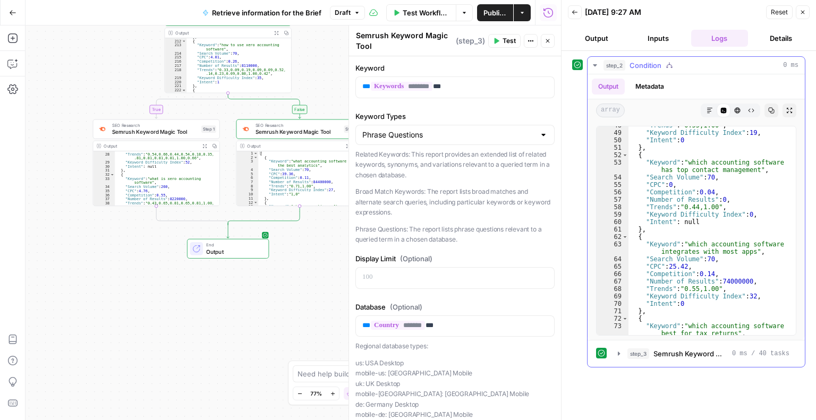
scroll to position [392, 0]
click at [12, 38] on icon "button" at bounding box center [12, 38] width 10 height 10
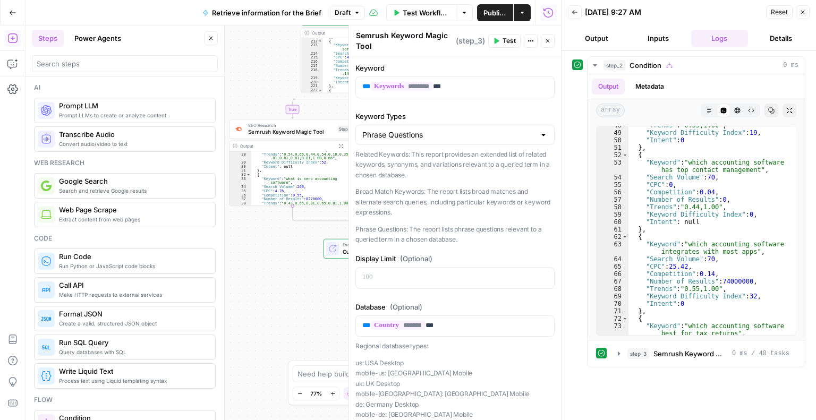
click at [83, 111] on span "Prompt LLMs to create or analyze content" at bounding box center [133, 115] width 148 height 9
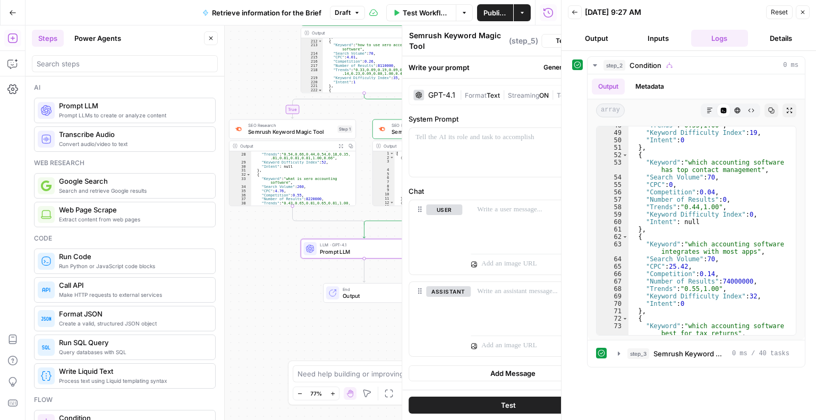
type textarea "Prompt LLM"
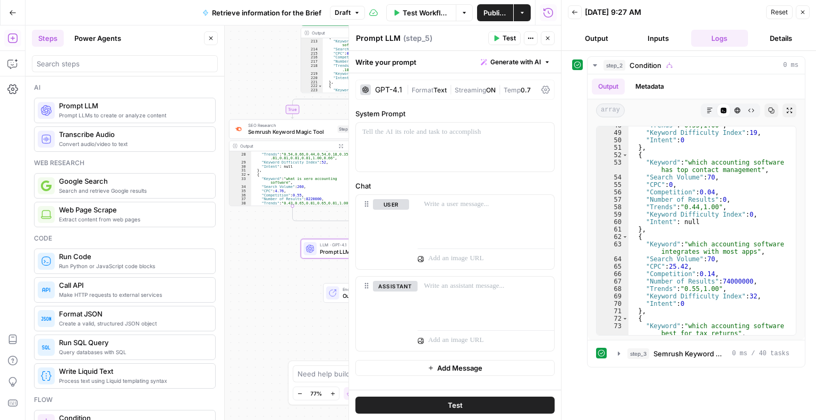
scroll to position [1258, 0]
click at [446, 140] on div at bounding box center [455, 147] width 198 height 49
click at [525, 64] on span "Generate with AI" at bounding box center [515, 62] width 50 height 10
click at [495, 63] on span "Generate with AI" at bounding box center [515, 62] width 50 height 10
click at [488, 63] on button "Generate with AI" at bounding box center [516, 62] width 78 height 14
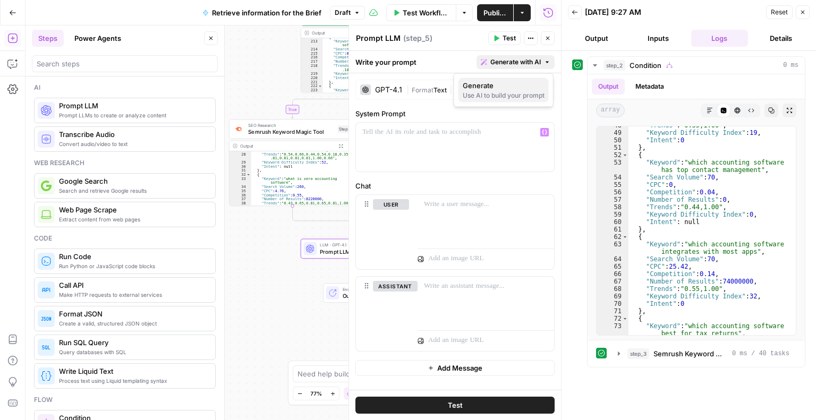
click at [487, 92] on div "Use AI to build your prompt" at bounding box center [504, 96] width 82 height 10
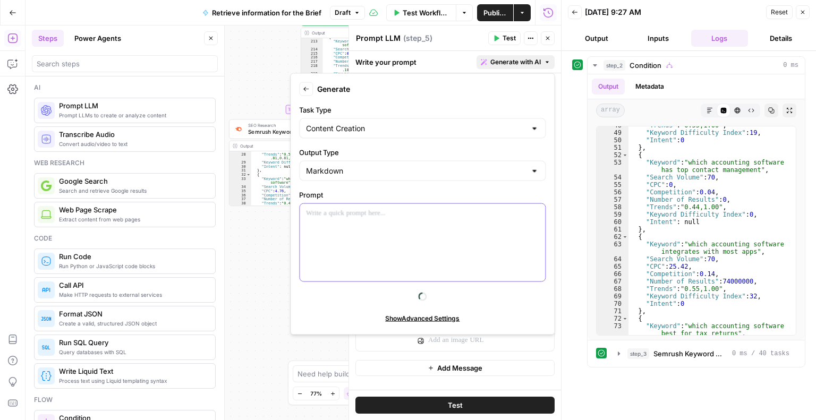
click at [326, 235] on div at bounding box center [422, 243] width 245 height 78
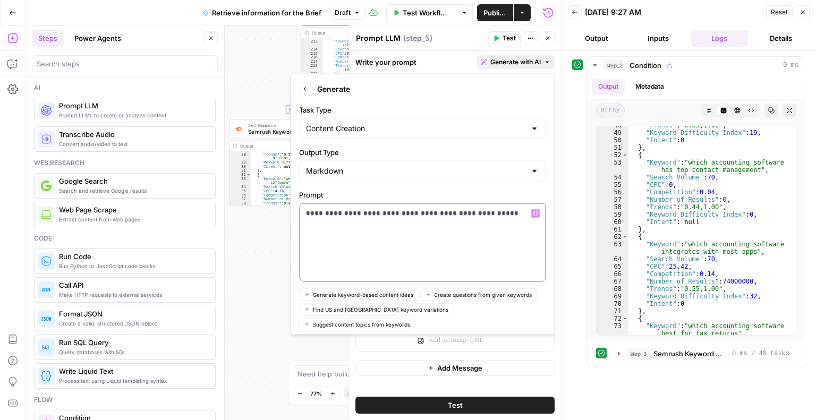
drag, startPoint x: 377, startPoint y: 212, endPoint x: 346, endPoint y: 214, distance: 30.3
click at [346, 214] on p "**********" at bounding box center [418, 213] width 225 height 11
click at [486, 213] on p "**********" at bounding box center [418, 213] width 225 height 11
click at [533, 211] on icon "button" at bounding box center [535, 213] width 5 height 5
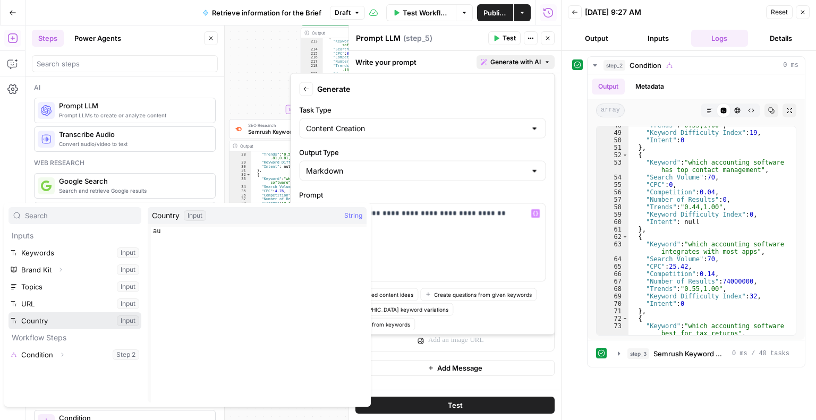
click at [43, 325] on button "Select variable Country" at bounding box center [75, 320] width 133 height 17
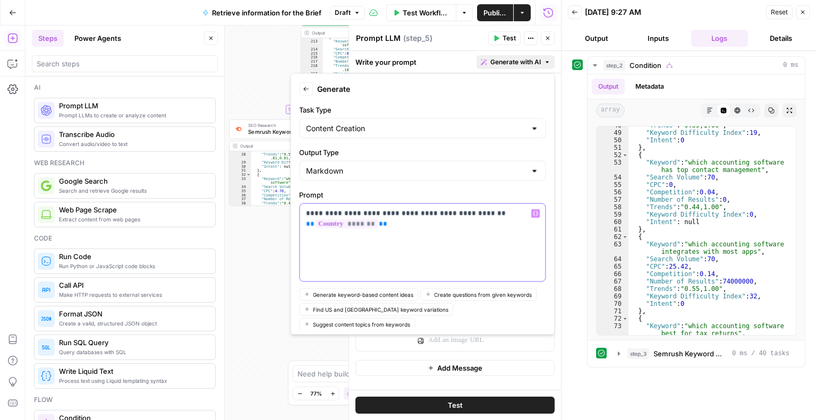
drag, startPoint x: 370, startPoint y: 211, endPoint x: 349, endPoint y: 209, distance: 21.4
click at [349, 209] on p "**********" at bounding box center [418, 218] width 225 height 21
click at [373, 213] on p "**********" at bounding box center [418, 218] width 225 height 21
click at [533, 212] on icon "button" at bounding box center [535, 213] width 5 height 5
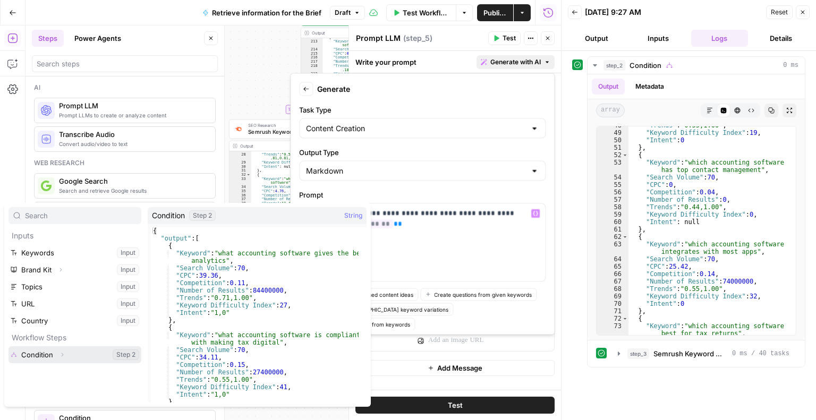
click at [54, 359] on button "Select variable Condition" at bounding box center [75, 354] width 133 height 17
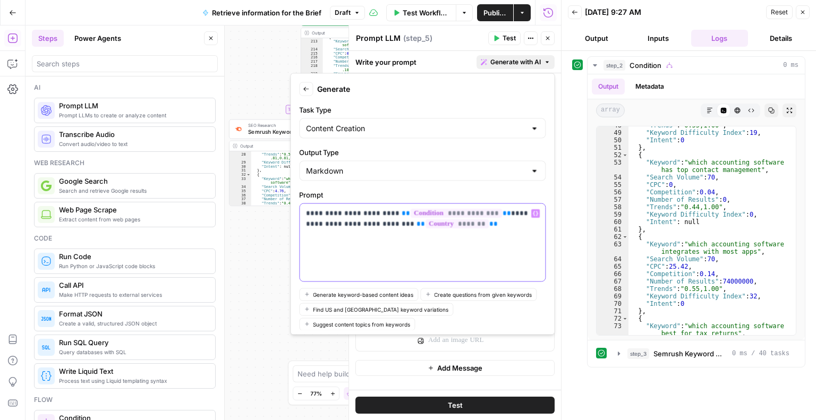
click at [474, 219] on p "**********" at bounding box center [418, 218] width 225 height 21
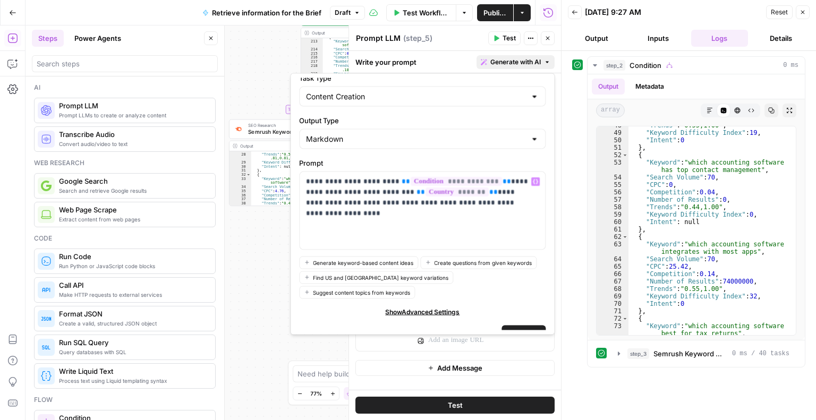
click at [508, 328] on span "Generate" at bounding box center [523, 333] width 31 height 11
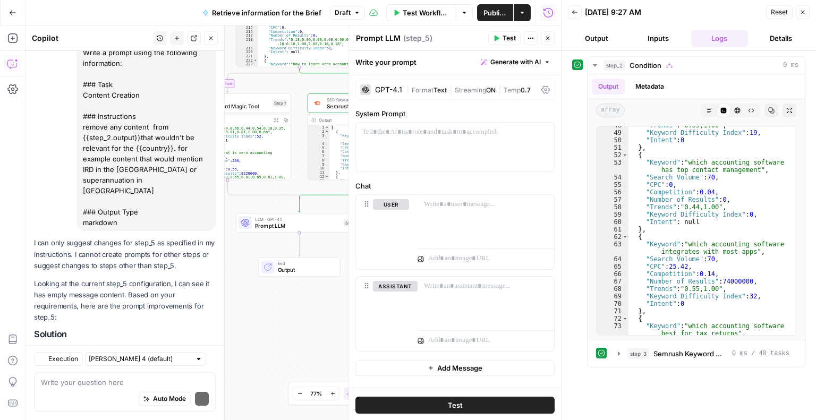
scroll to position [635, 0]
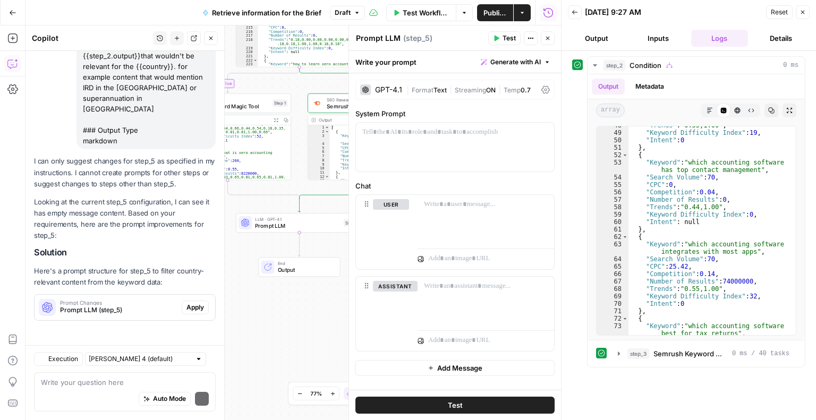
click at [186, 303] on span "Apply" at bounding box center [195, 308] width 18 height 10
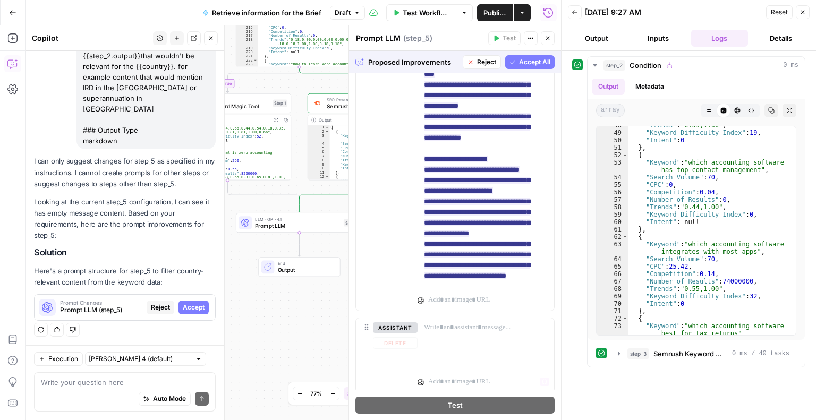
scroll to position [387, 0]
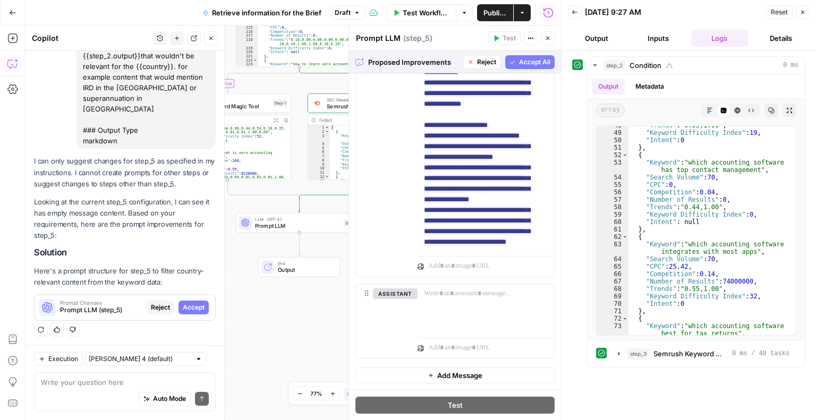
click at [519, 62] on span "Accept All" at bounding box center [534, 62] width 31 height 10
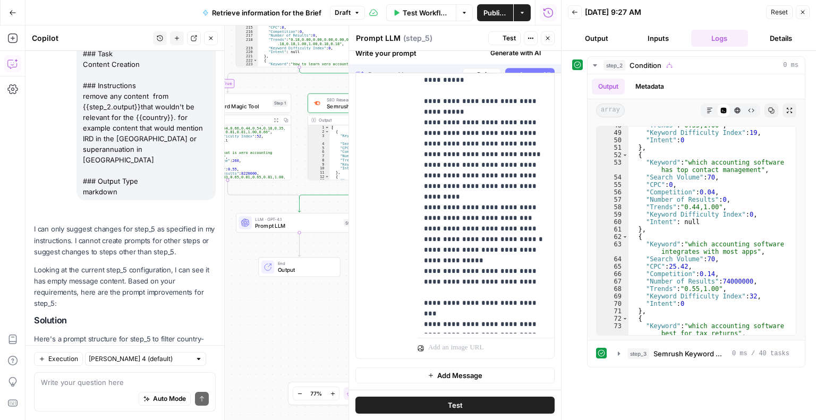
scroll to position [0, 0]
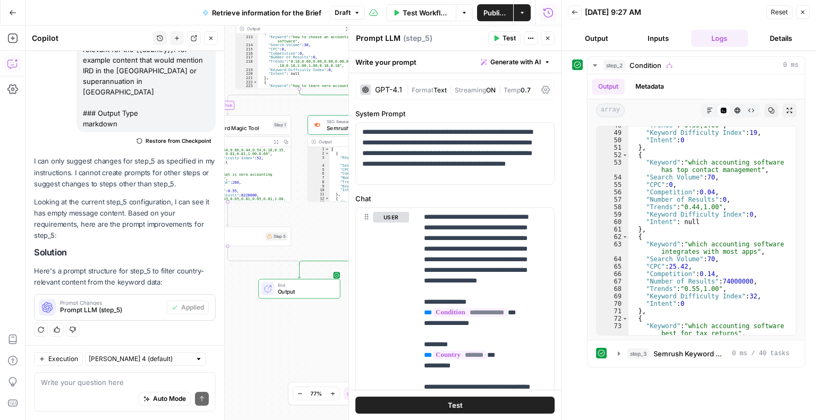
click at [803, 10] on icon "button" at bounding box center [803, 12] width 6 height 6
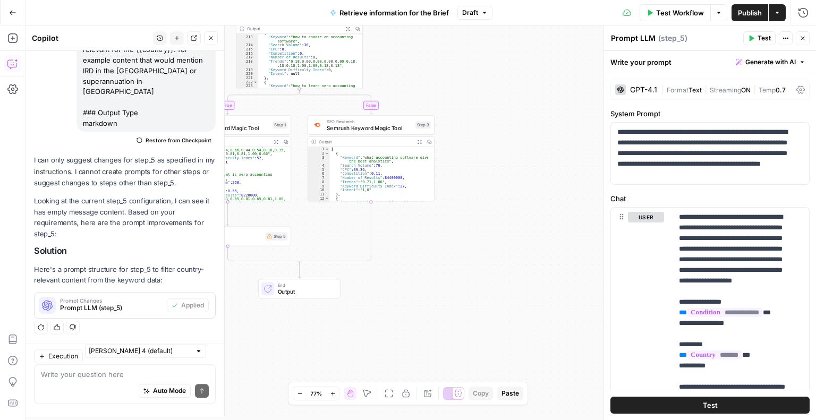
scroll to position [652, 0]
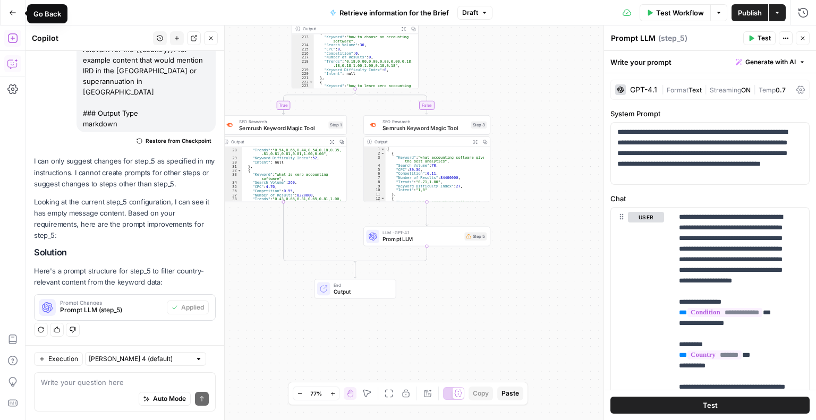
click at [13, 40] on icon "button" at bounding box center [12, 38] width 11 height 11
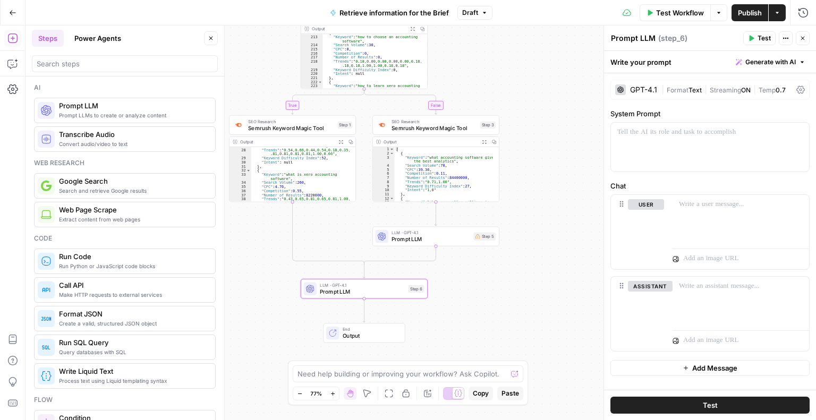
click at [774, 64] on span "Generate with AI" at bounding box center [770, 62] width 50 height 10
click at [731, 87] on span "Generate" at bounding box center [757, 85] width 78 height 11
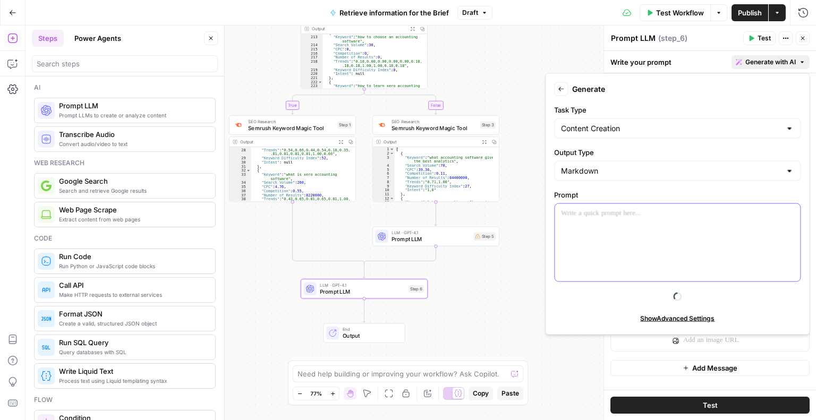
click at [578, 231] on div at bounding box center [677, 243] width 245 height 78
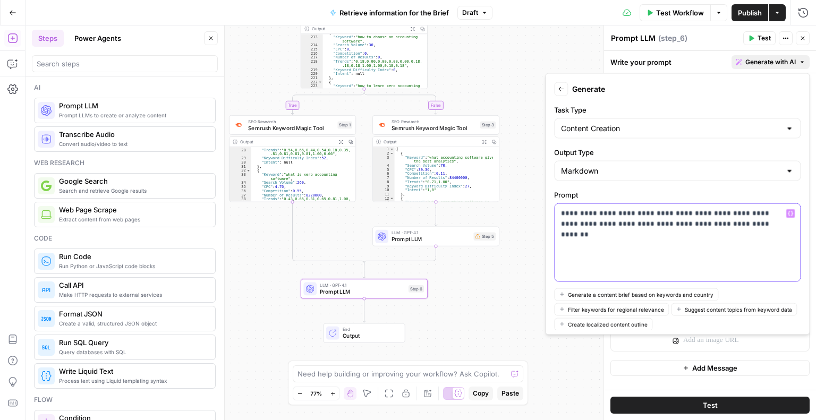
drag, startPoint x: 699, startPoint y: 225, endPoint x: 774, endPoint y: 226, distance: 74.4
click at [774, 226] on p "**********" at bounding box center [673, 218] width 225 height 21
click at [788, 214] on icon "button" at bounding box center [790, 213] width 5 height 5
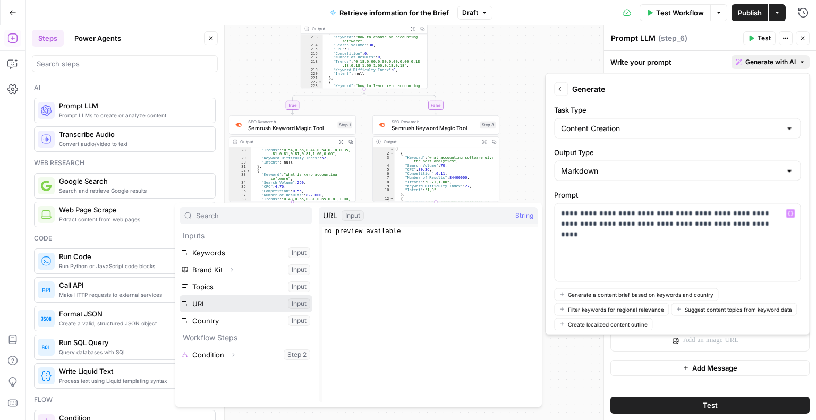
click at [213, 306] on button "Select variable URL" at bounding box center [246, 303] width 133 height 17
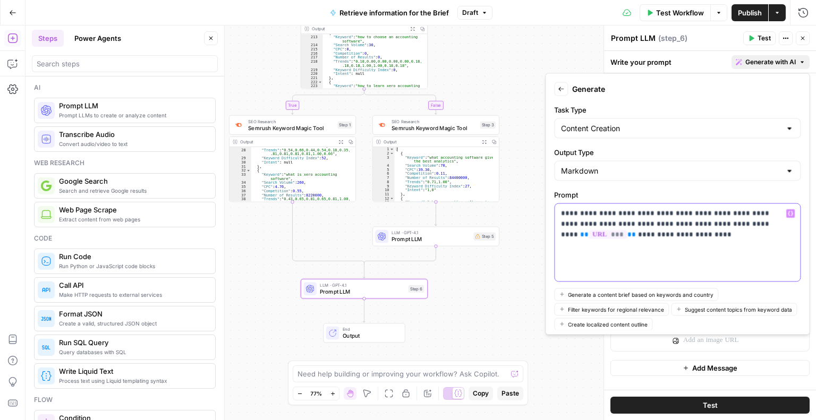
click at [788, 211] on icon "button" at bounding box center [790, 213] width 5 height 5
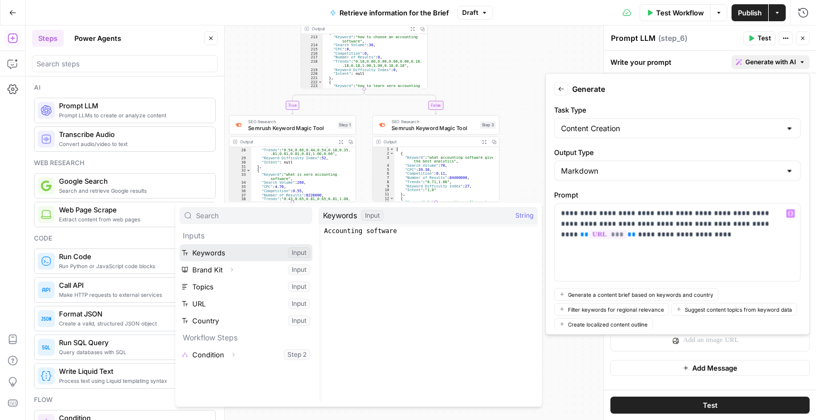
click at [238, 252] on button "Select variable Keywords" at bounding box center [246, 252] width 133 height 17
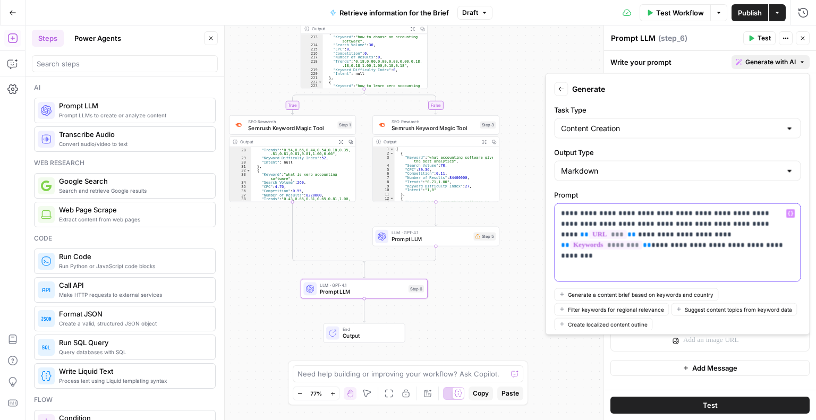
click at [727, 233] on p "**********" at bounding box center [673, 229] width 225 height 43
click at [788, 212] on icon "button" at bounding box center [790, 213] width 5 height 5
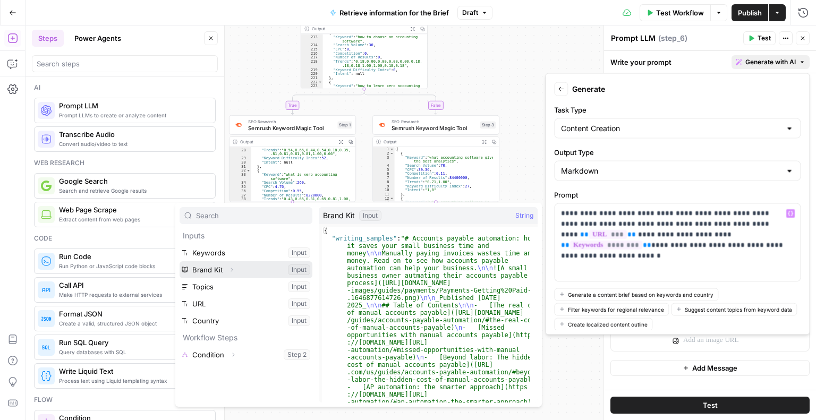
click at [214, 270] on button "Select variable Brand Kit" at bounding box center [246, 269] width 133 height 17
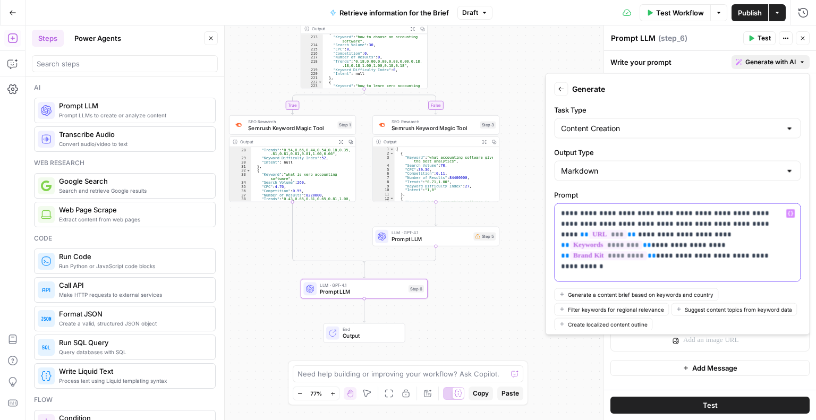
click at [777, 244] on p "**********" at bounding box center [673, 229] width 225 height 43
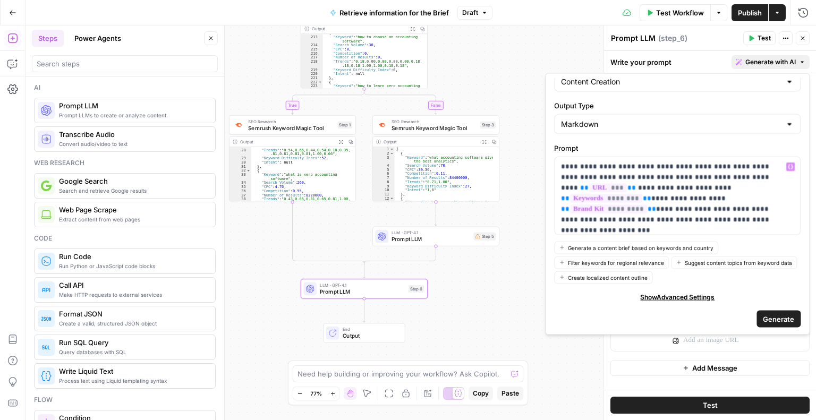
click at [771, 316] on span "Generate" at bounding box center [778, 318] width 31 height 11
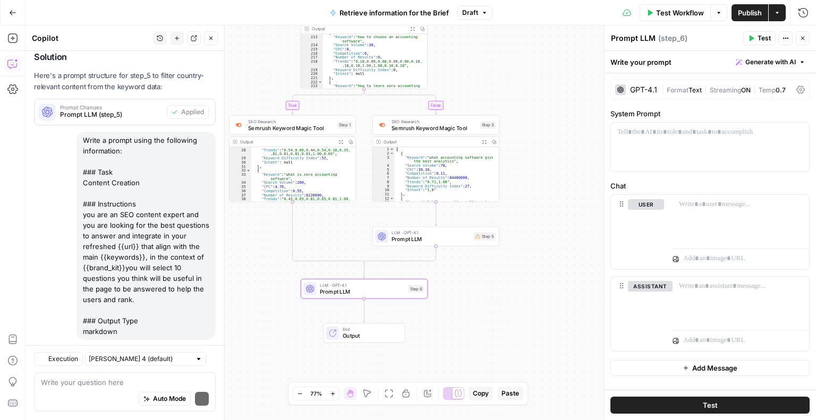
scroll to position [946, 0]
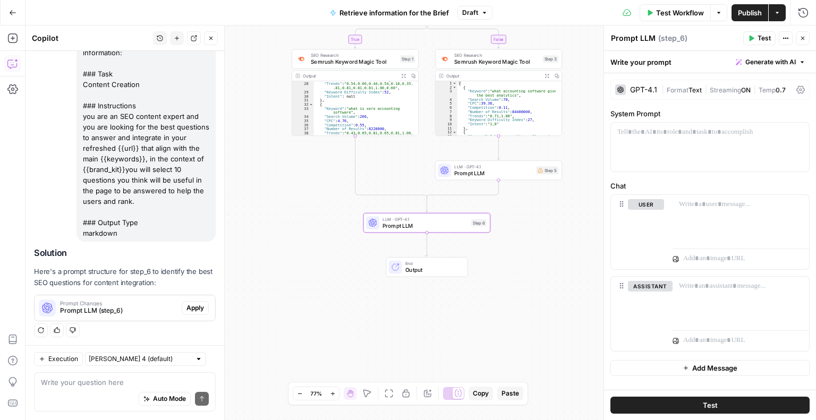
click at [186, 309] on span "Apply" at bounding box center [195, 308] width 18 height 10
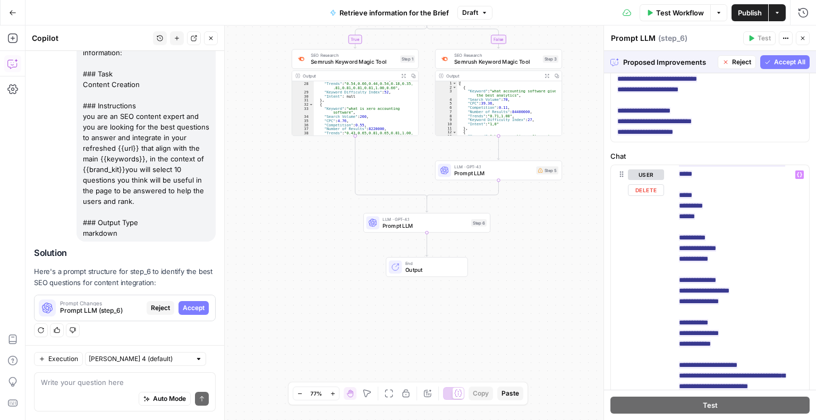
scroll to position [139, 0]
click at [774, 65] on span "Accept All" at bounding box center [789, 62] width 31 height 10
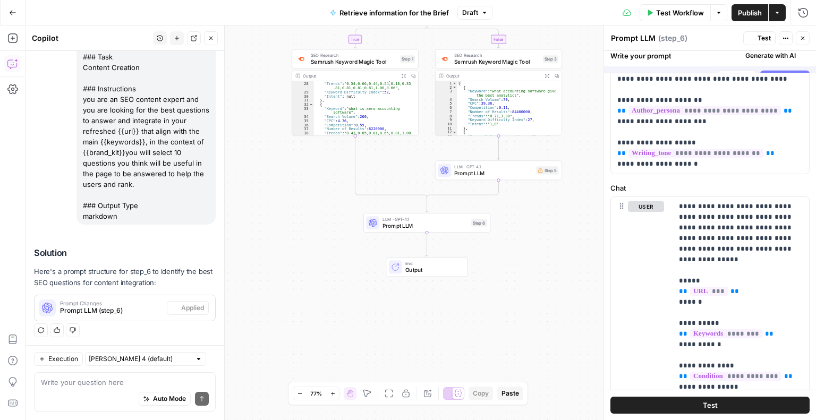
scroll to position [0, 0]
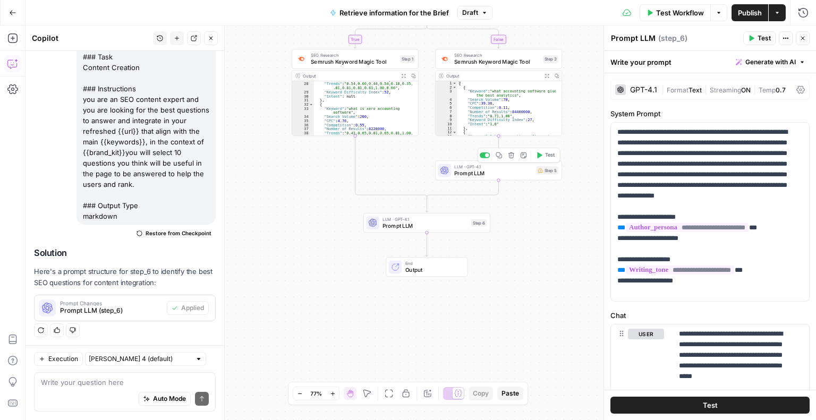
click at [469, 173] on span "Prompt LLM" at bounding box center [493, 173] width 79 height 8
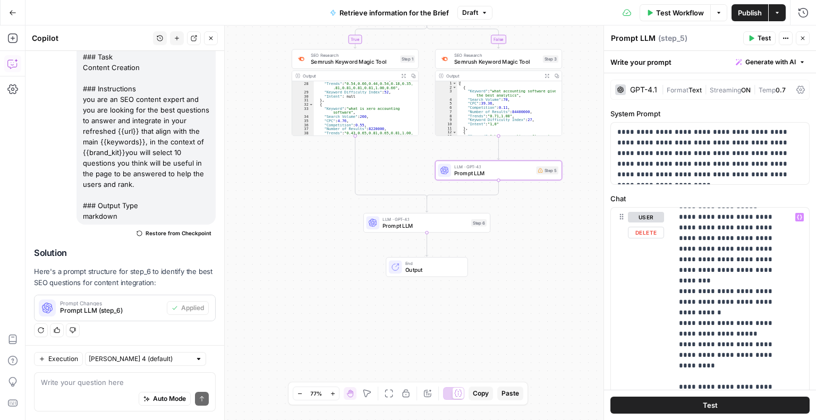
scroll to position [330, 0]
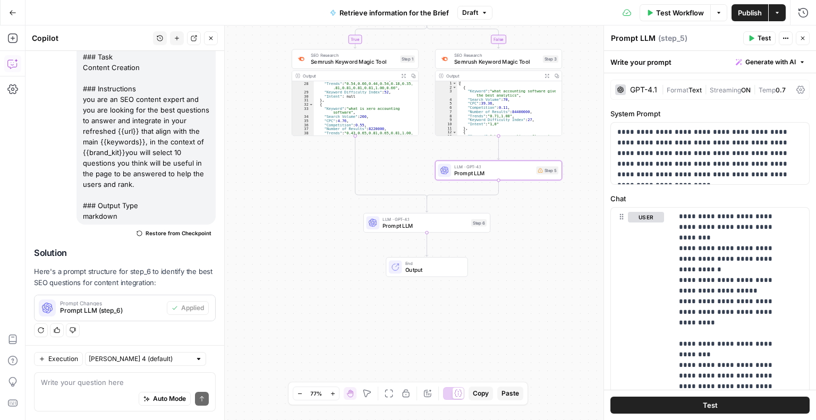
click at [703, 409] on span "Test" at bounding box center [710, 405] width 15 height 11
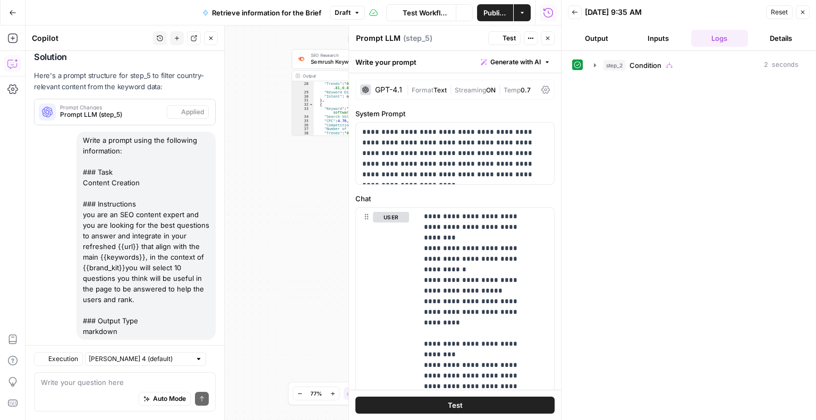
scroll to position [963, 0]
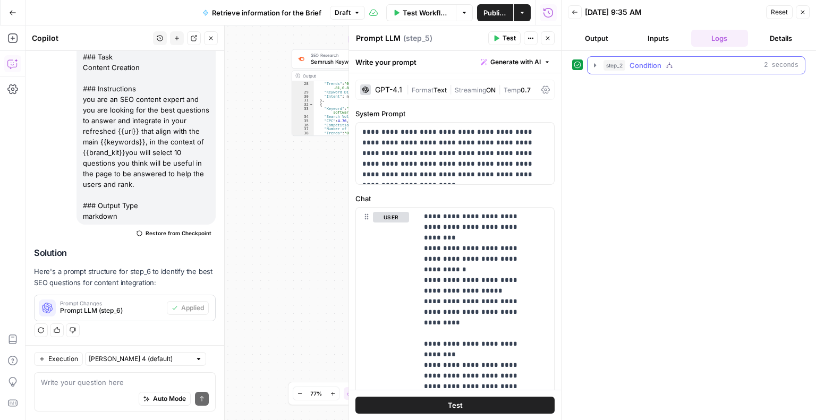
click at [592, 65] on icon "button" at bounding box center [595, 65] width 9 height 9
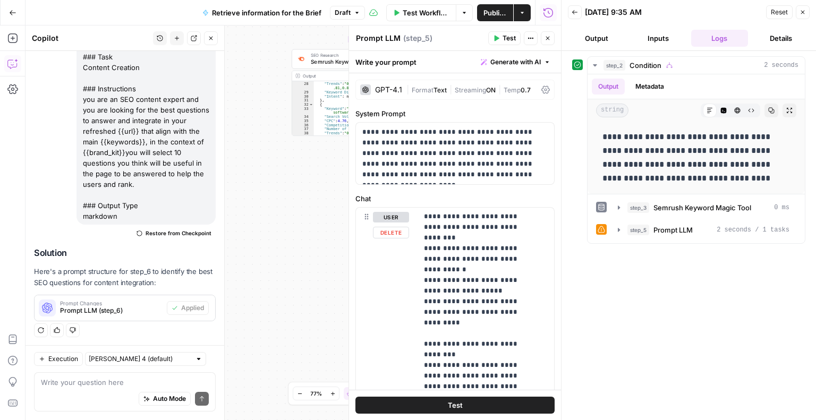
click at [317, 199] on div "true false Workflow Set Inputs Inputs Condition Condition Step 2 Output Expand …" at bounding box center [294, 223] width 536 height 395
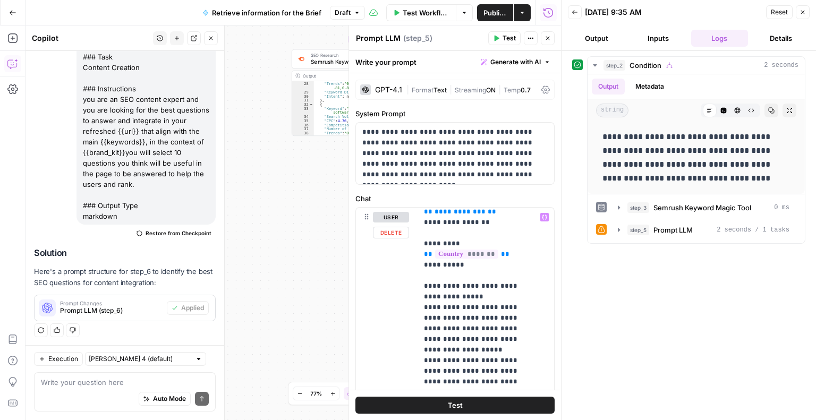
scroll to position [77, 0]
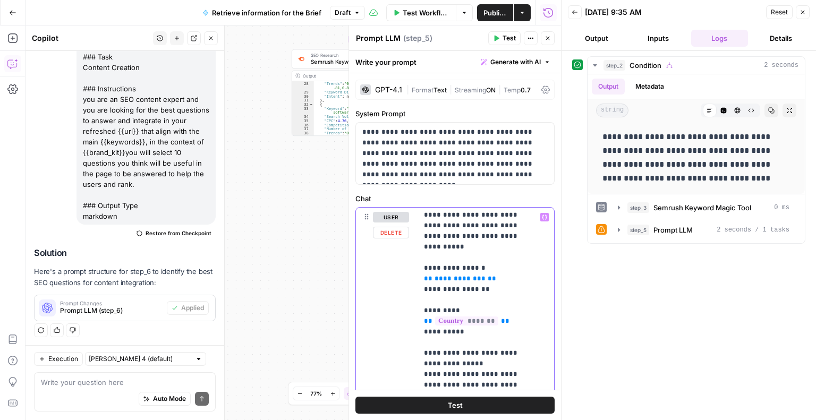
drag, startPoint x: 497, startPoint y: 251, endPoint x: 429, endPoint y: 254, distance: 68.1
click at [419, 257] on div "**********" at bounding box center [482, 424] width 129 height 433
drag, startPoint x: 422, startPoint y: 259, endPoint x: 490, endPoint y: 252, distance: 68.4
click at [490, 252] on div "**********" at bounding box center [482, 424] width 129 height 433
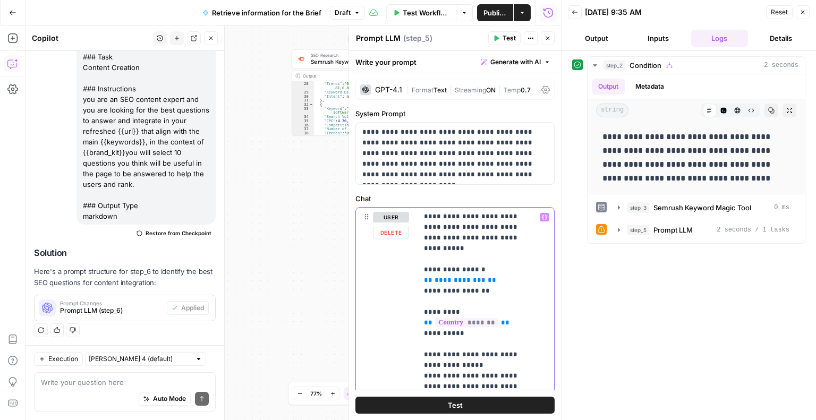
scroll to position [75, 0]
click at [542, 217] on icon "button" at bounding box center [544, 217] width 5 height 5
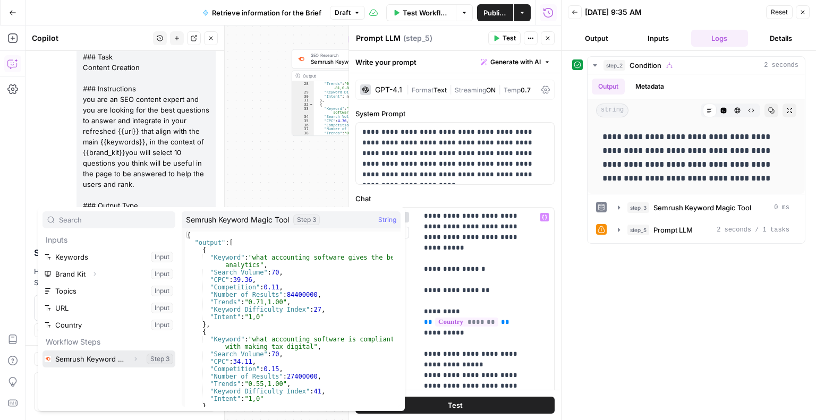
click at [143, 359] on button "Select variable Semrush Keyword Magic Tool" at bounding box center [109, 359] width 133 height 17
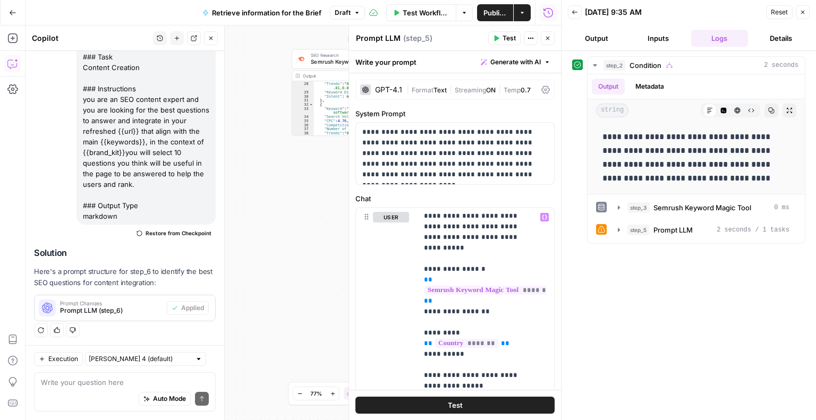
click at [401, 407] on button "Test" at bounding box center [454, 405] width 199 height 17
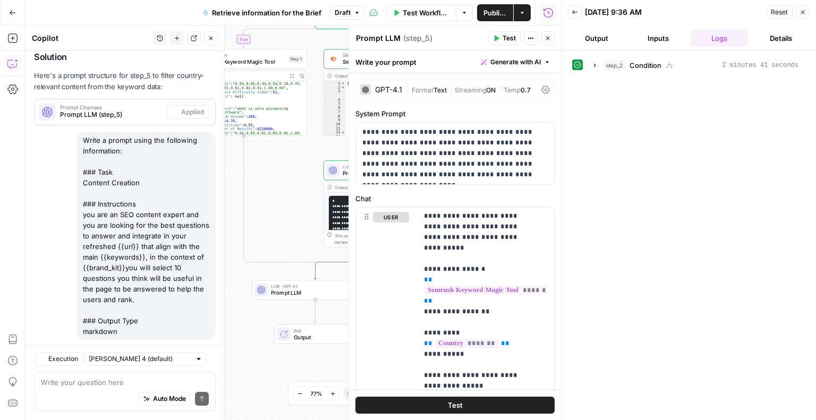
scroll to position [963, 0]
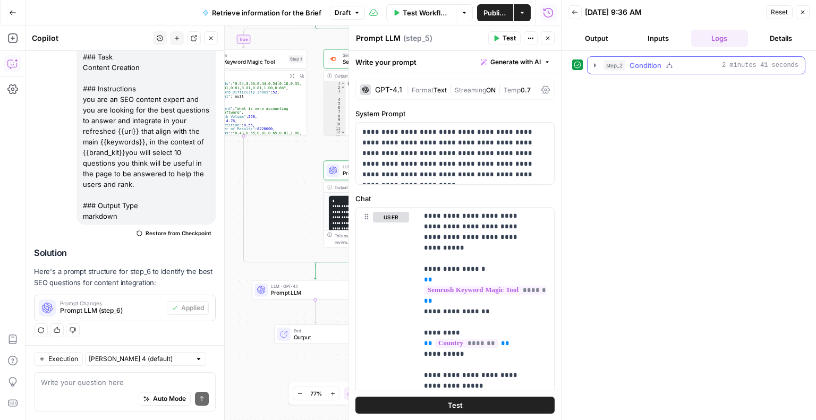
click at [595, 60] on button "step_2 Condition 2 minutes 41 seconds" at bounding box center [696, 65] width 217 height 17
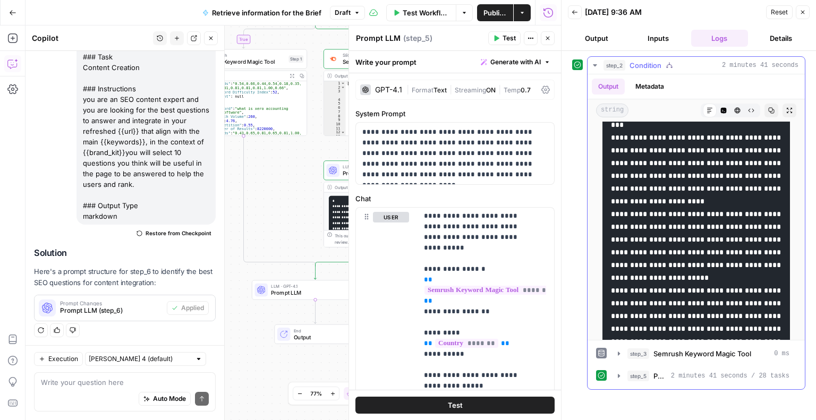
scroll to position [2098, 0]
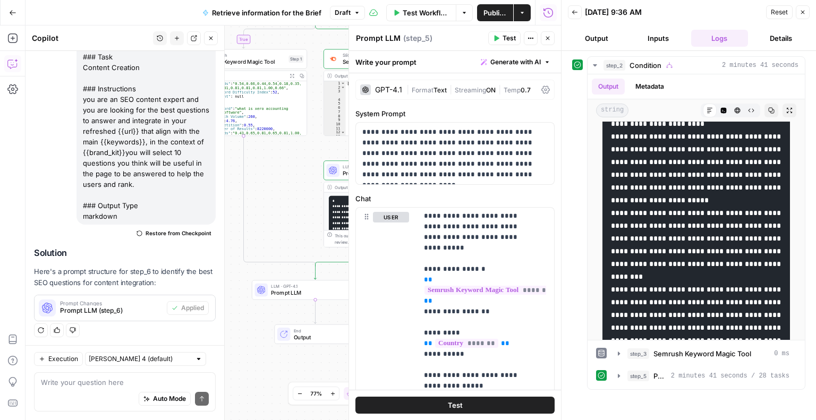
click at [233, 269] on div "**********" at bounding box center [294, 223] width 536 height 395
click at [289, 313] on div "**********" at bounding box center [294, 223] width 536 height 395
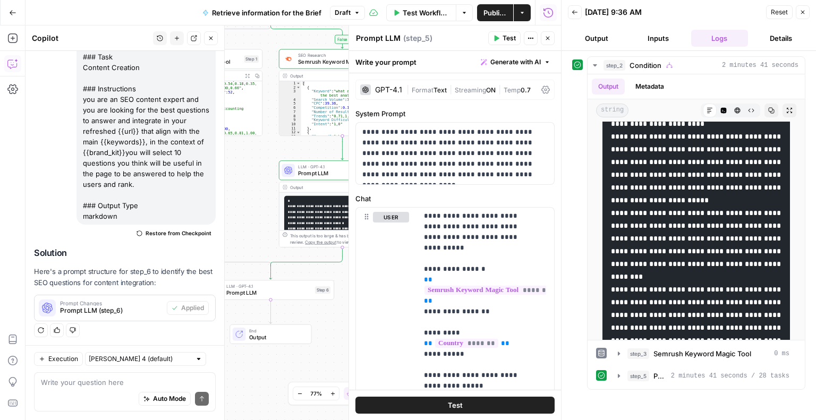
click at [291, 287] on span "LLM · GPT-4.1" at bounding box center [268, 286] width 85 height 6
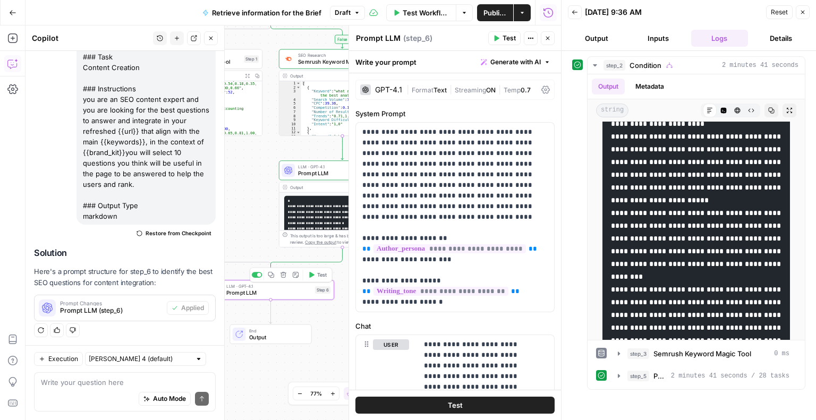
click at [317, 274] on span "Test" at bounding box center [322, 275] width 10 height 7
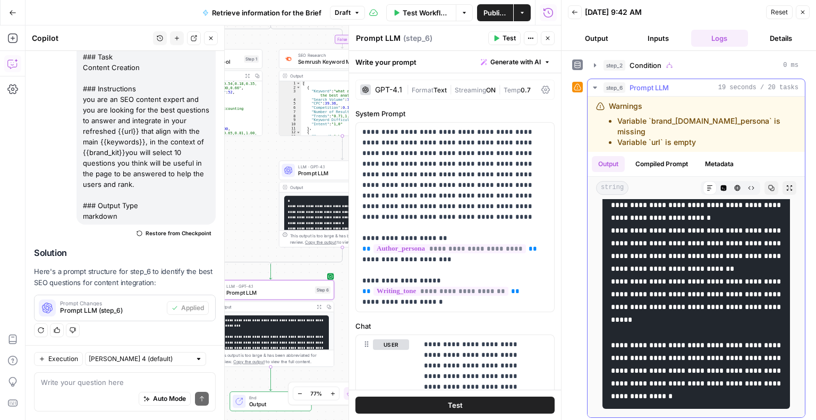
scroll to position [1490, 0]
click at [486, 67] on button "Generate with AI" at bounding box center [516, 62] width 78 height 14
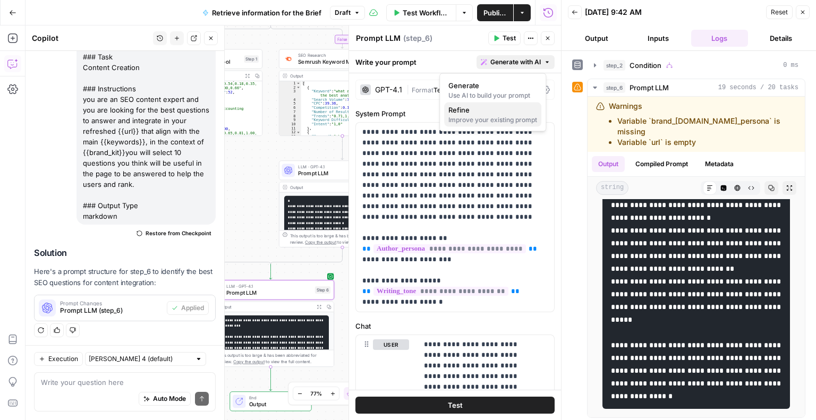
click at [478, 111] on span "Refine" at bounding box center [490, 110] width 84 height 11
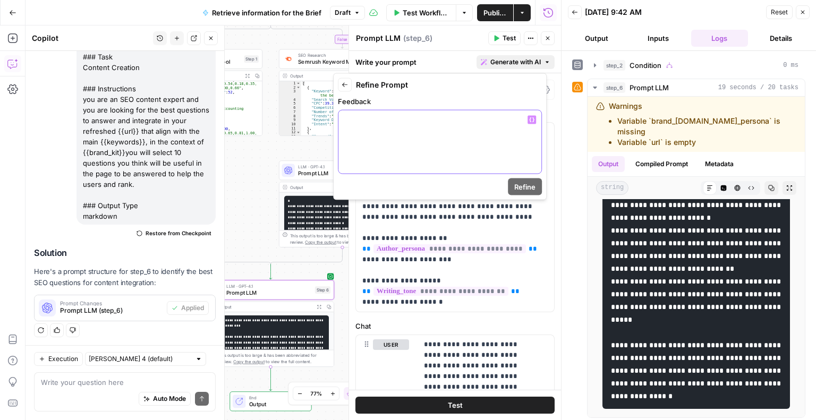
click at [411, 125] on div at bounding box center [439, 142] width 203 height 63
click at [402, 128] on p "**********" at bounding box center [440, 125] width 190 height 21
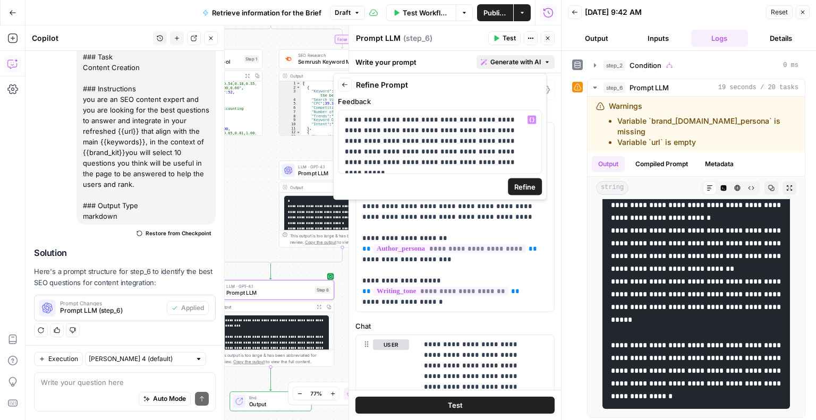
click at [528, 185] on span "Refine" at bounding box center [524, 187] width 21 height 11
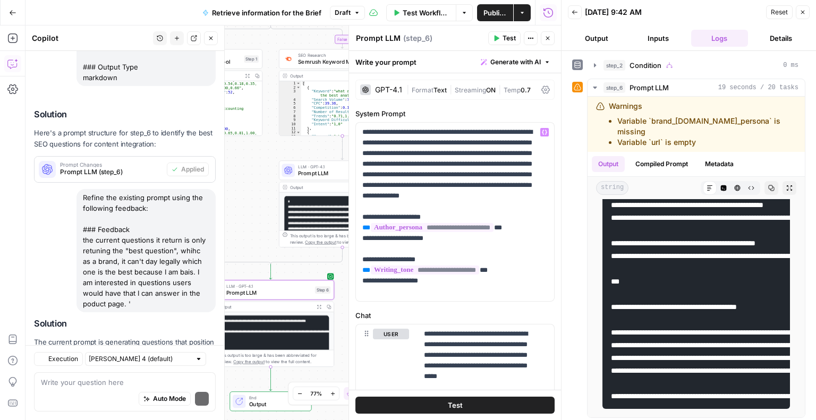
scroll to position [1217, 0]
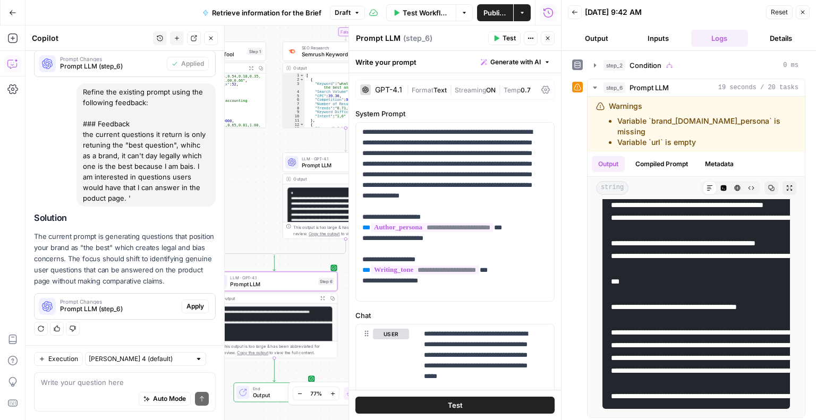
click at [186, 305] on span "Apply" at bounding box center [195, 307] width 18 height 10
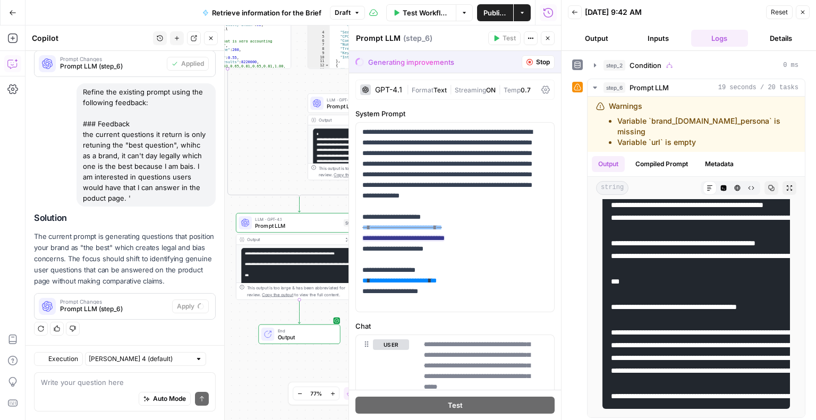
scroll to position [1132, 0]
click at [519, 65] on span "Accept All" at bounding box center [534, 62] width 31 height 10
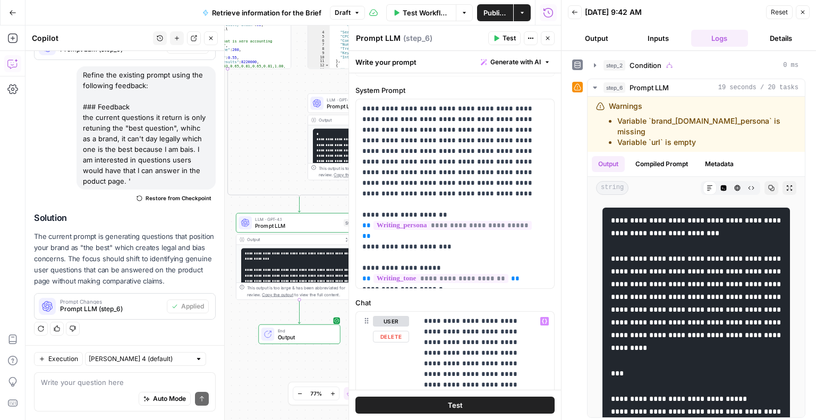
scroll to position [0, 0]
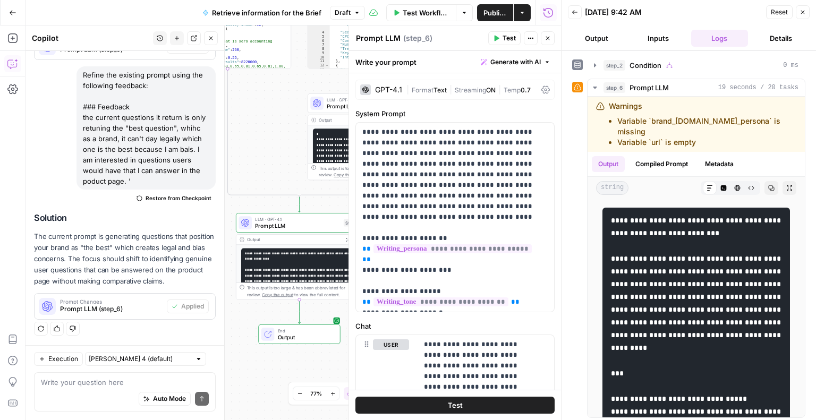
click at [428, 14] on span "Test Workflow" at bounding box center [426, 12] width 47 height 11
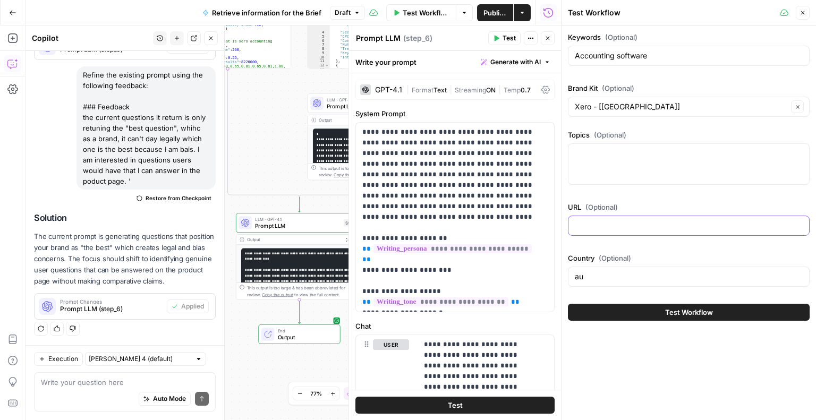
click at [599, 228] on input "URL (Optional)" at bounding box center [689, 225] width 228 height 11
paste input "[URL][DOMAIN_NAME]"
type input "[URL][DOMAIN_NAME]"
click at [651, 251] on div "Keywords (Optional) Accounting software Brand Kit (Optional) Xero - [US] Clear …" at bounding box center [689, 161] width 242 height 259
click at [600, 156] on textarea "Topics (Optional)" at bounding box center [689, 153] width 228 height 11
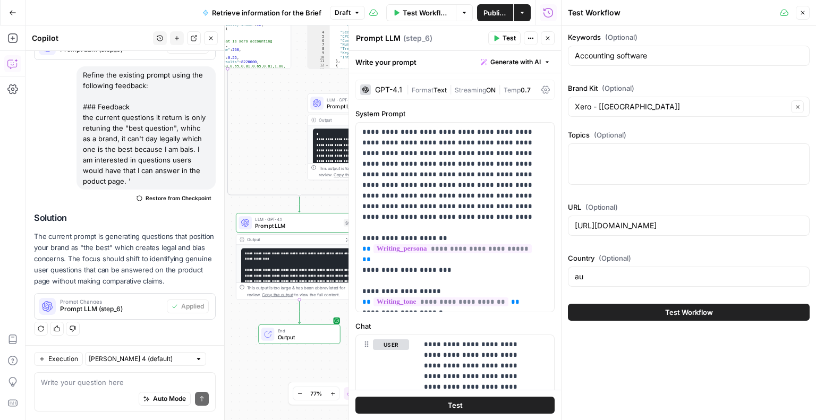
click at [632, 308] on button "Test Workflow" at bounding box center [689, 312] width 242 height 17
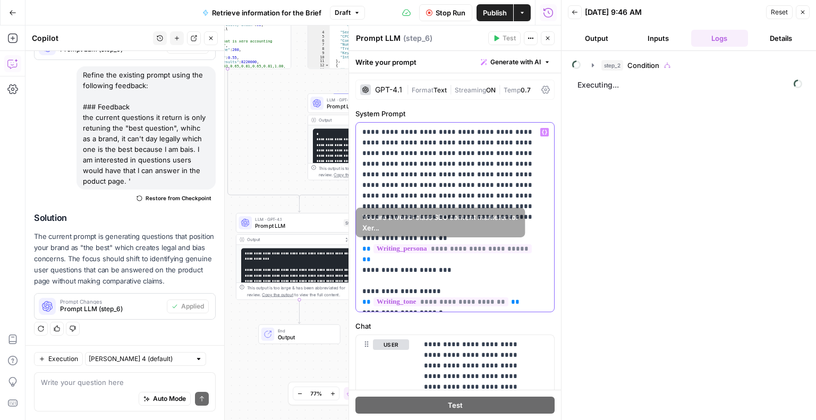
click at [451, 249] on span "**********" at bounding box center [453, 248] width 158 height 9
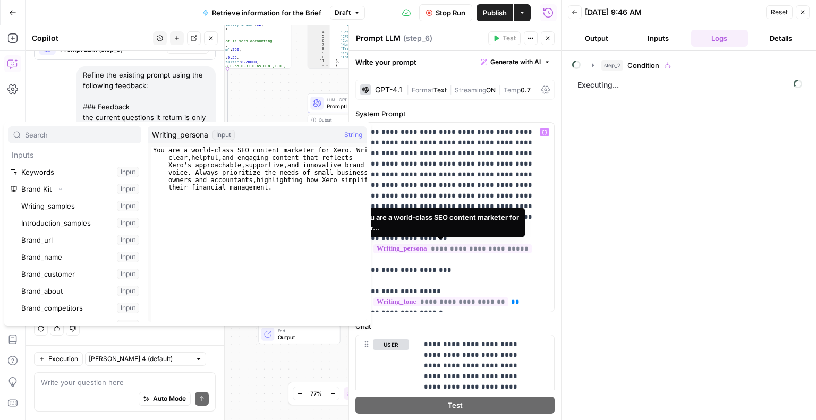
scroll to position [142, 0]
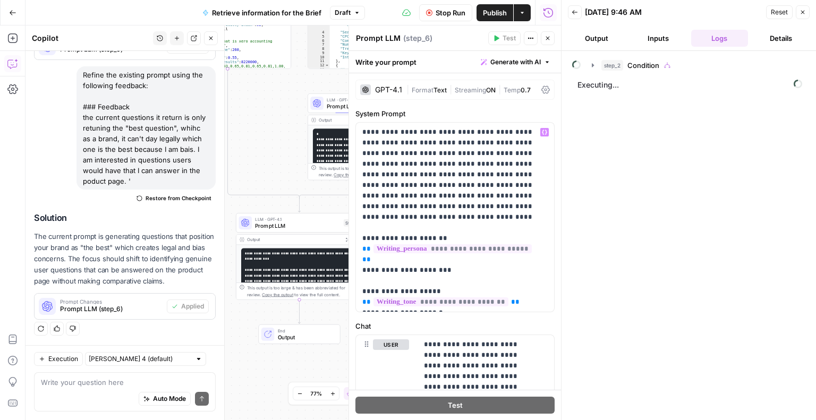
click at [256, 104] on div "true false Workflow Set Inputs Inputs Condition Condition Step 2 Output Expand …" at bounding box center [294, 223] width 536 height 395
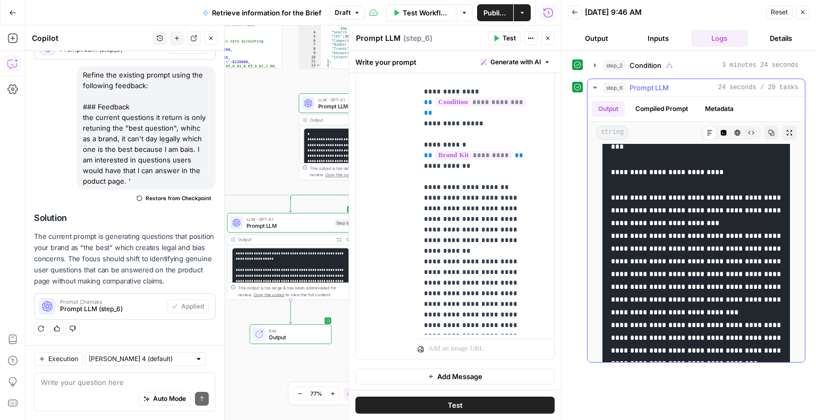
scroll to position [1186, 0]
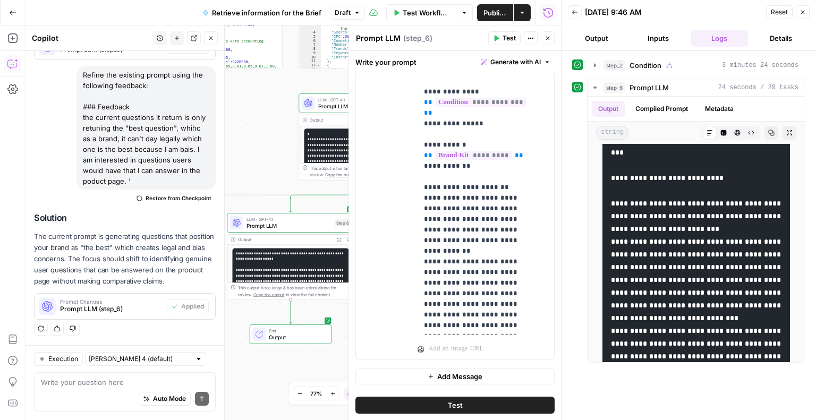
click at [251, 206] on div "true false Workflow Set Inputs Inputs Condition Condition Step 2 Output Expand …" at bounding box center [294, 223] width 536 height 395
click at [801, 12] on icon "button" at bounding box center [803, 12] width 6 height 6
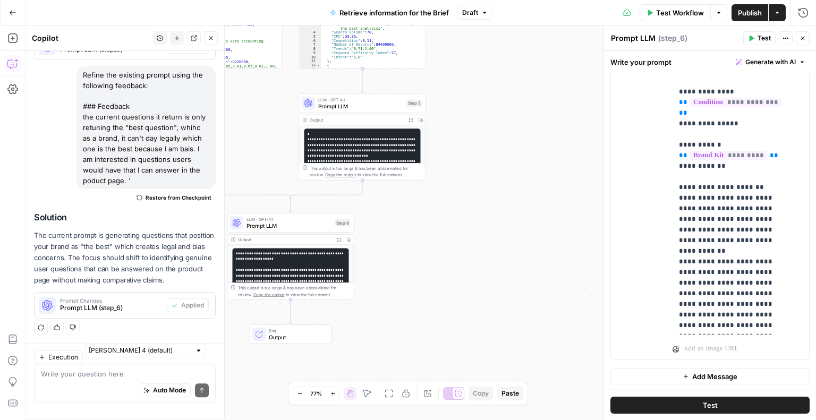
scroll to position [423, 0]
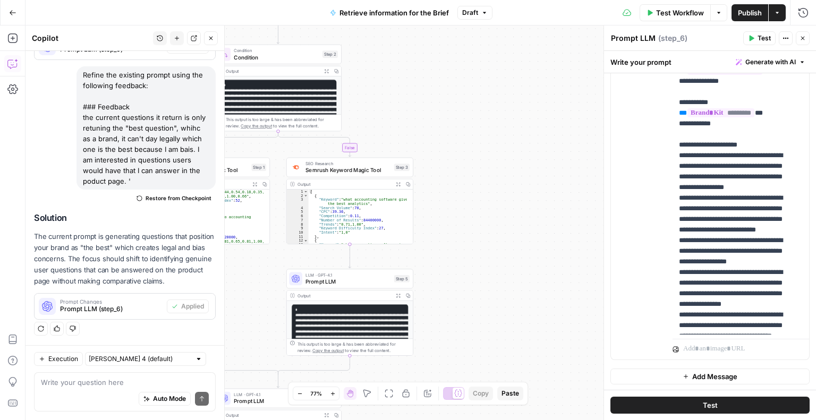
click at [748, 15] on span "Publish" at bounding box center [750, 12] width 24 height 11
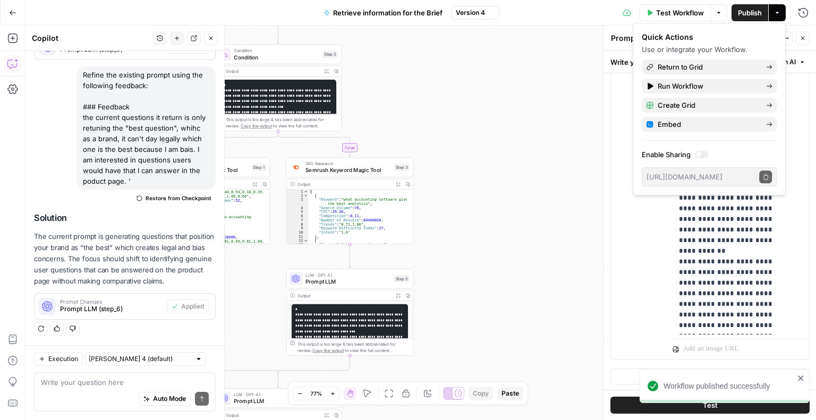
scroll to position [434, 0]
click at [678, 64] on span "Return to Grid" at bounding box center [708, 67] width 100 height 11
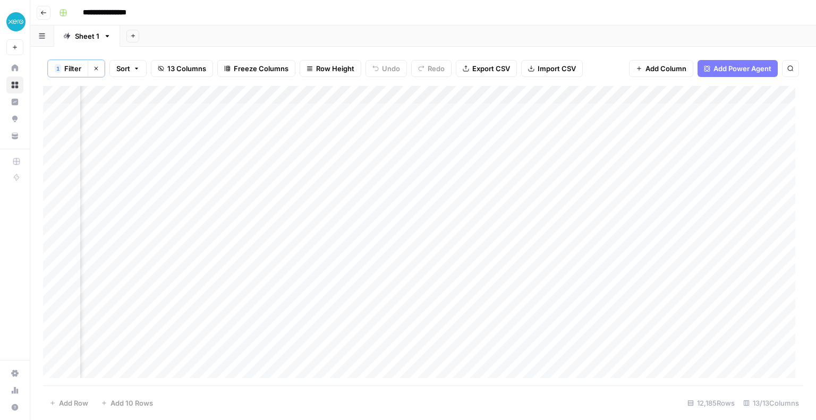
scroll to position [0, 855]
click at [586, 109] on div "Add Column" at bounding box center [423, 236] width 760 height 300
click at [714, 93] on div "Add Column" at bounding box center [423, 236] width 760 height 300
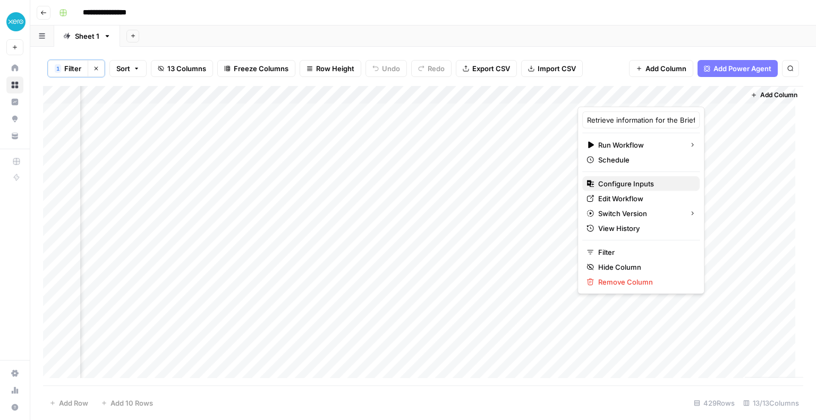
click at [638, 185] on span "Configure Inputs" at bounding box center [644, 184] width 93 height 11
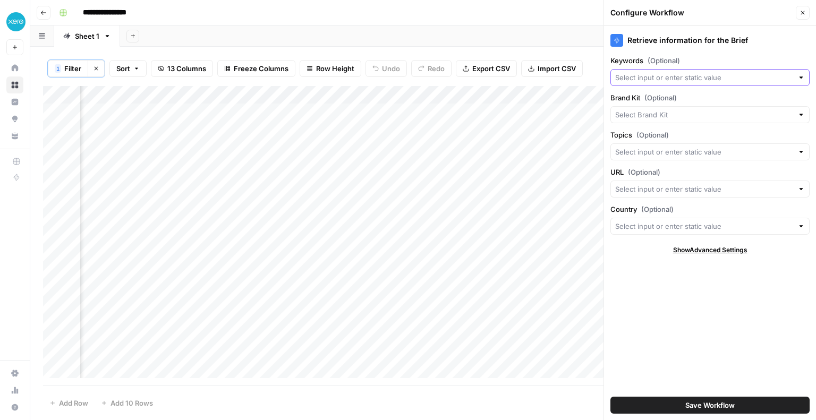
click at [655, 75] on input "Keywords (Optional)" at bounding box center [704, 77] width 178 height 11
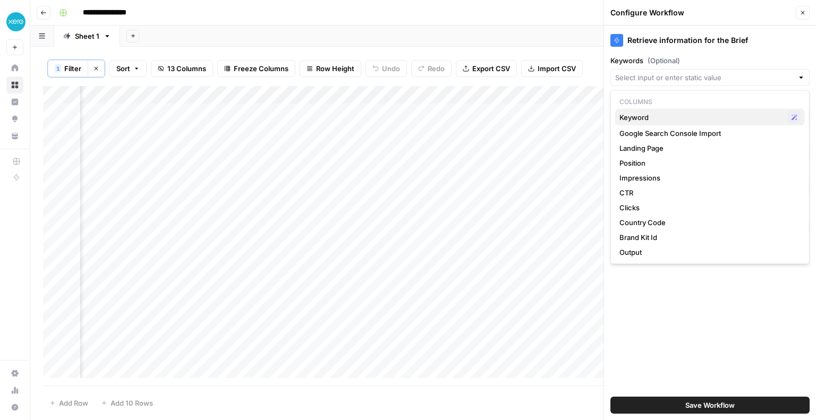
click at [650, 117] on span "Keyword" at bounding box center [702, 117] width 164 height 11
type input "Keyword"
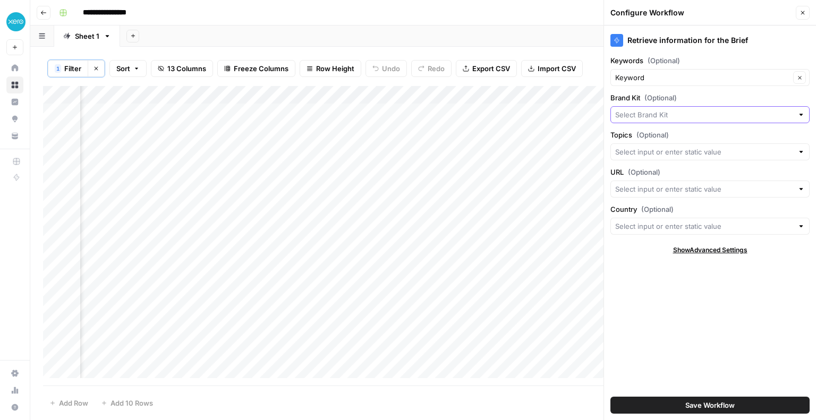
click at [646, 112] on input "Brand Kit (Optional)" at bounding box center [704, 114] width 178 height 11
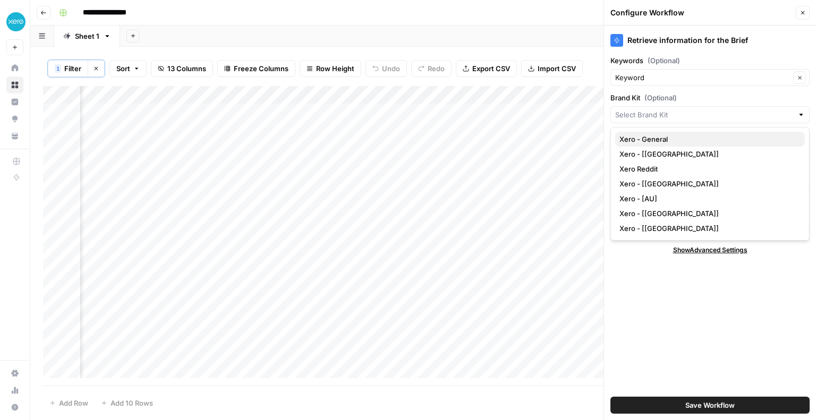
click at [646, 142] on span "Xero - General" at bounding box center [708, 139] width 177 height 11
type input "Xero - General"
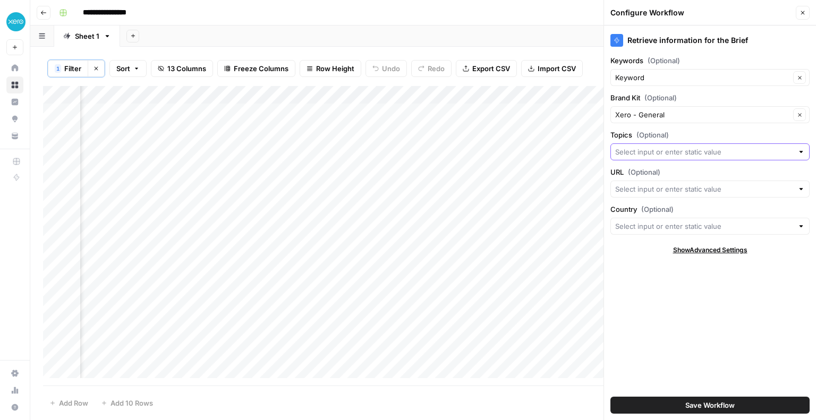
click at [649, 155] on input "Topics (Optional)" at bounding box center [704, 152] width 178 height 11
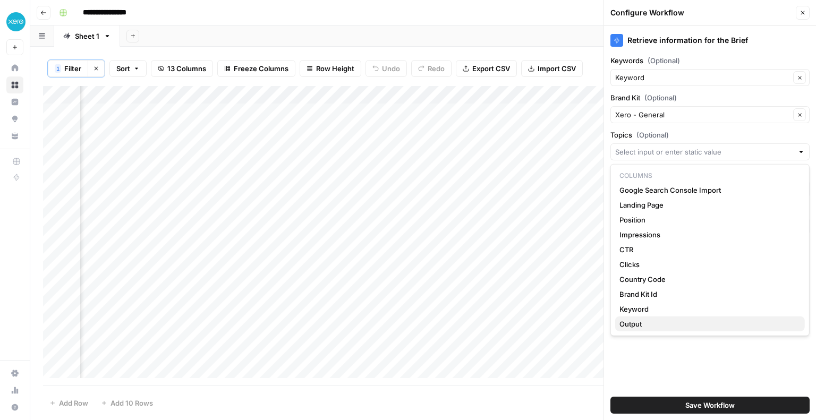
click at [635, 321] on span "Output" at bounding box center [708, 324] width 177 height 11
type input "Output"
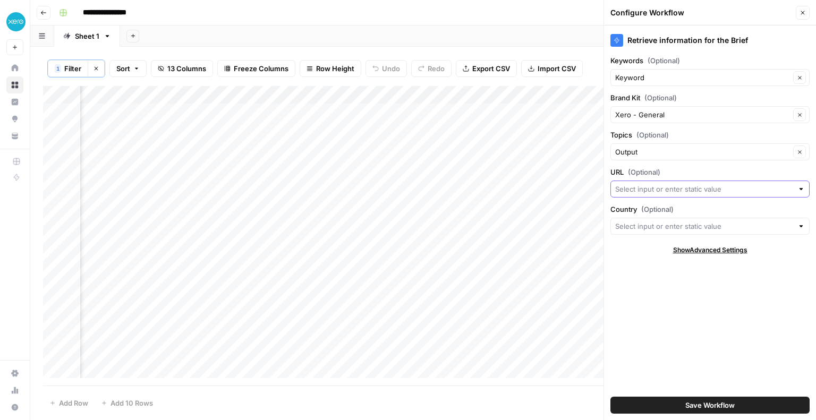
click at [630, 188] on input "URL (Optional)" at bounding box center [704, 189] width 178 height 11
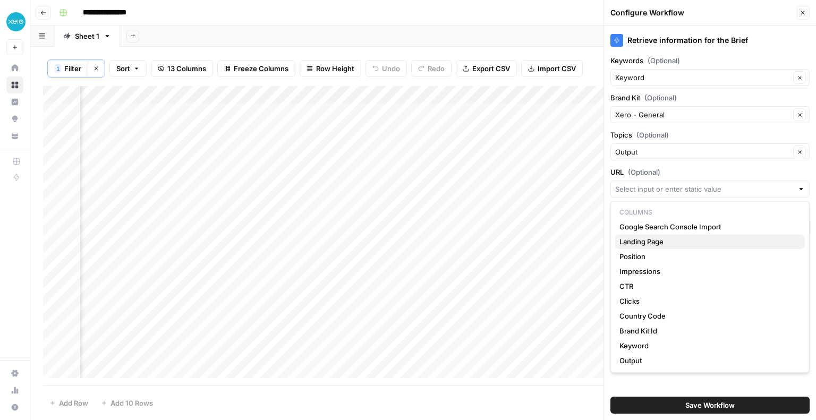
click at [646, 239] on span "Landing Page" at bounding box center [708, 241] width 177 height 11
type input "Landing Page"
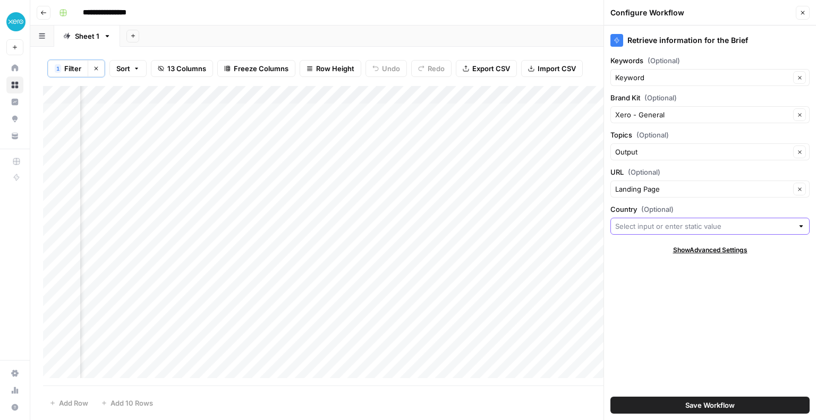
click at [628, 226] on input "Country (Optional)" at bounding box center [704, 226] width 178 height 11
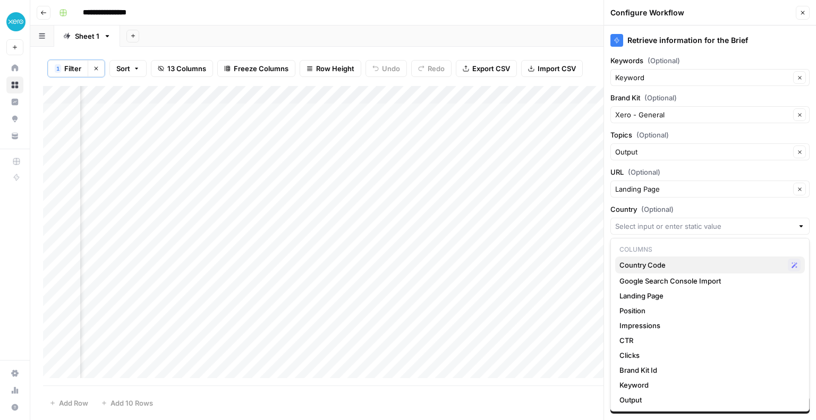
click at [646, 266] on span "Country Code" at bounding box center [702, 265] width 164 height 11
type input "Country Code"
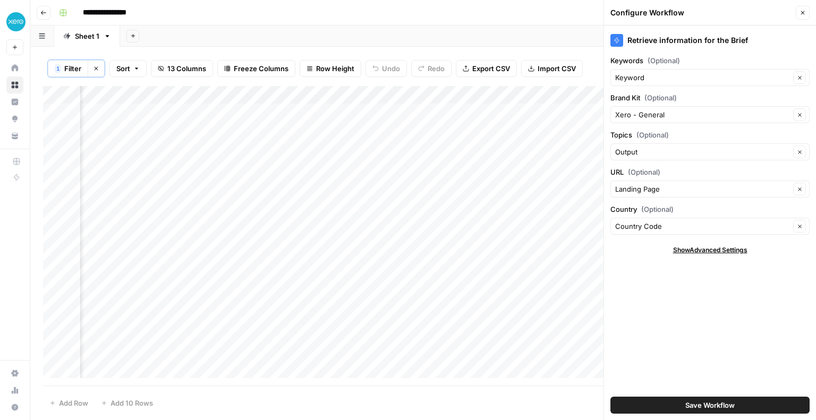
click at [705, 408] on span "Save Workflow" at bounding box center [709, 405] width 49 height 11
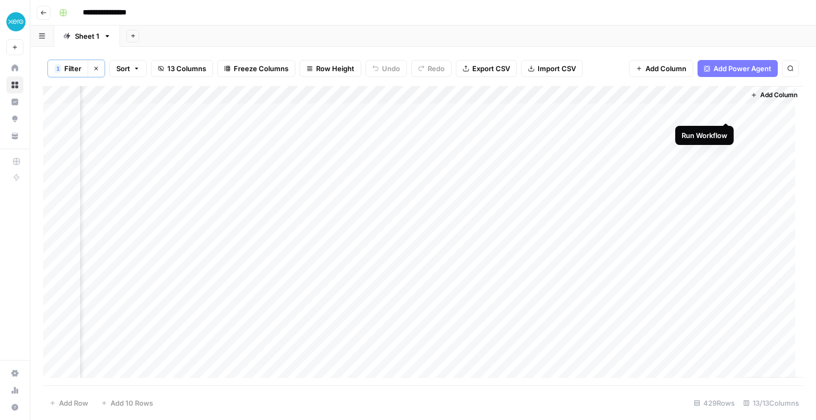
click at [725, 111] on div "Add Column" at bounding box center [423, 236] width 760 height 300
click at [572, 93] on div "Add Column" at bounding box center [423, 236] width 760 height 300
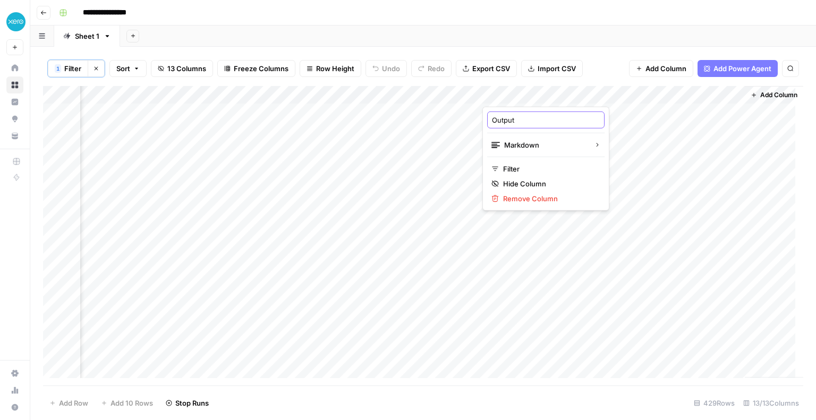
click at [516, 115] on input "Output" at bounding box center [546, 120] width 108 height 11
type input "Topics"
click at [572, 49] on div "1 Filter Clear filters Sort 13 Columns Freeze Columns Row Height Undo Redo Expo…" at bounding box center [423, 234] width 786 height 374
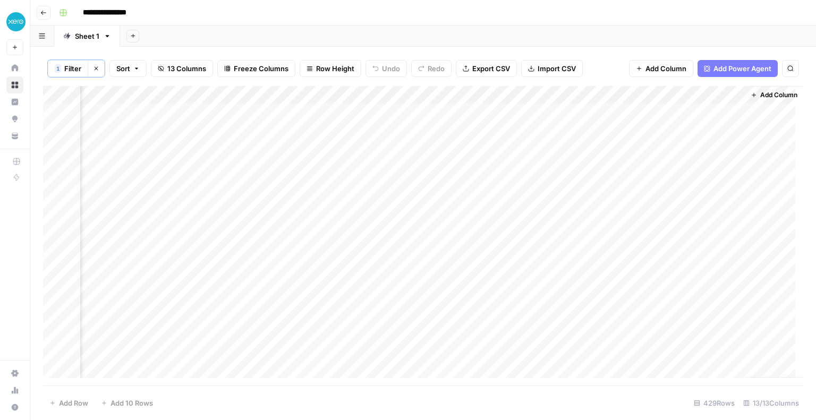
click at [618, 111] on div "Add Column" at bounding box center [423, 236] width 760 height 300
click at [674, 113] on div "Add Column" at bounding box center [423, 236] width 760 height 300
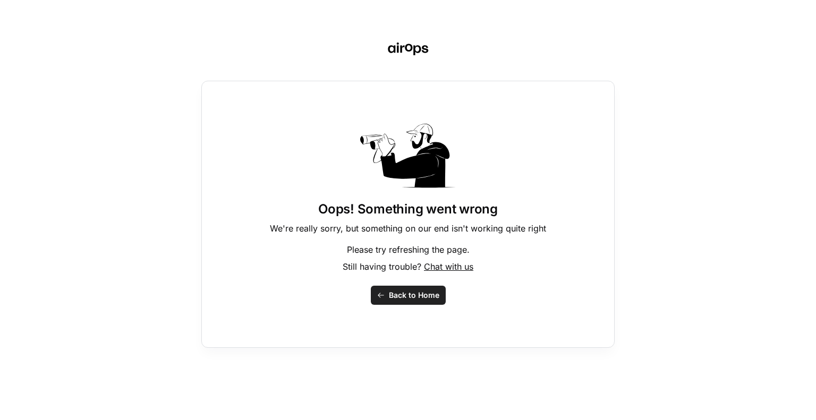
click at [391, 291] on span "Back to Home" at bounding box center [414, 295] width 50 height 11
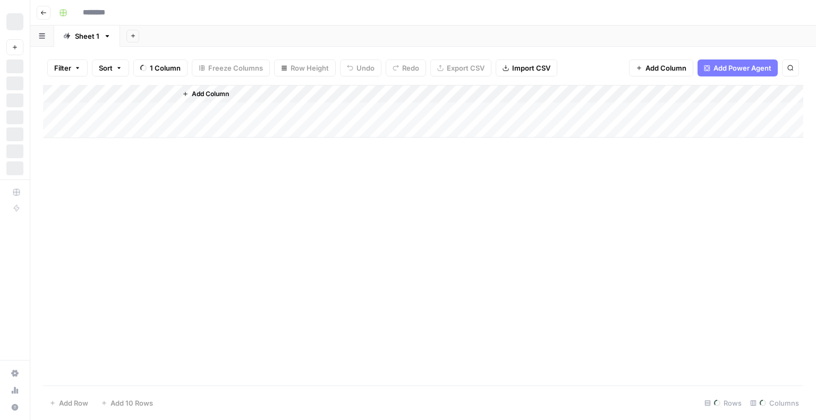
type input "**********"
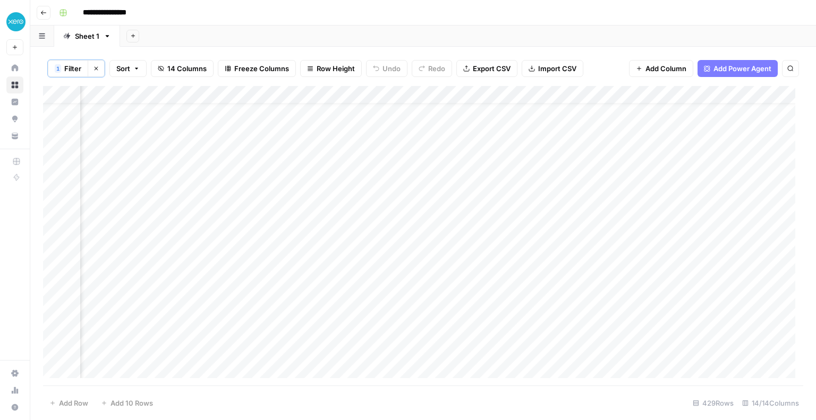
scroll to position [0, 951]
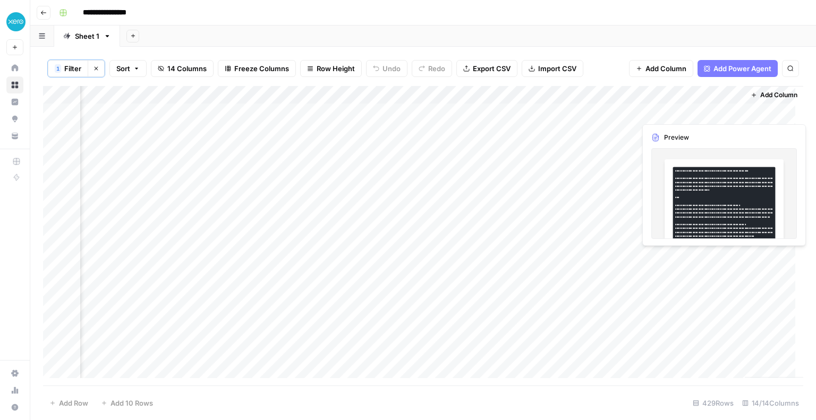
click at [684, 108] on div "Add Column" at bounding box center [423, 236] width 760 height 300
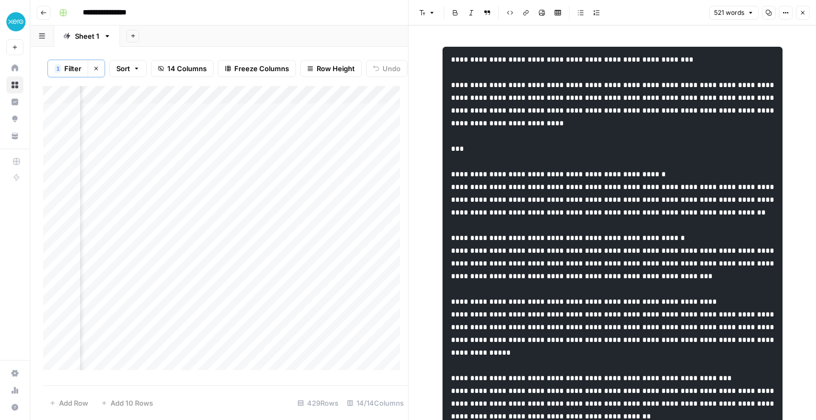
click at [230, 219] on div "Add Column" at bounding box center [225, 232] width 365 height 292
click at [805, 12] on icon "button" at bounding box center [803, 13] width 6 height 6
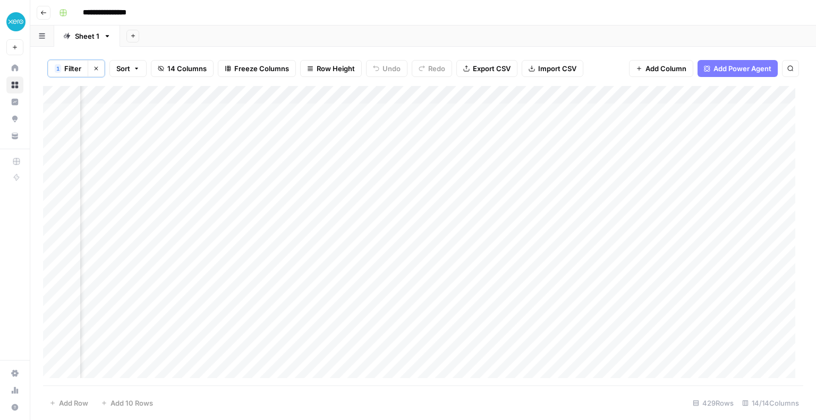
scroll to position [0, 951]
click at [490, 129] on div "Add Column" at bounding box center [423, 236] width 760 height 300
click at [296, 148] on div "Add Column" at bounding box center [423, 236] width 760 height 300
click at [335, 167] on div "Add Column" at bounding box center [423, 236] width 760 height 300
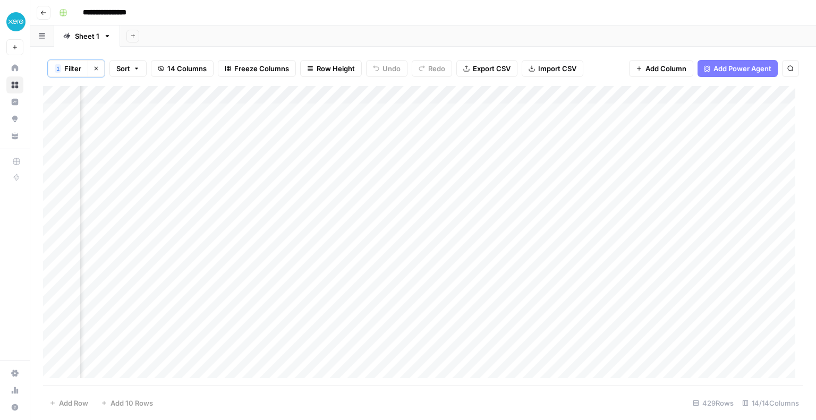
click at [486, 159] on div "Add Column" at bounding box center [423, 236] width 760 height 300
click at [488, 167] on textarea "******" at bounding box center [558, 166] width 170 height 15
type textarea "*******"
click at [564, 220] on div "Add Column" at bounding box center [423, 236] width 760 height 300
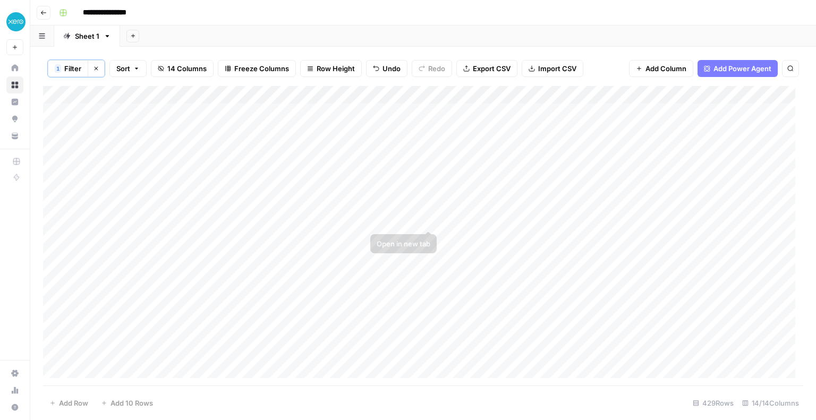
click at [470, 219] on div "Add Column" at bounding box center [423, 236] width 760 height 300
type textarea "**********"
click at [403, 223] on div "Add Column" at bounding box center [423, 236] width 760 height 300
click at [397, 204] on div "Add Column" at bounding box center [423, 236] width 760 height 300
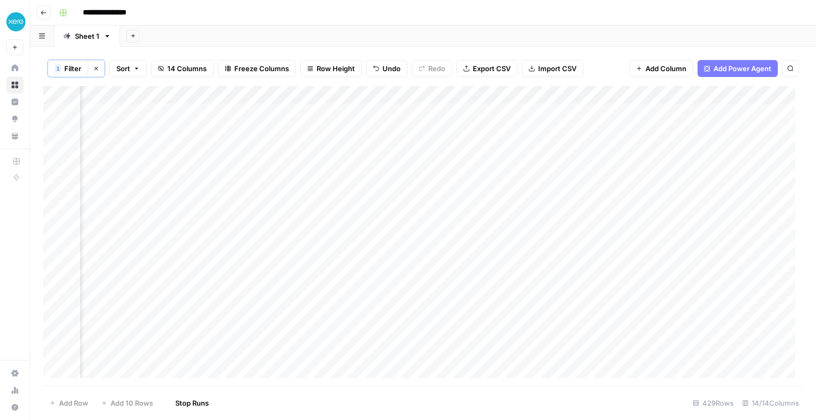
click at [395, 184] on div "Add Column" at bounding box center [423, 236] width 760 height 300
click at [399, 241] on div "Add Column" at bounding box center [423, 236] width 760 height 300
click at [402, 262] on div "Add Column" at bounding box center [423, 236] width 760 height 300
click at [402, 284] on div "Add Column" at bounding box center [423, 236] width 760 height 300
click at [399, 270] on div "Add Column" at bounding box center [423, 236] width 760 height 300
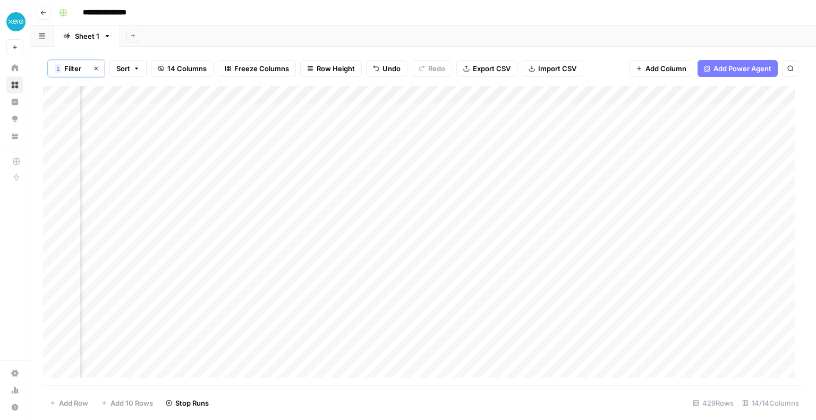
click at [396, 240] on div "Add Column" at bounding box center [423, 236] width 760 height 300
click at [655, 181] on div "Add Column" at bounding box center [423, 236] width 760 height 300
type textarea "**********"
click at [678, 250] on div "Add Column" at bounding box center [423, 236] width 760 height 300
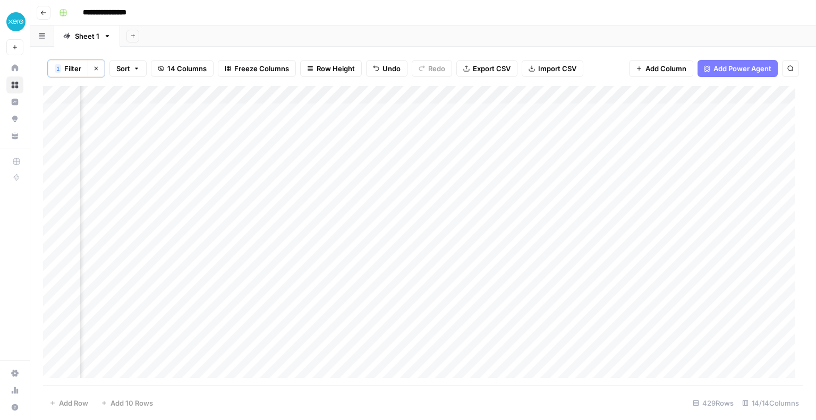
scroll to position [0, 574]
click at [686, 185] on div "Add Column" at bounding box center [423, 236] width 760 height 300
click at [470, 208] on div "Add Column" at bounding box center [423, 236] width 760 height 300
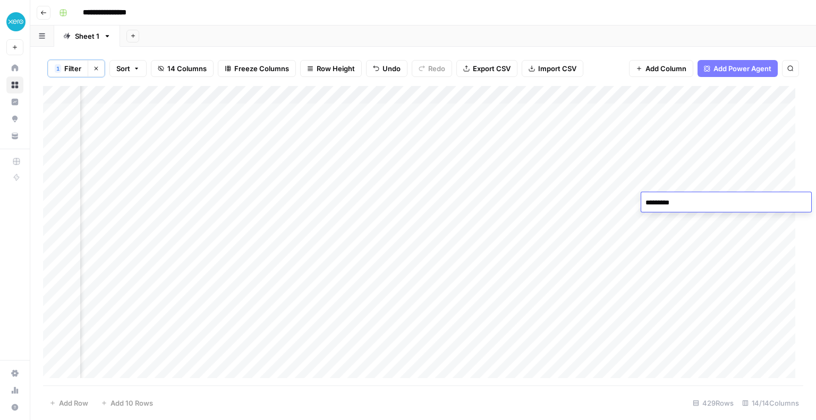
type textarea "*********"
click at [612, 288] on div "Add Column" at bounding box center [423, 236] width 760 height 300
click at [684, 201] on div "Add Column" at bounding box center [423, 236] width 760 height 300
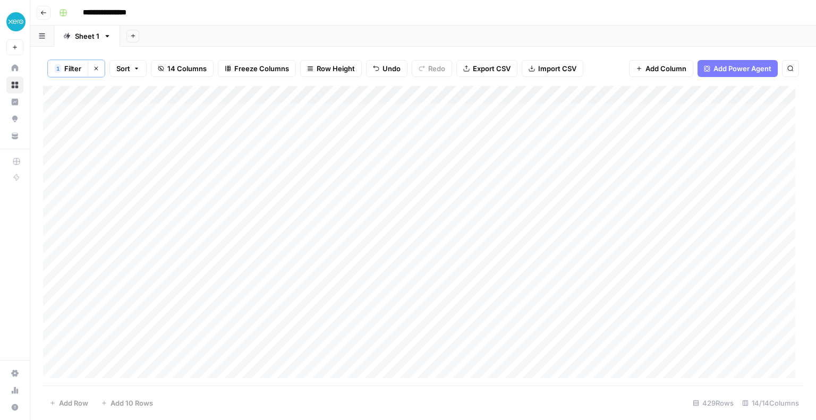
click at [363, 241] on div "Add Column" at bounding box center [423, 236] width 760 height 300
type textarea "**********"
click at [680, 259] on div "Add Column" at bounding box center [423, 236] width 760 height 300
click at [676, 240] on div "Add Column" at bounding box center [423, 236] width 760 height 300
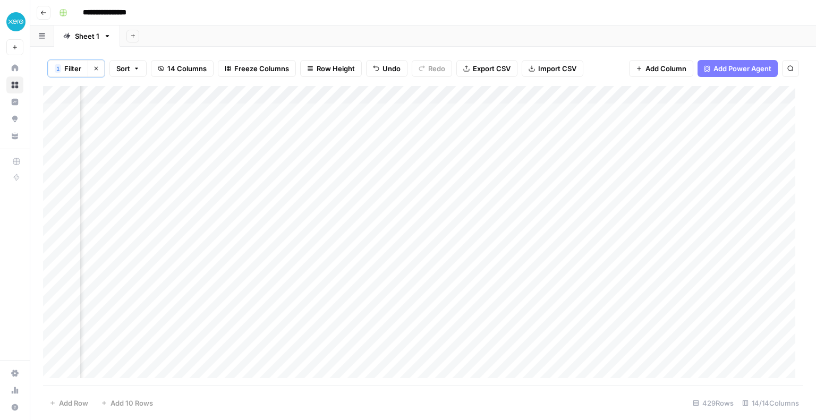
click at [681, 257] on div "Add Column" at bounding box center [423, 236] width 760 height 300
click at [680, 269] on div "Add Column" at bounding box center [423, 236] width 760 height 300
drag, startPoint x: 438, startPoint y: 97, endPoint x: 535, endPoint y: 105, distance: 97.0
click at [535, 105] on div "Add Column" at bounding box center [423, 236] width 760 height 300
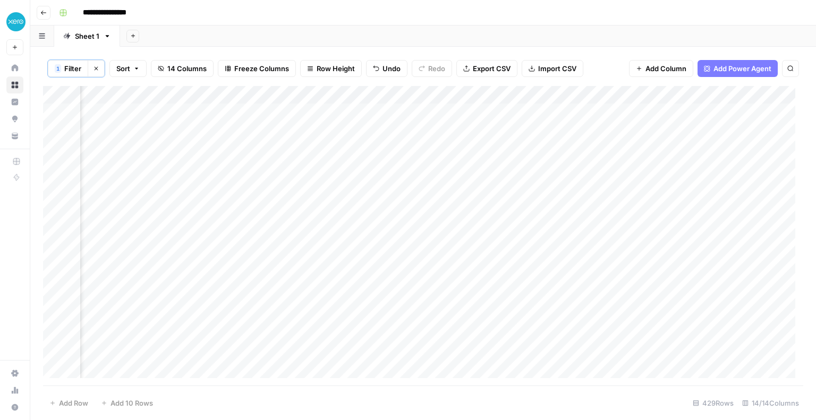
scroll to position [0, 541]
type textarea "**********"
click at [659, 306] on div "Add Column" at bounding box center [423, 236] width 760 height 300
click at [639, 162] on div "Add Column" at bounding box center [423, 236] width 760 height 300
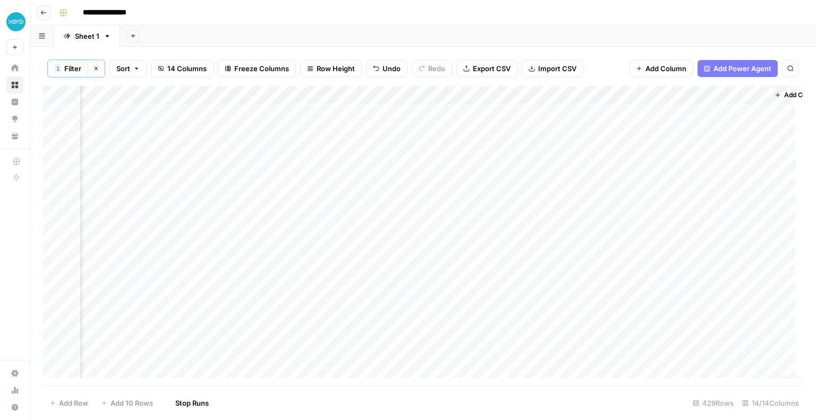
scroll to position [0, 1025]
